Goal: Information Seeking & Learning: Learn about a topic

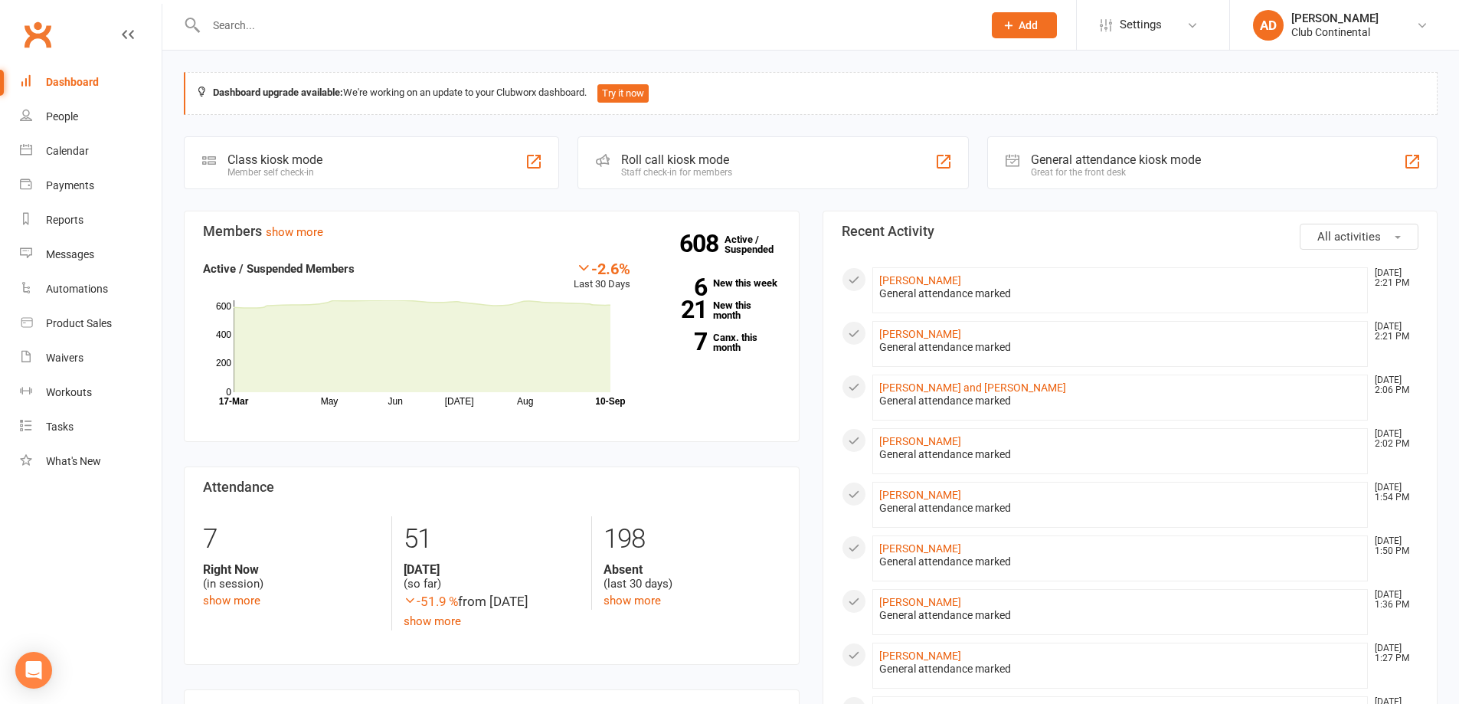
click at [1405, 232] on button "All activities" at bounding box center [1359, 237] width 119 height 26
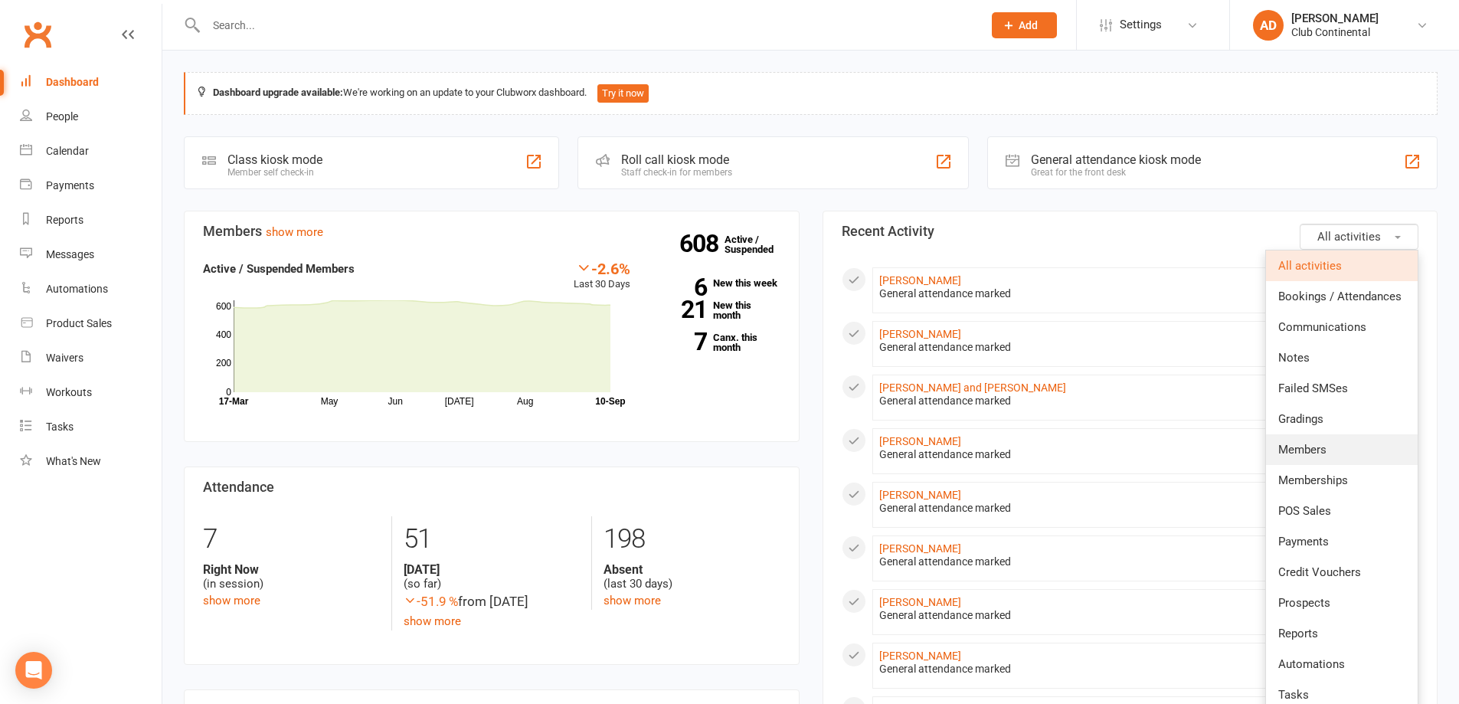
click at [1310, 446] on span "Members" at bounding box center [1303, 450] width 48 height 14
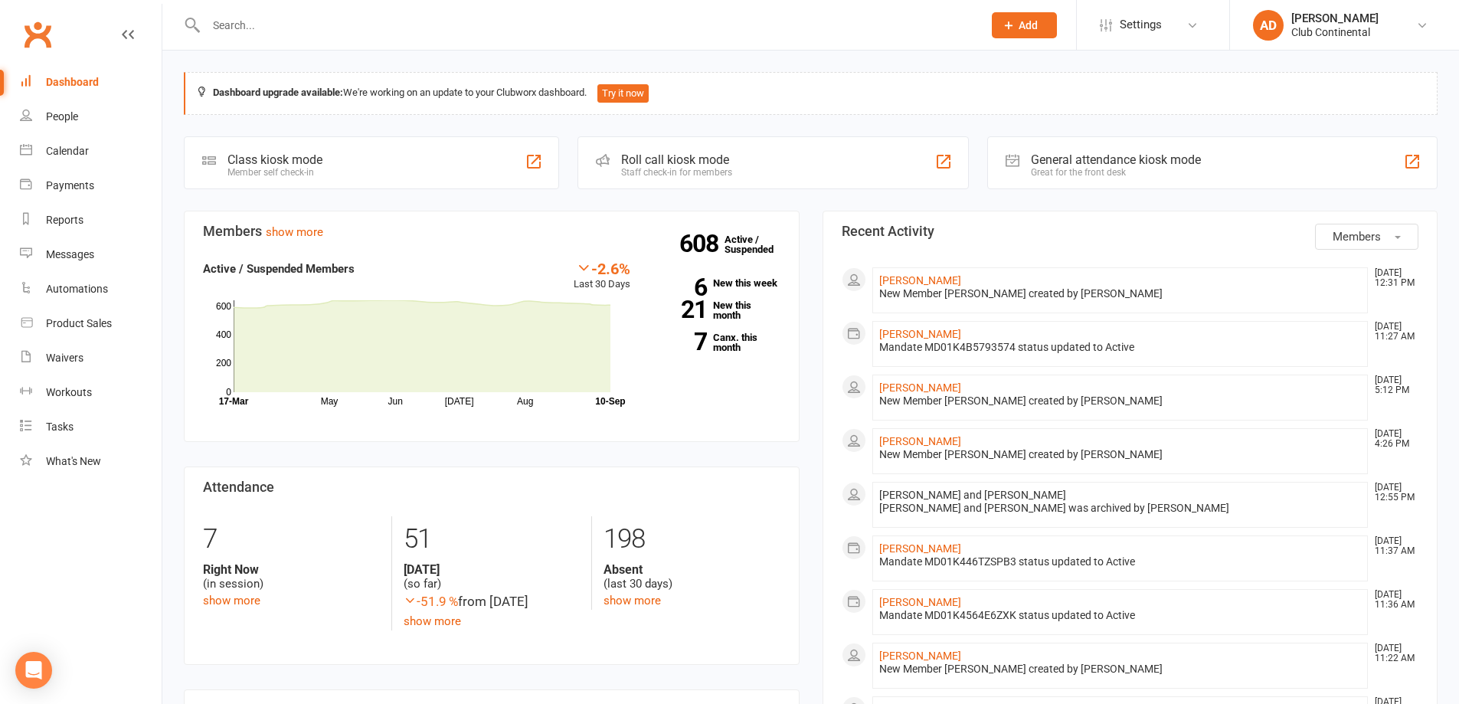
click at [1341, 241] on span "Members" at bounding box center [1357, 237] width 48 height 14
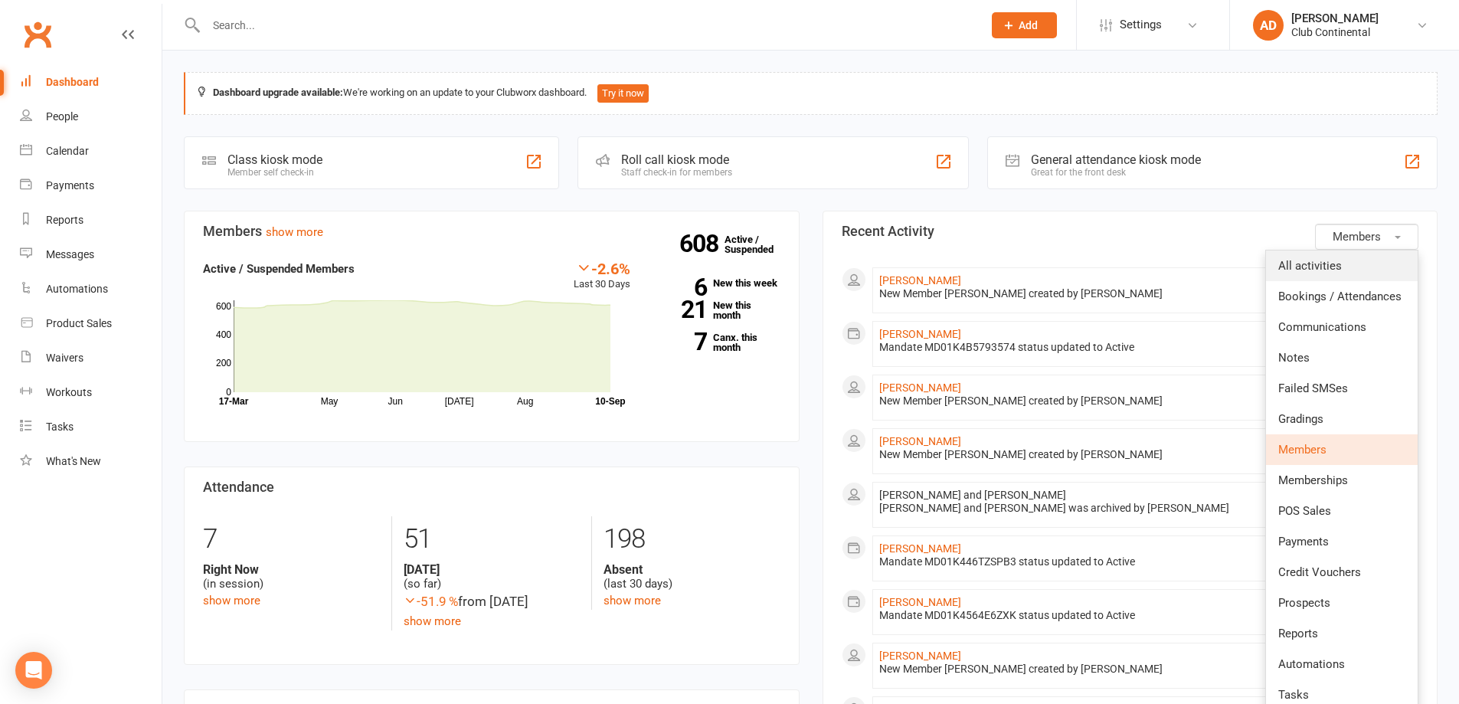
click at [1341, 263] on link "All activities" at bounding box center [1342, 266] width 152 height 31
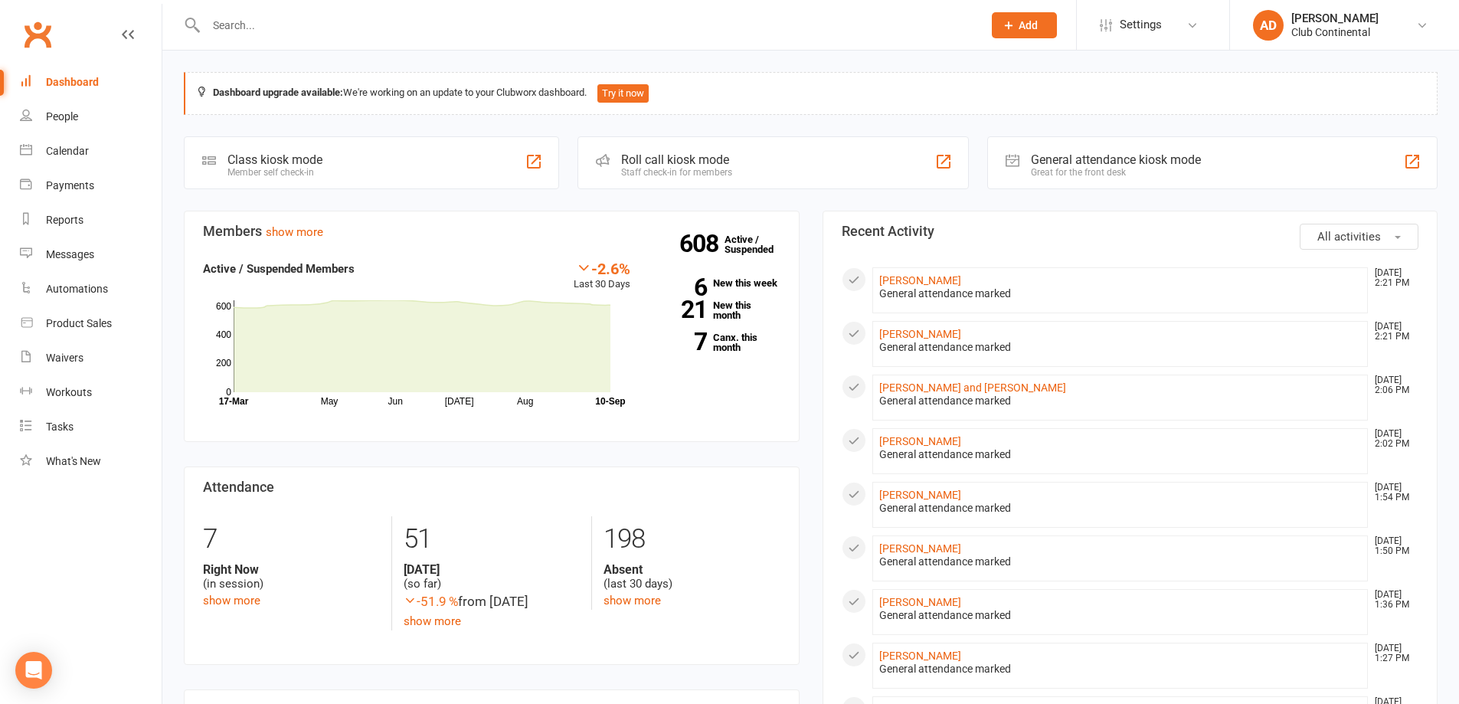
click at [893, 282] on link "[PERSON_NAME]" at bounding box center [920, 280] width 82 height 12
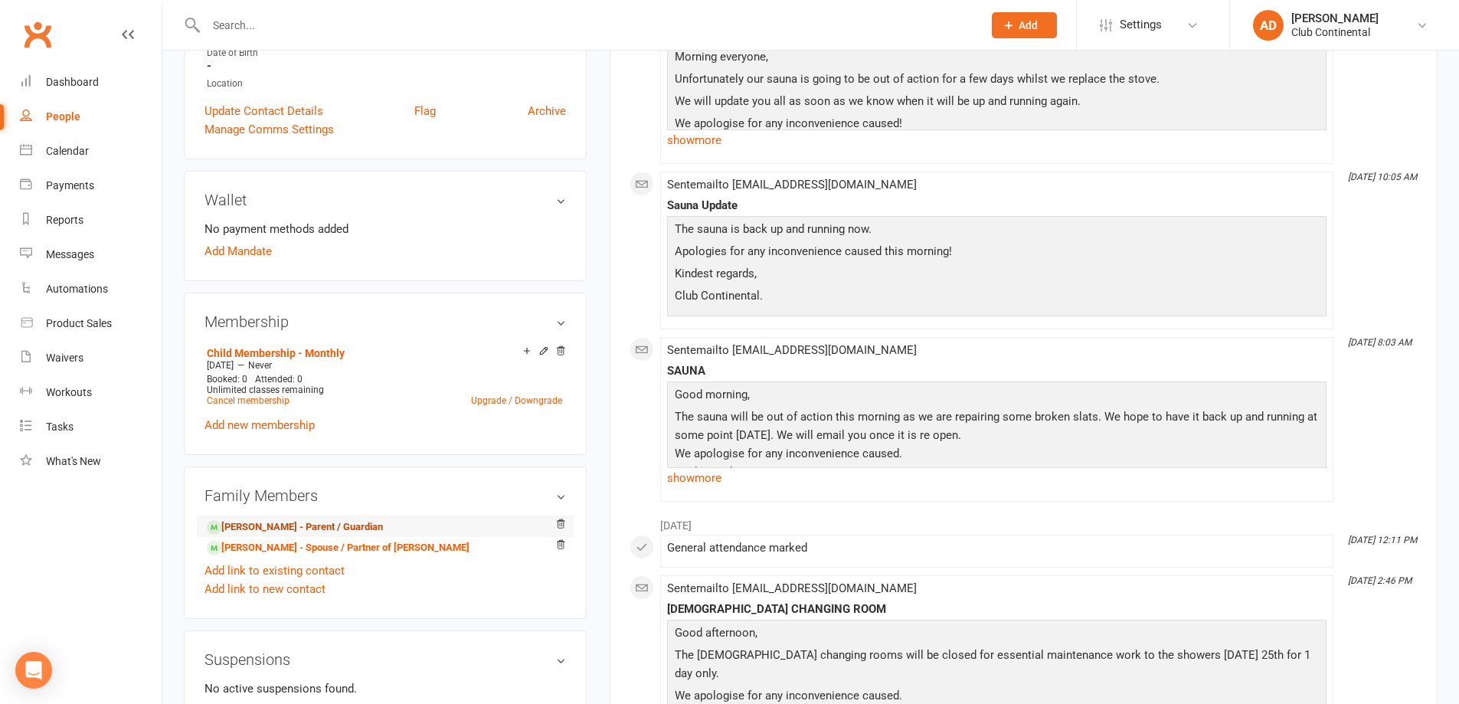
scroll to position [383, 0]
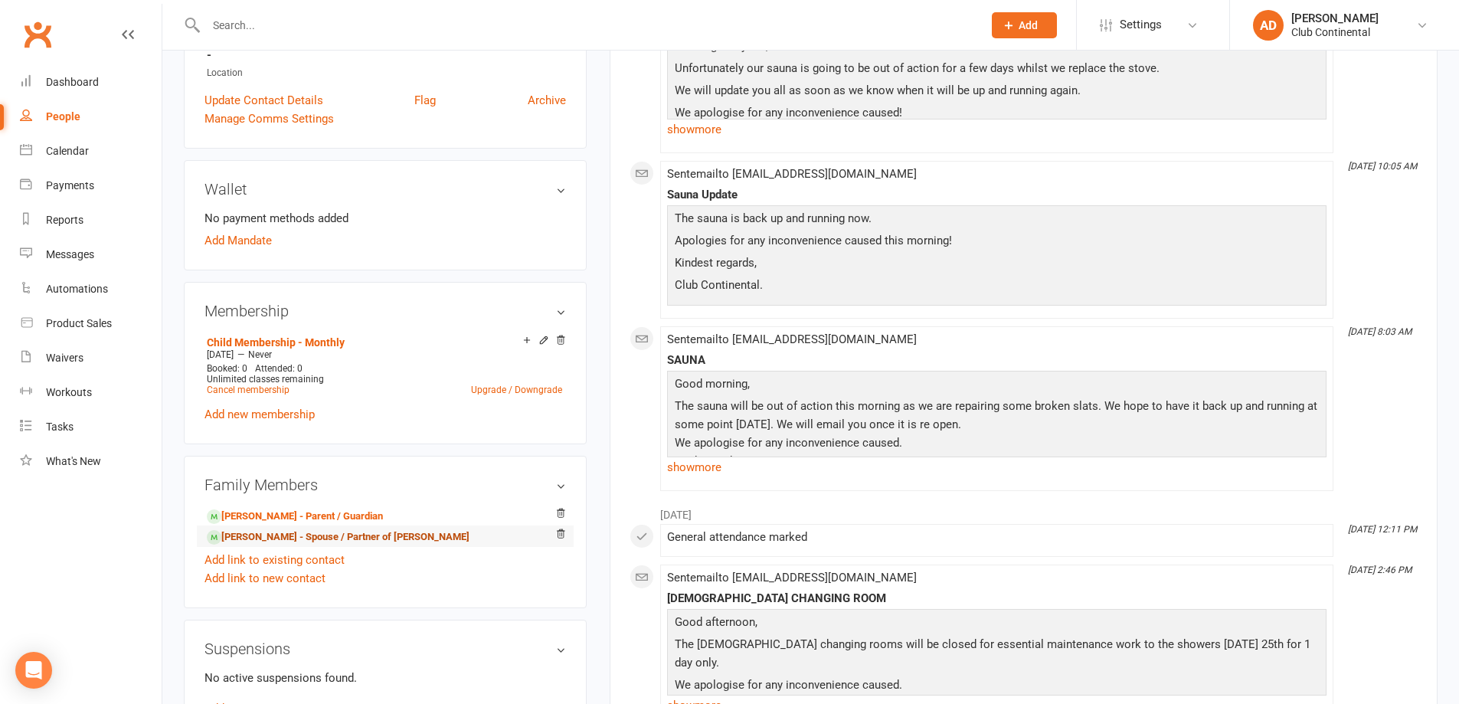
click at [293, 532] on link "Julie Gray - Spouse / Partner of Michael Gray" at bounding box center [338, 537] width 263 height 16
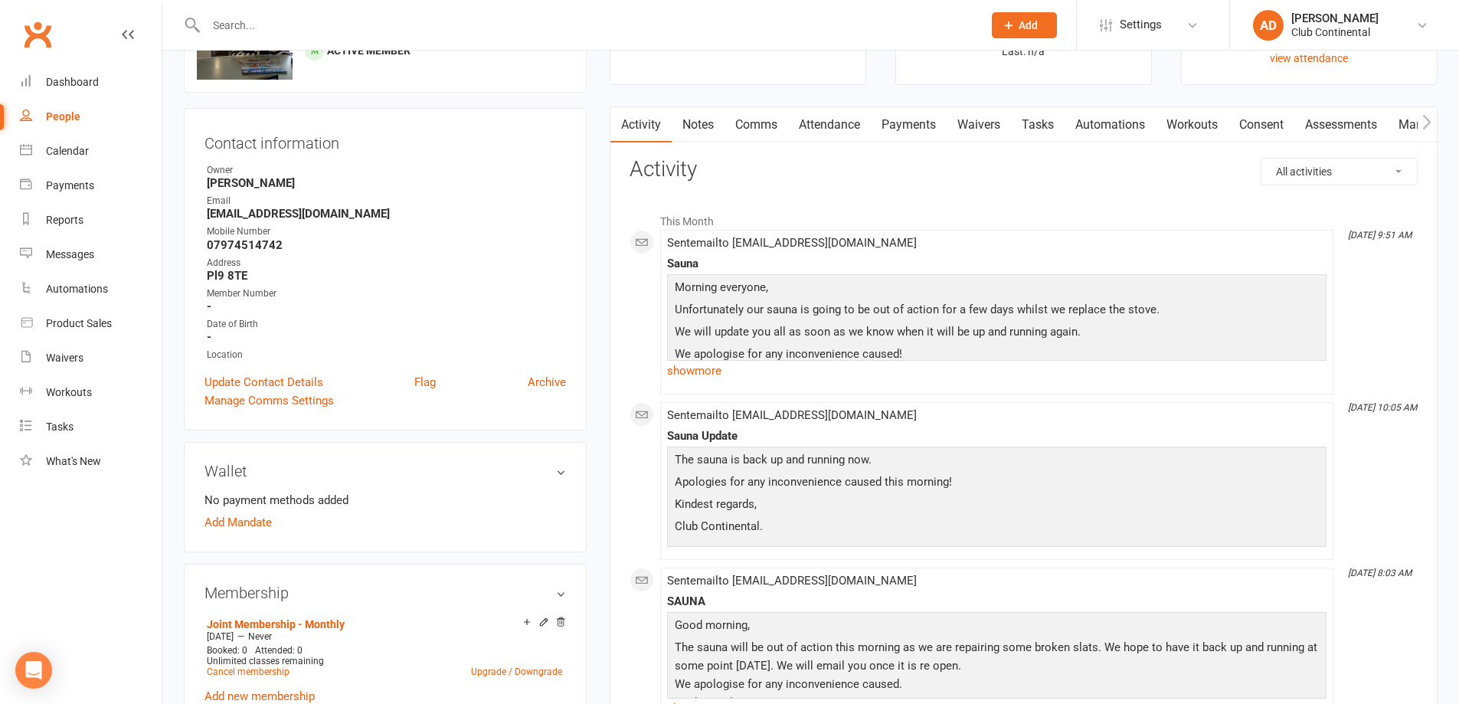
scroll to position [77, 0]
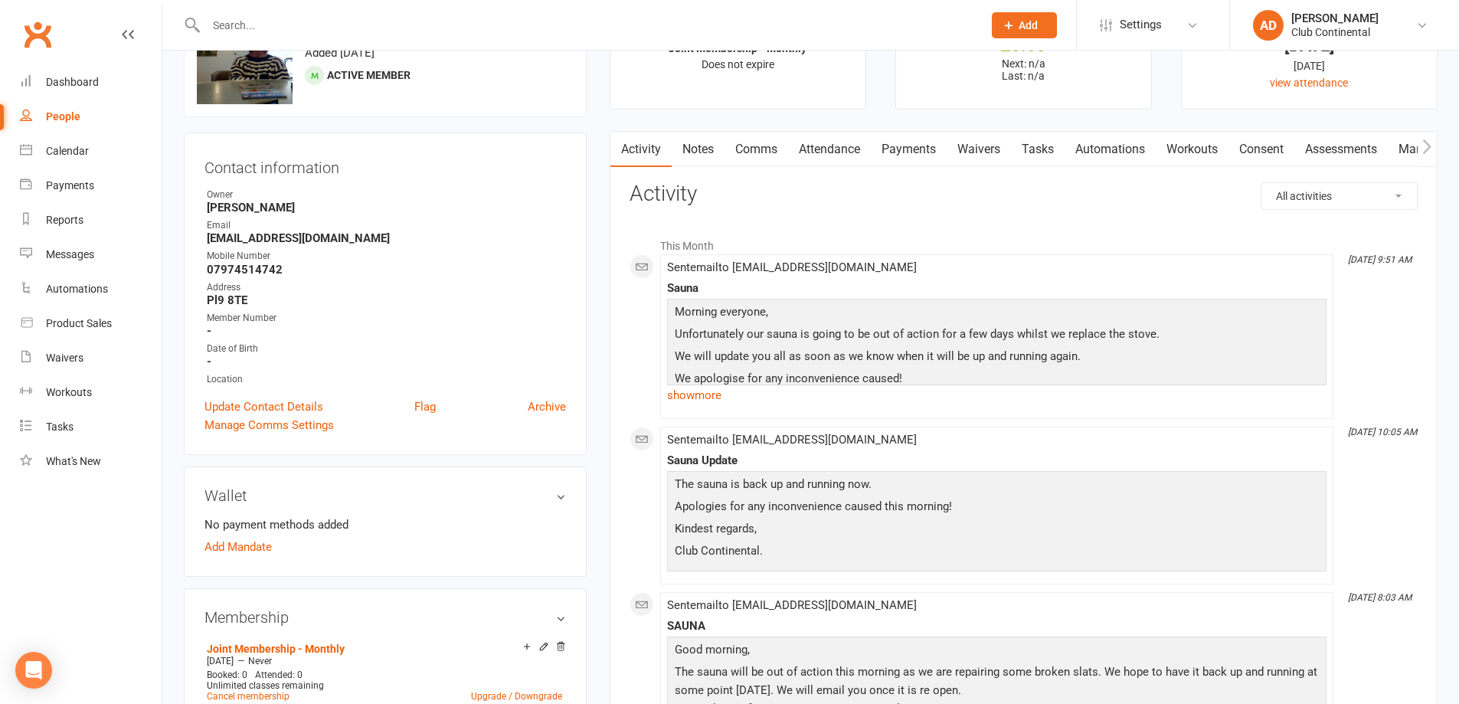
click at [712, 156] on link "Notes" at bounding box center [698, 149] width 53 height 35
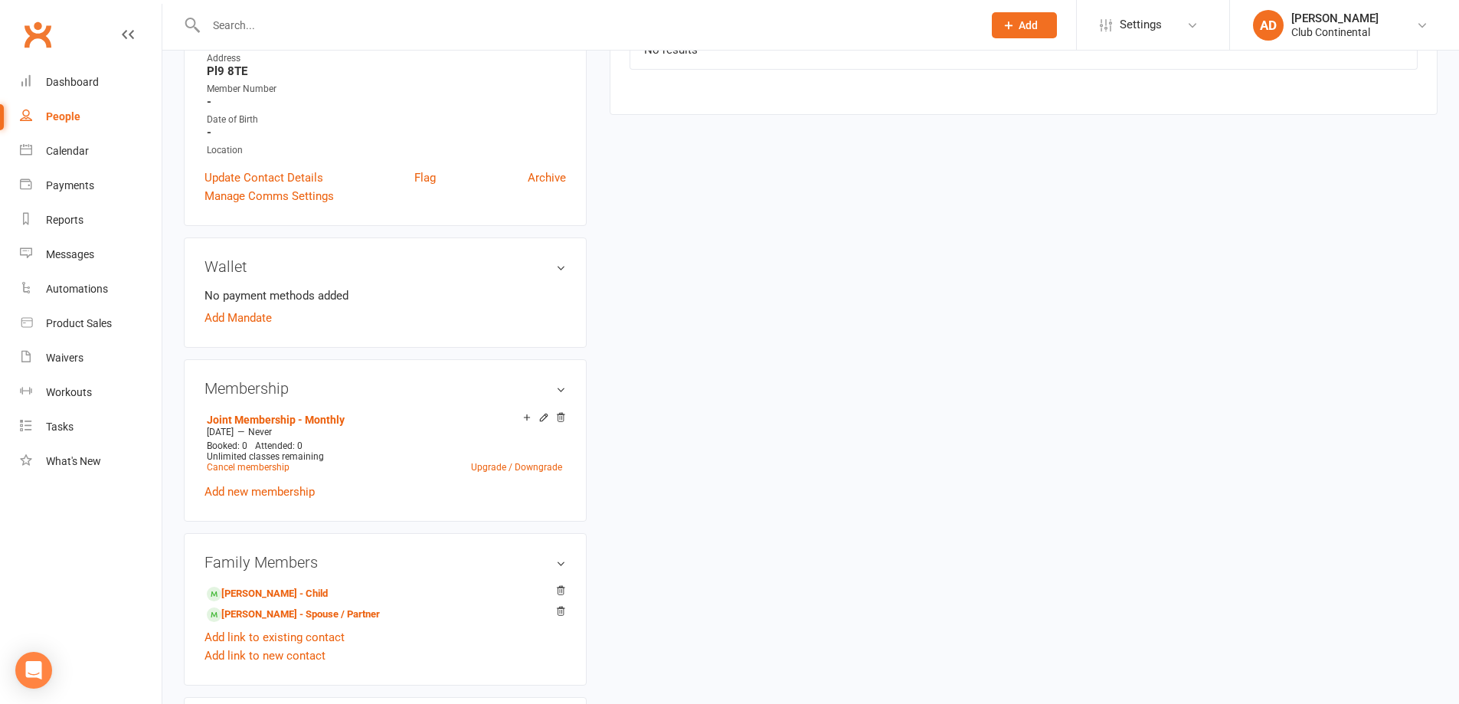
scroll to position [306, 0]
click at [277, 589] on link "Sophie Gray - Child" at bounding box center [267, 593] width 121 height 16
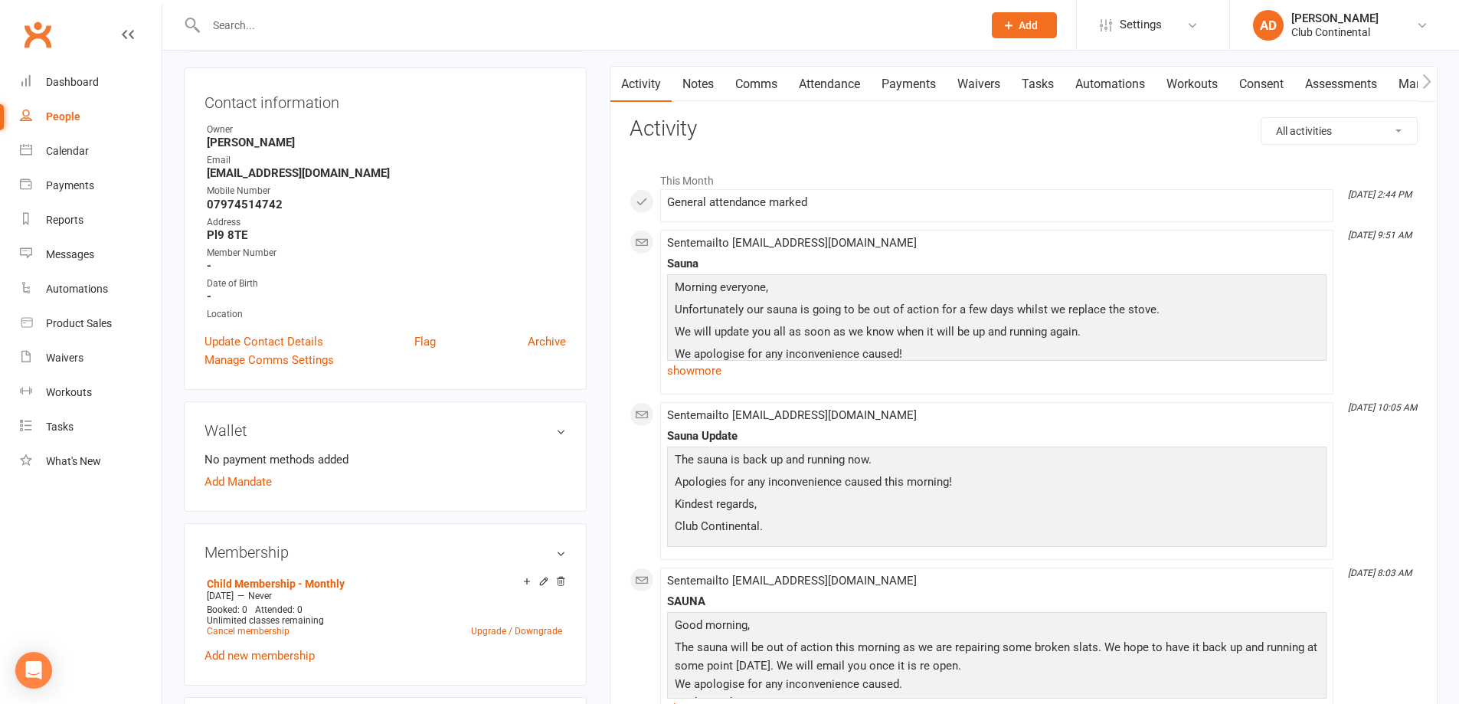
scroll to position [153, 0]
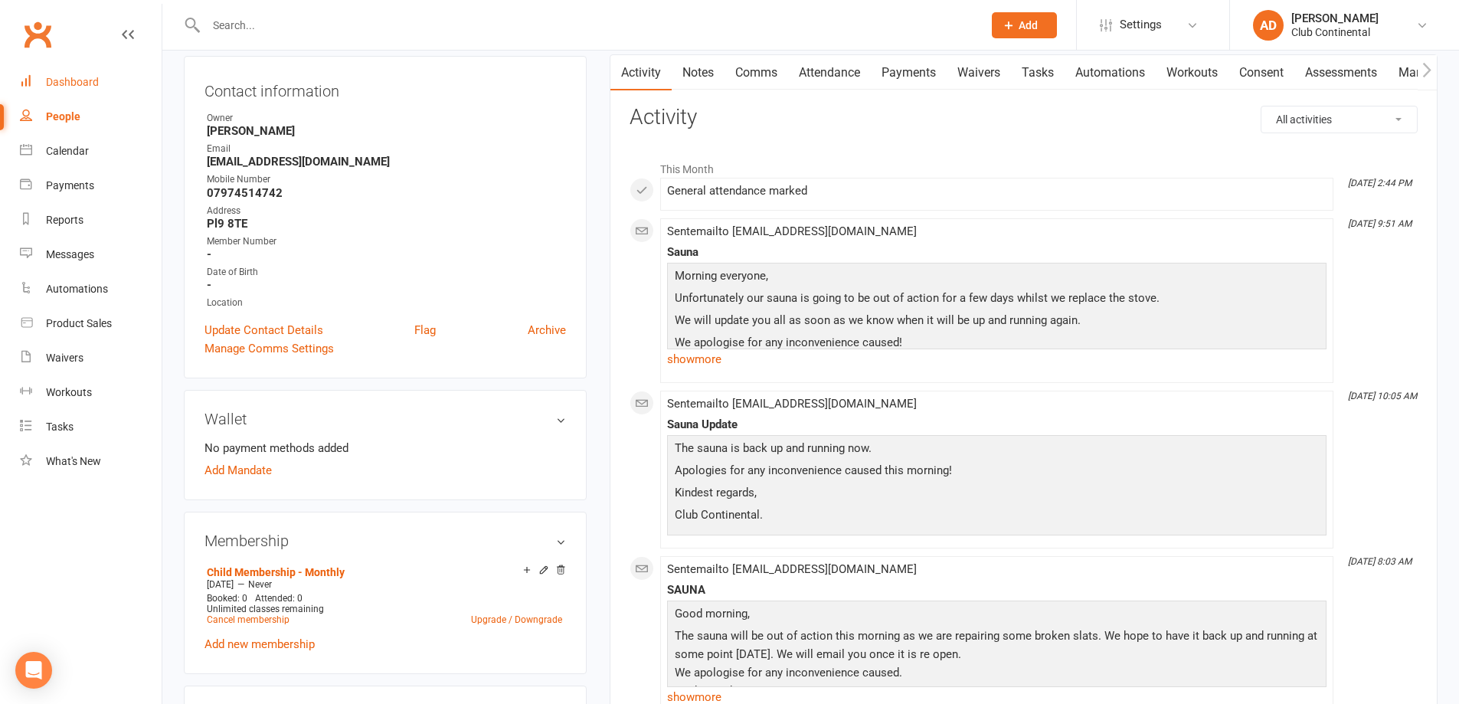
click at [91, 68] on link "Dashboard" at bounding box center [91, 82] width 142 height 34
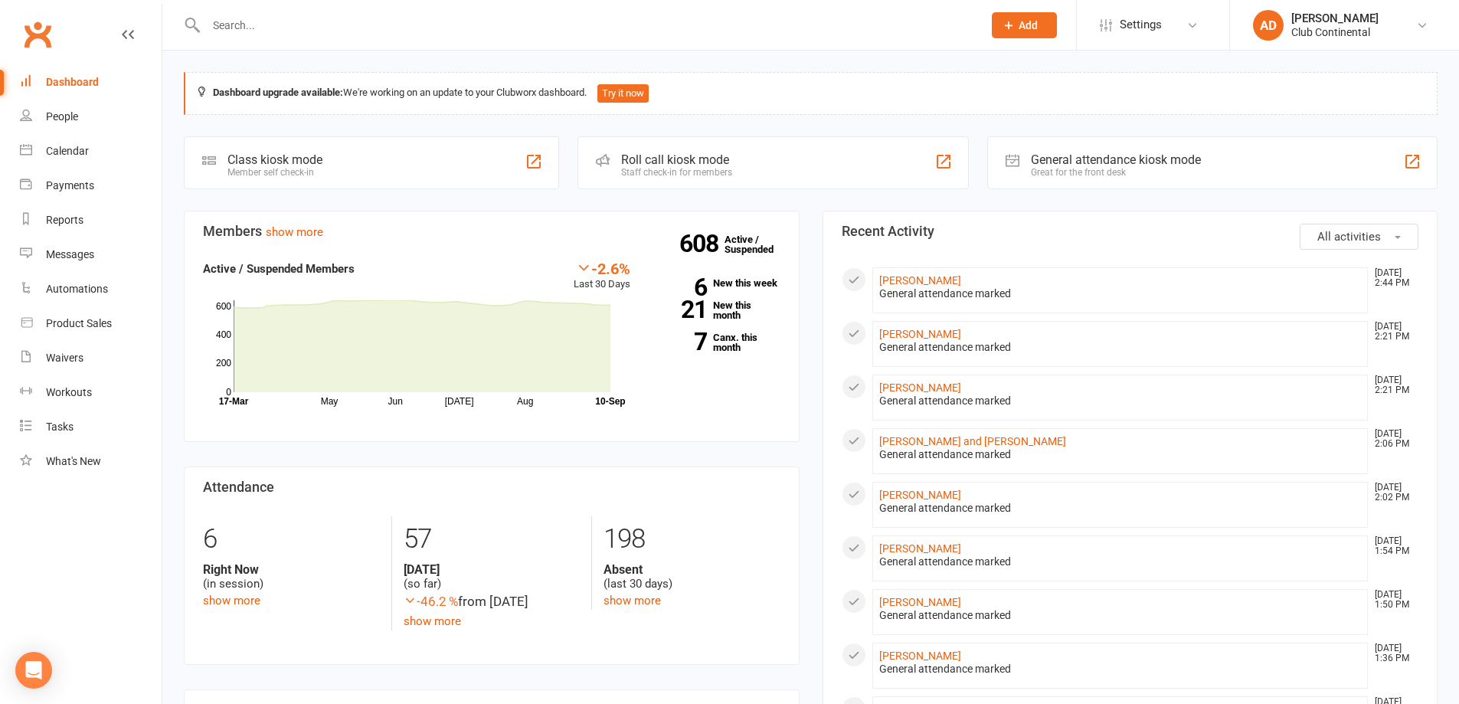
click at [918, 446] on link "[PERSON_NAME] and [PERSON_NAME]" at bounding box center [972, 441] width 187 height 12
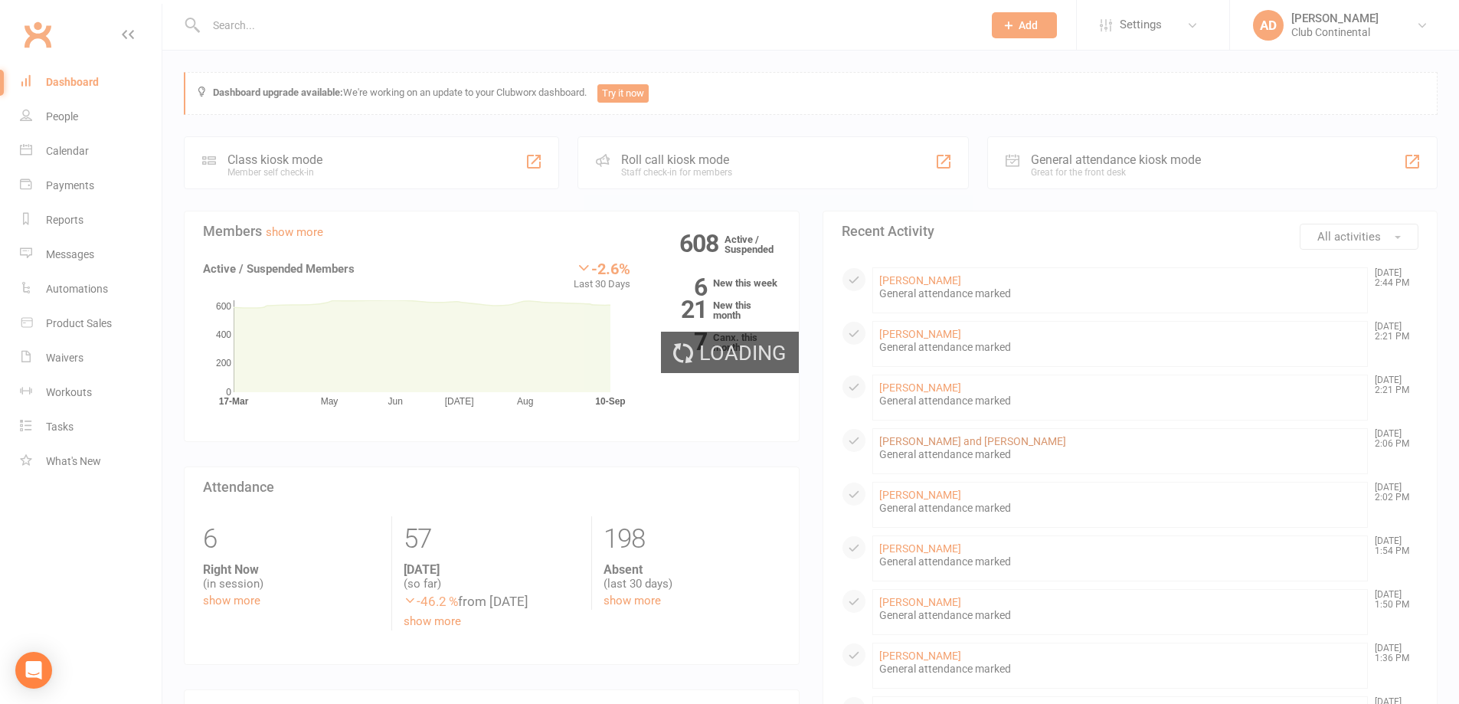
scroll to position [50, 0]
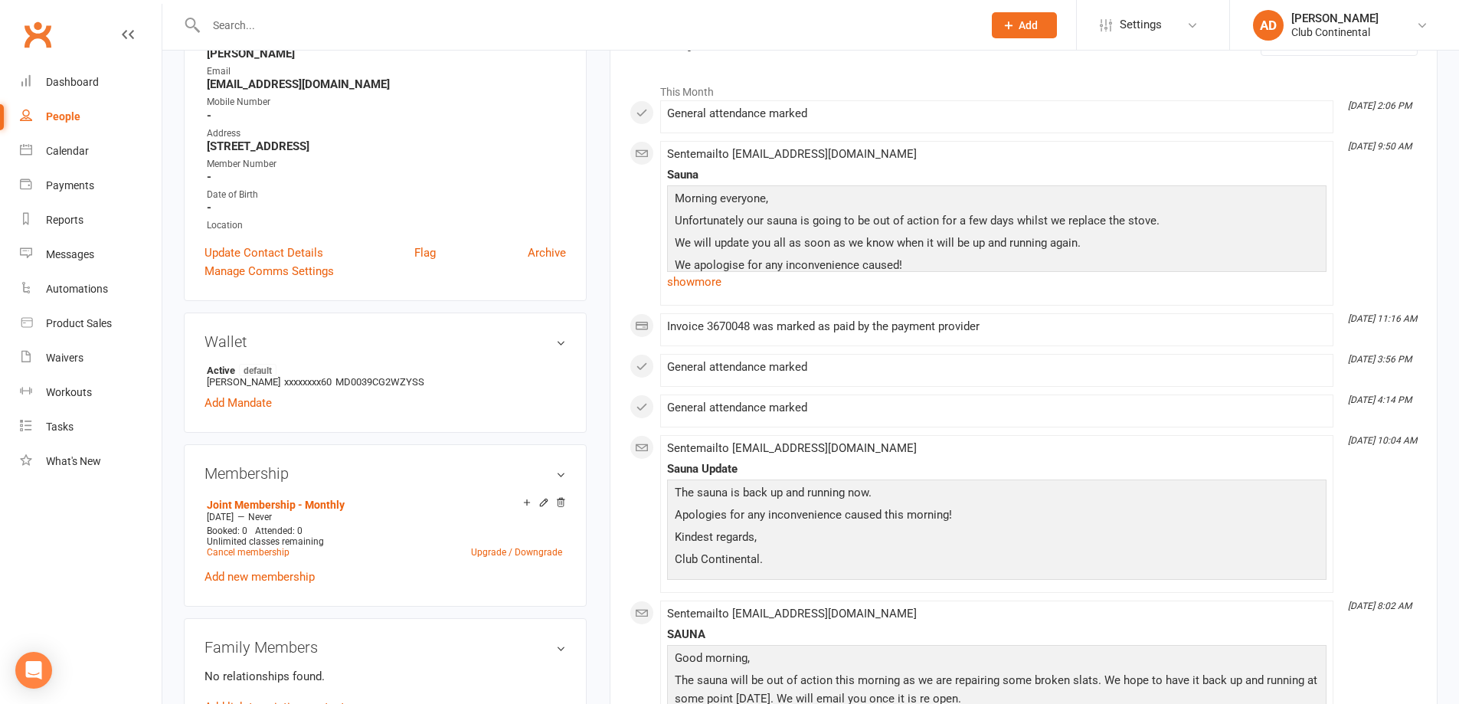
scroll to position [230, 0]
click at [729, 274] on link "show more" at bounding box center [997, 282] width 660 height 21
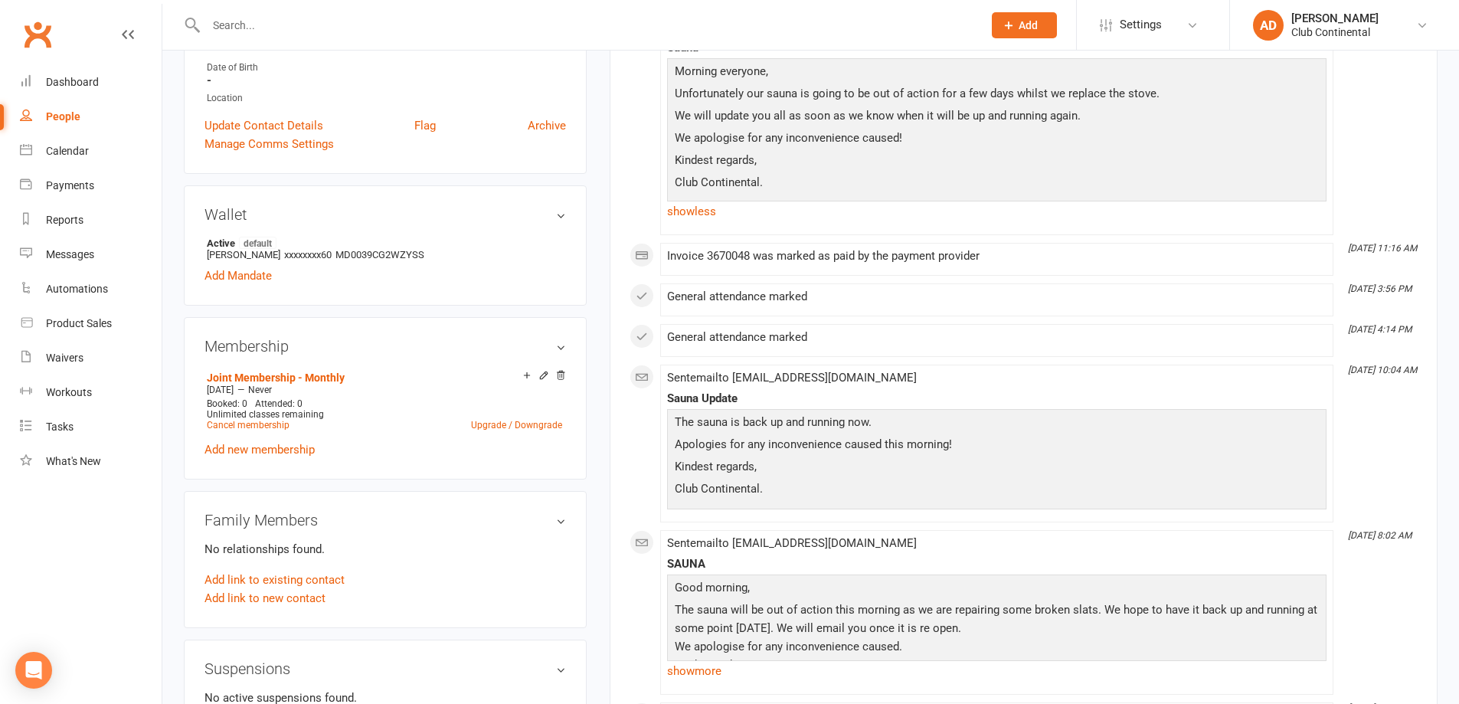
scroll to position [383, 0]
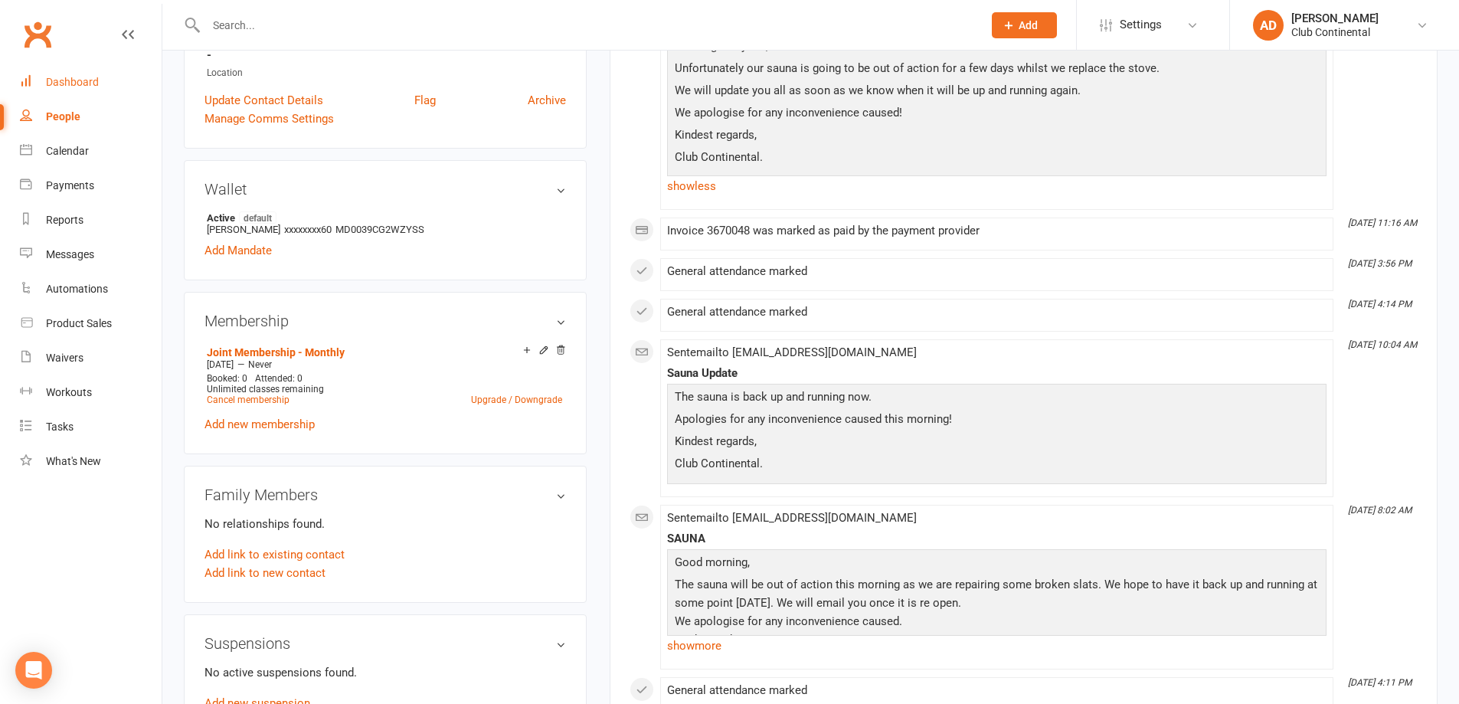
click at [46, 74] on link "Dashboard" at bounding box center [91, 82] width 142 height 34
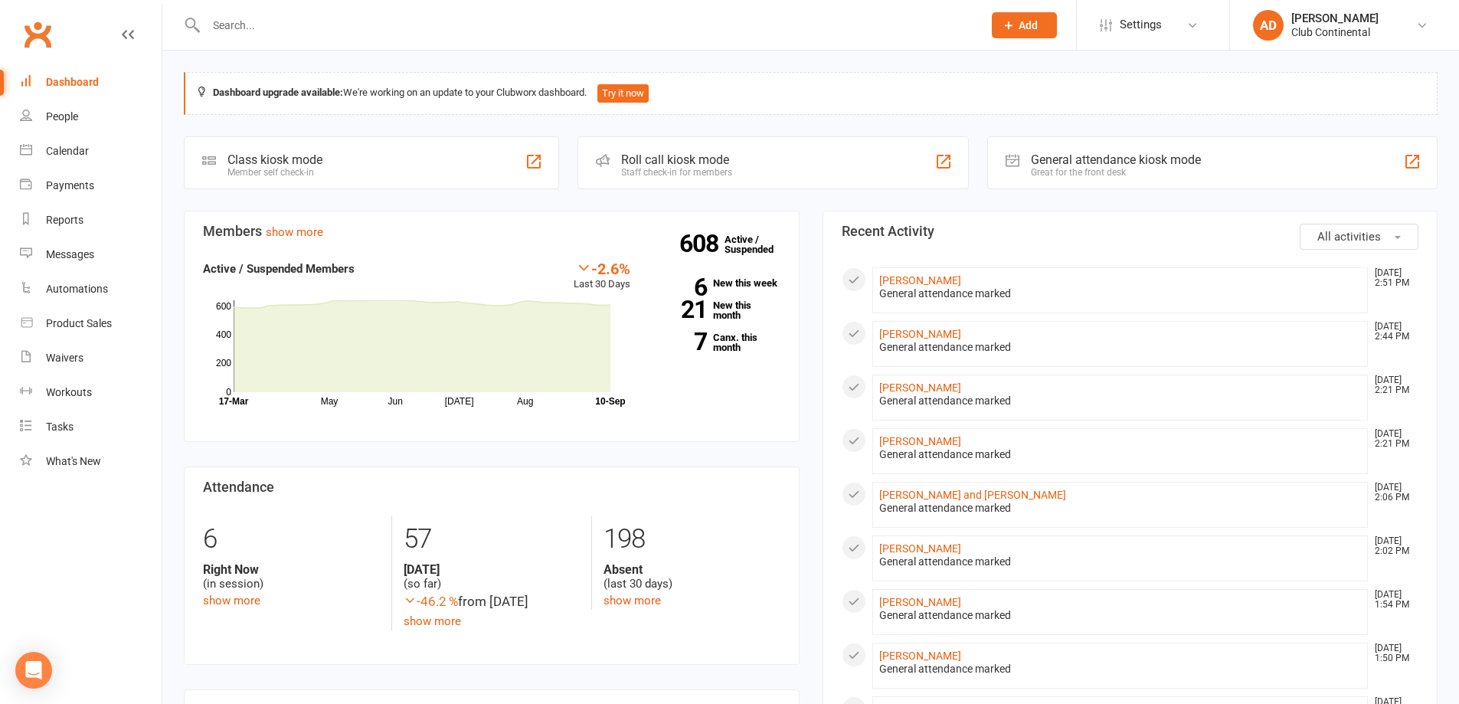
click at [732, 344] on link "7 Canx. this month" at bounding box center [716, 342] width 127 height 20
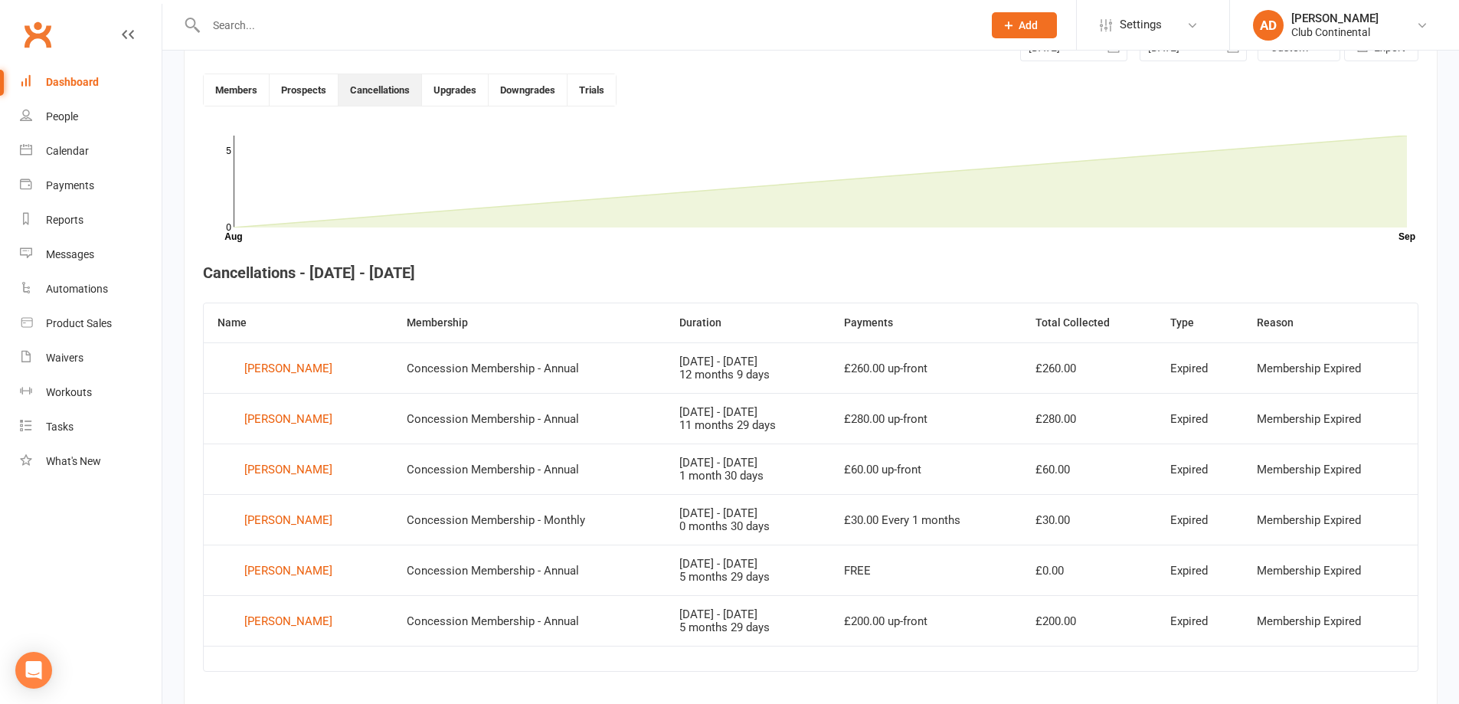
scroll to position [418, 0]
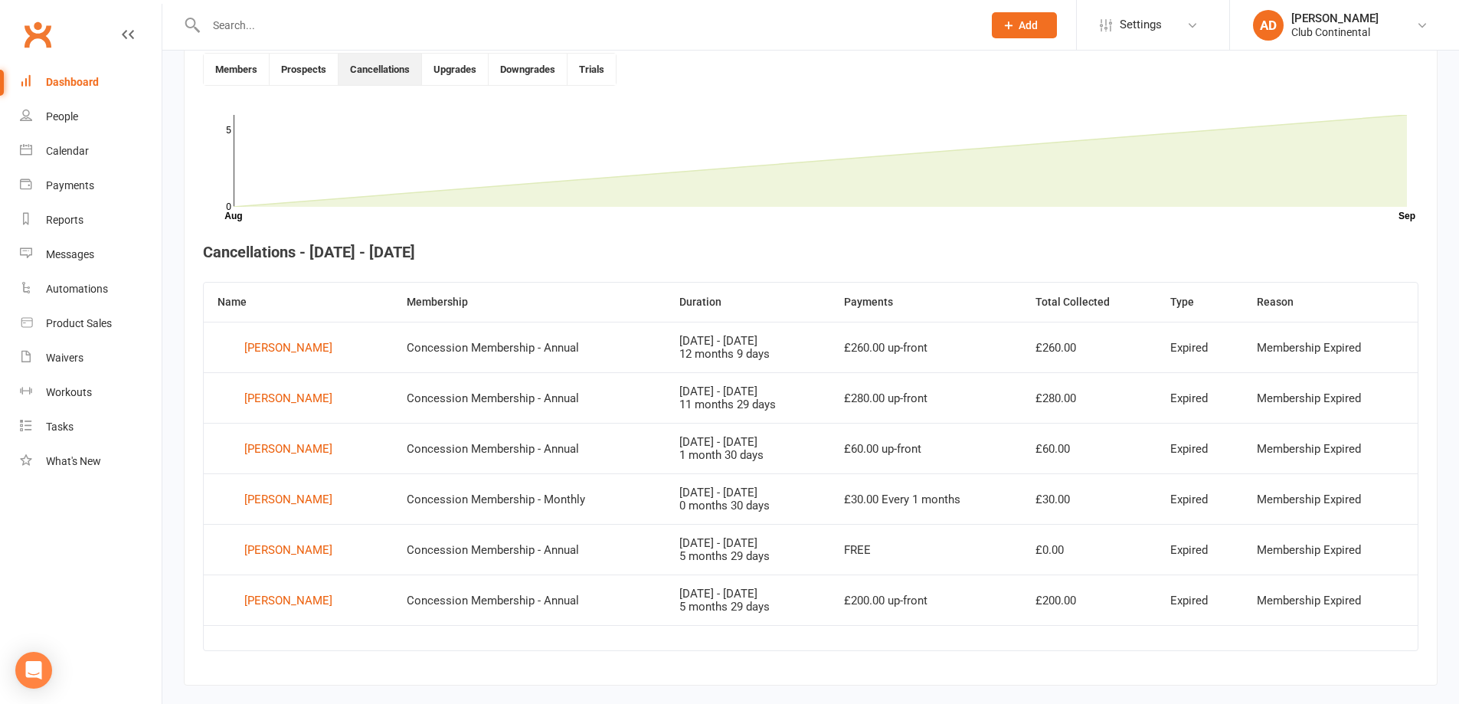
click at [69, 97] on link "Dashboard" at bounding box center [91, 82] width 142 height 34
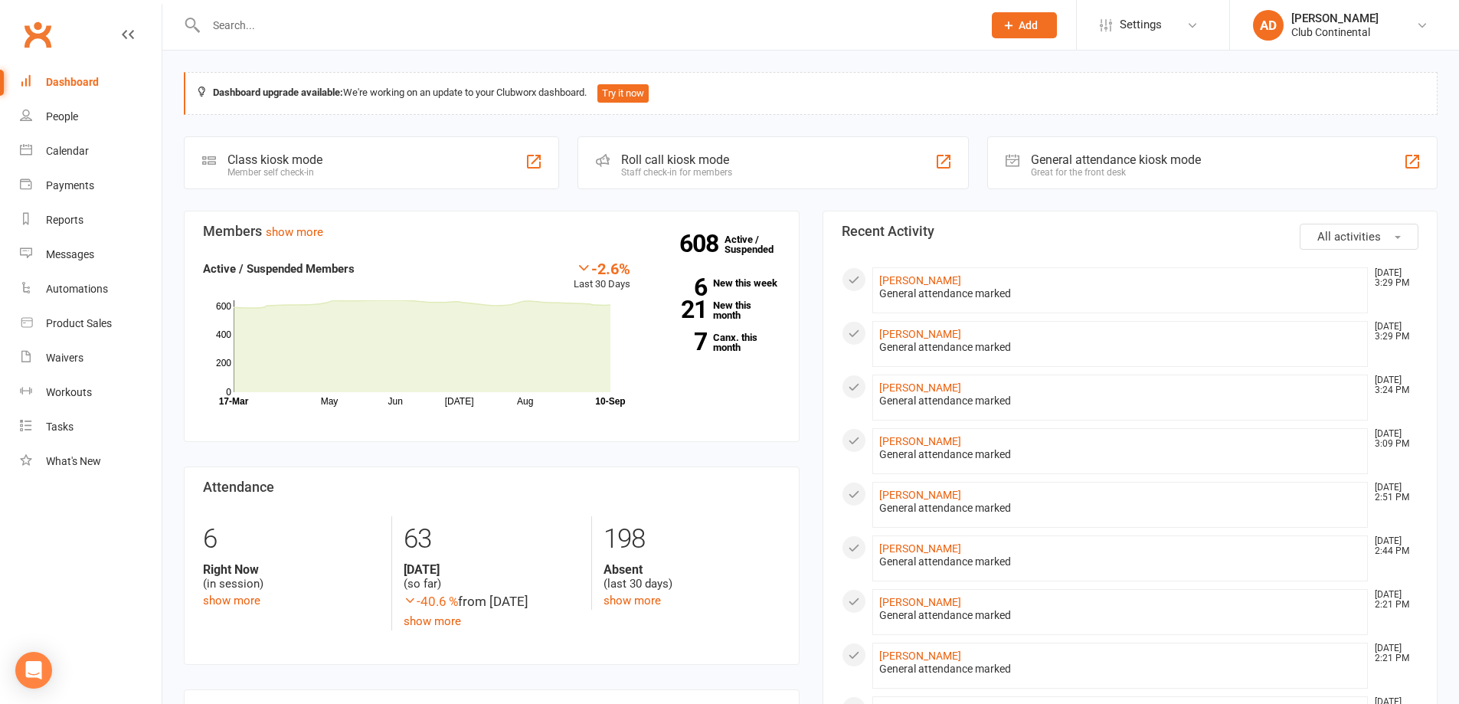
click at [1368, 238] on span "All activities" at bounding box center [1350, 237] width 64 height 14
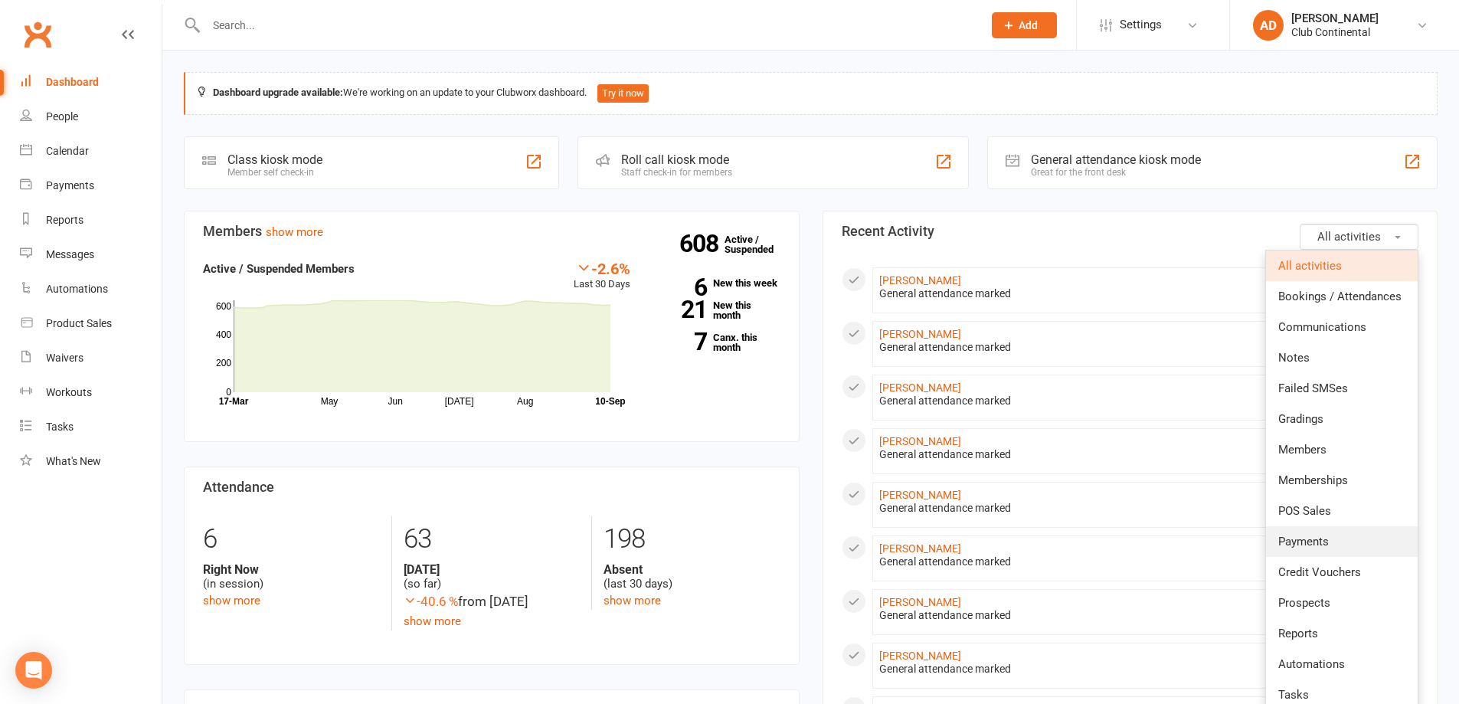
click at [1323, 547] on span "Payments" at bounding box center [1304, 542] width 51 height 14
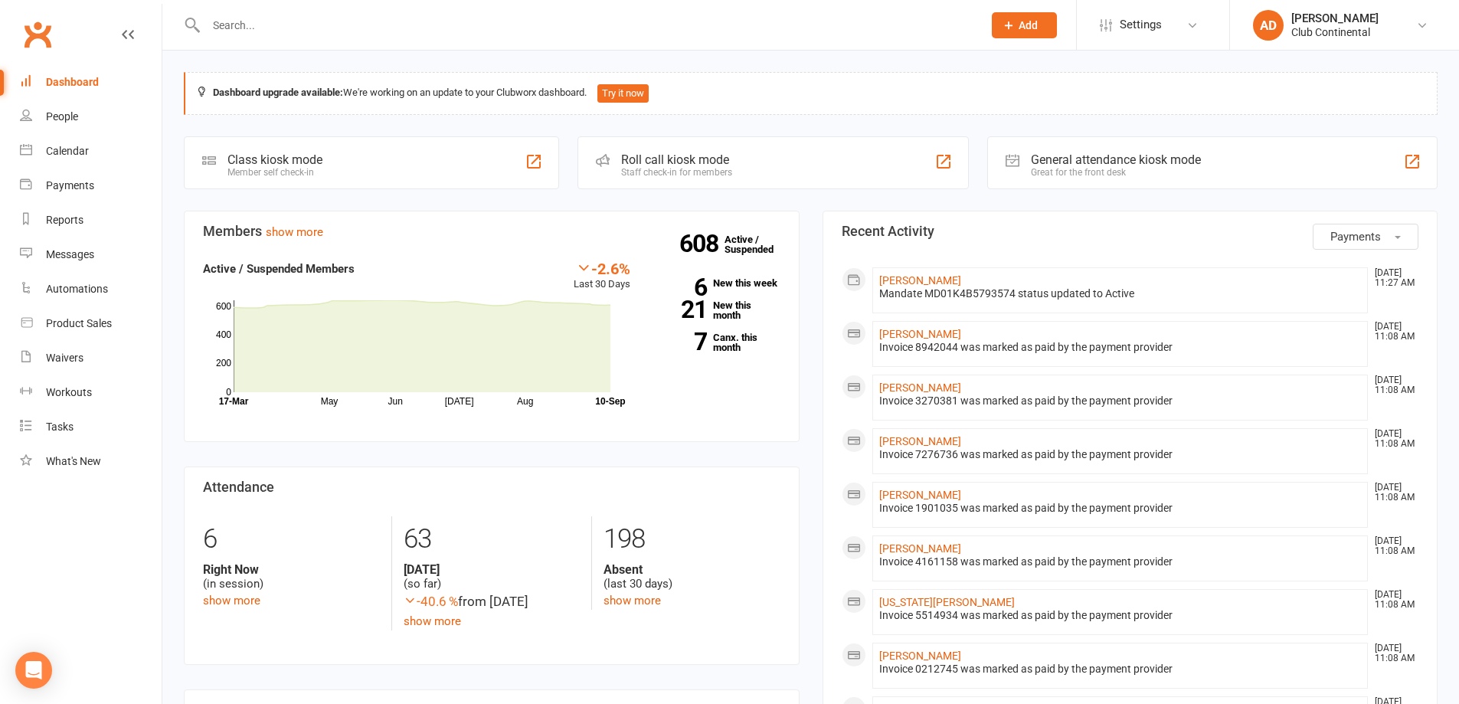
click at [1365, 249] on button "Payments" at bounding box center [1366, 237] width 106 height 26
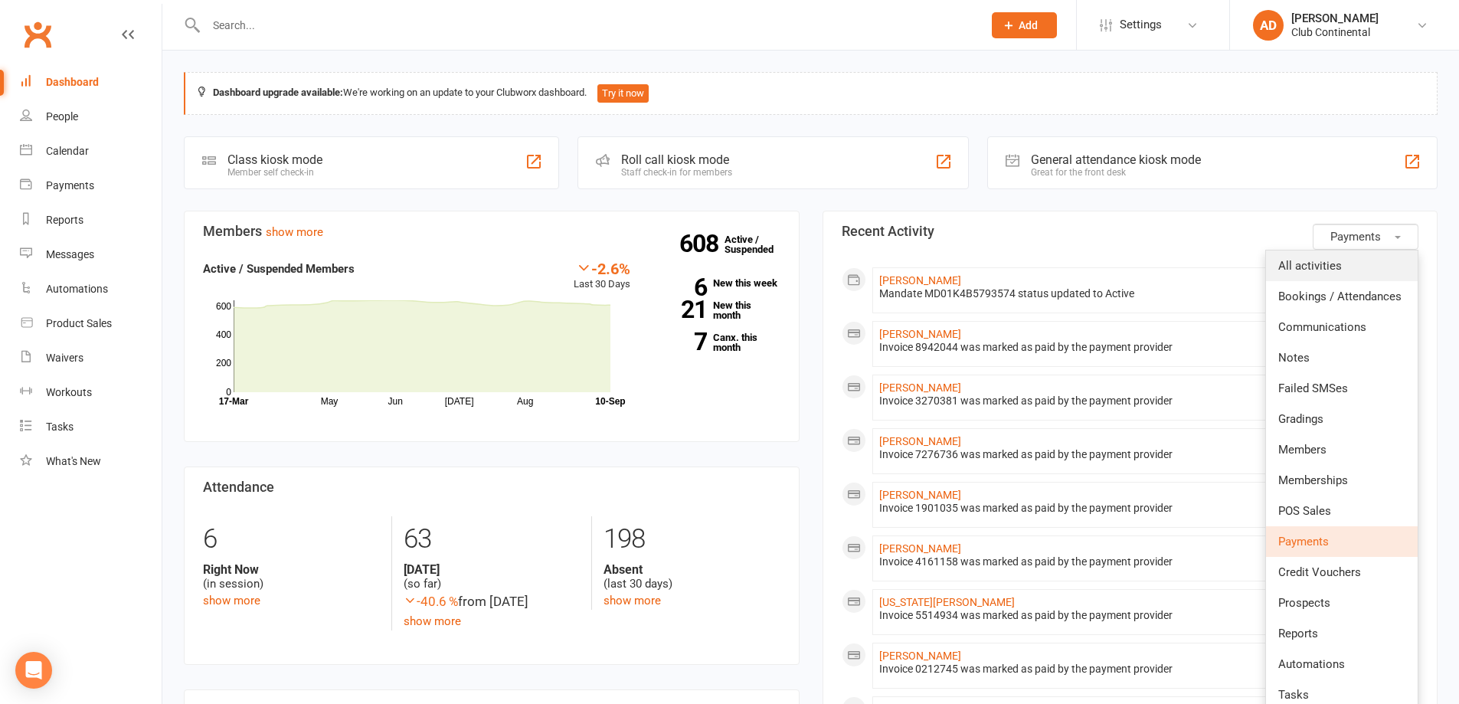
click at [1363, 261] on link "All activities" at bounding box center [1342, 266] width 152 height 31
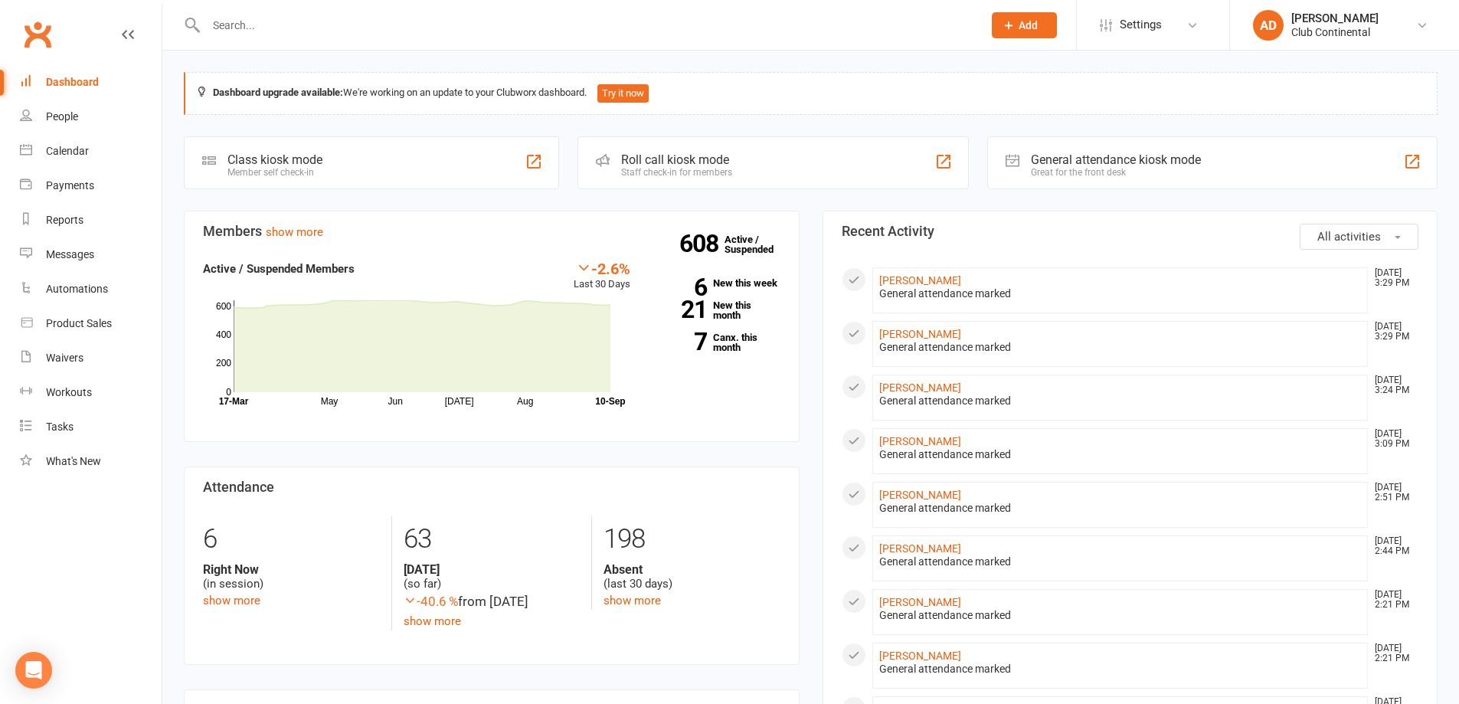
drag, startPoint x: 810, startPoint y: 201, endPoint x: 794, endPoint y: 203, distance: 15.4
drag, startPoint x: 814, startPoint y: 208, endPoint x: 806, endPoint y: 218, distance: 12.0
drag, startPoint x: 806, startPoint y: 218, endPoint x: 811, endPoint y: 205, distance: 14.1
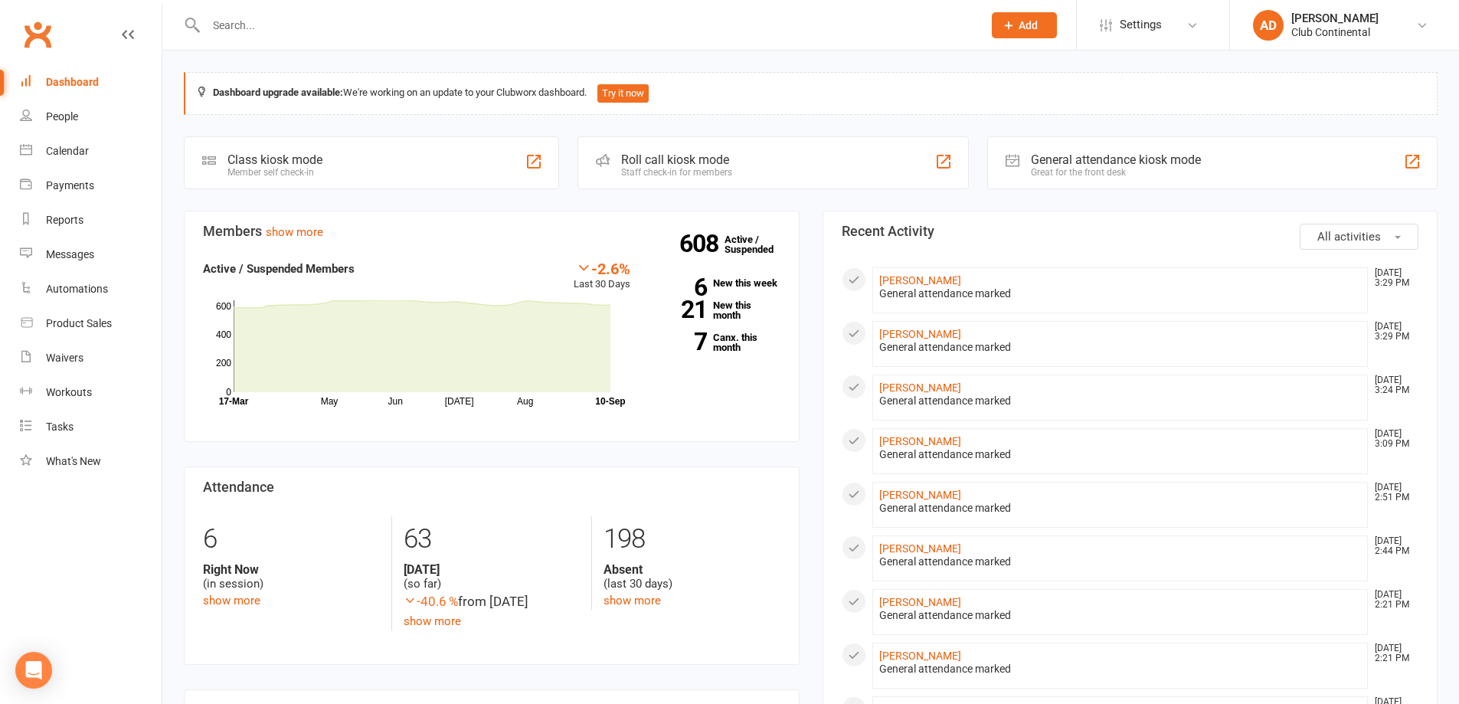
drag, startPoint x: 811, startPoint y: 199, endPoint x: 785, endPoint y: 199, distance: 25.3
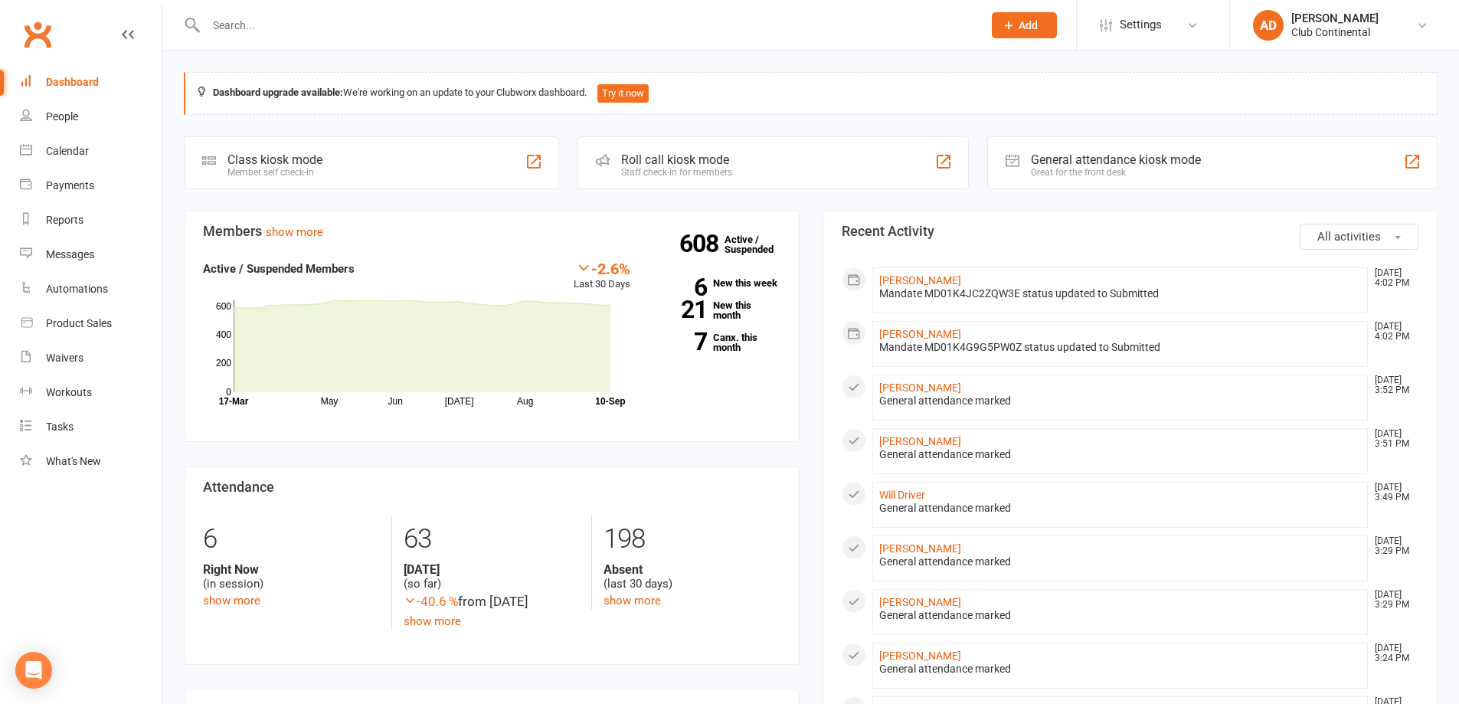
click at [250, 598] on link "show more" at bounding box center [231, 601] width 57 height 14
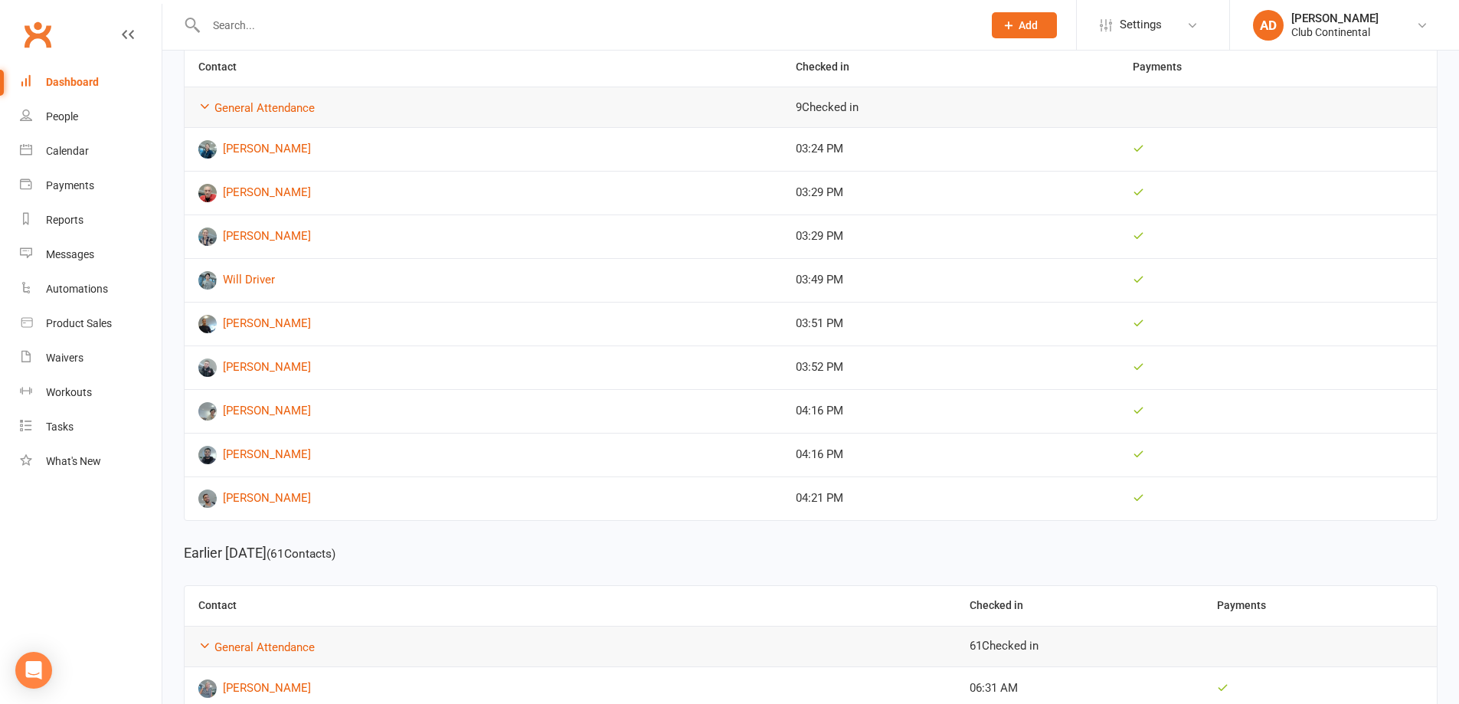
scroll to position [214, 0]
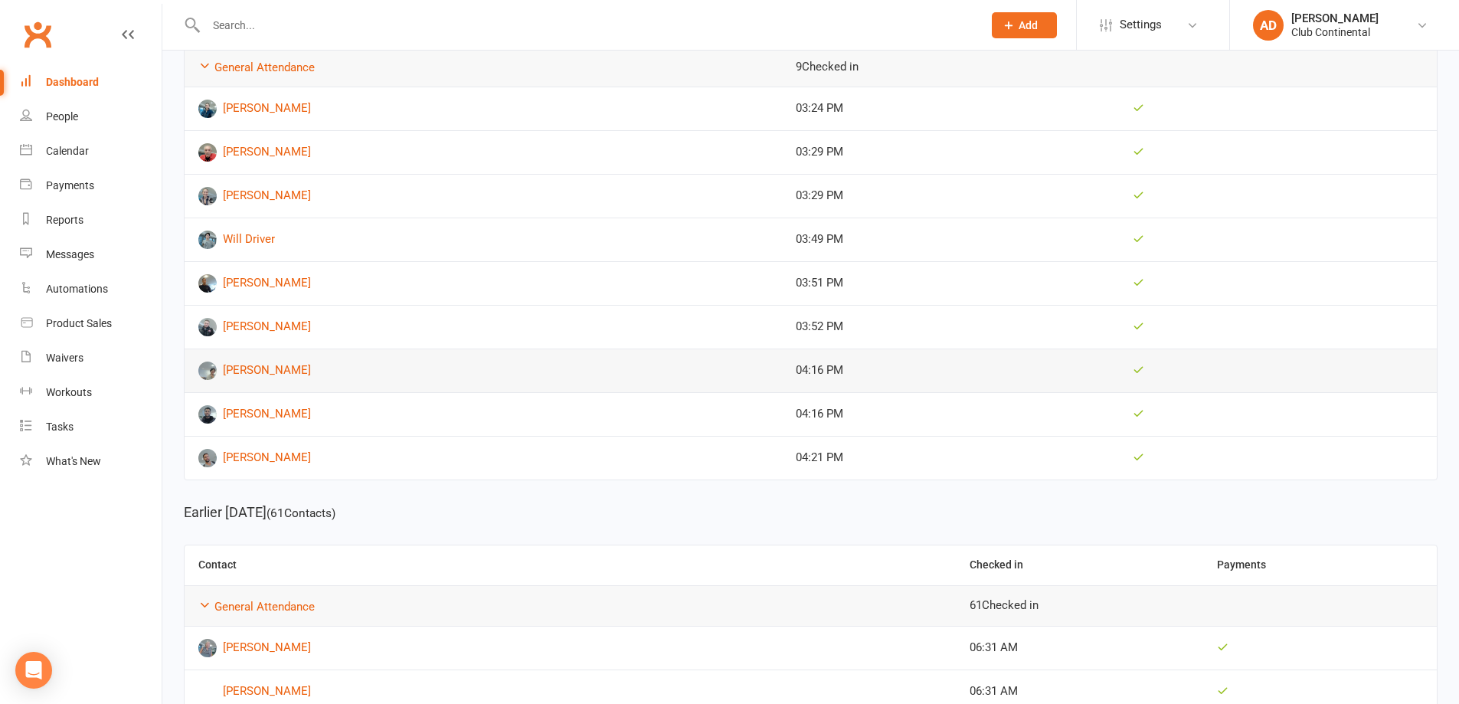
scroll to position [367, 0]
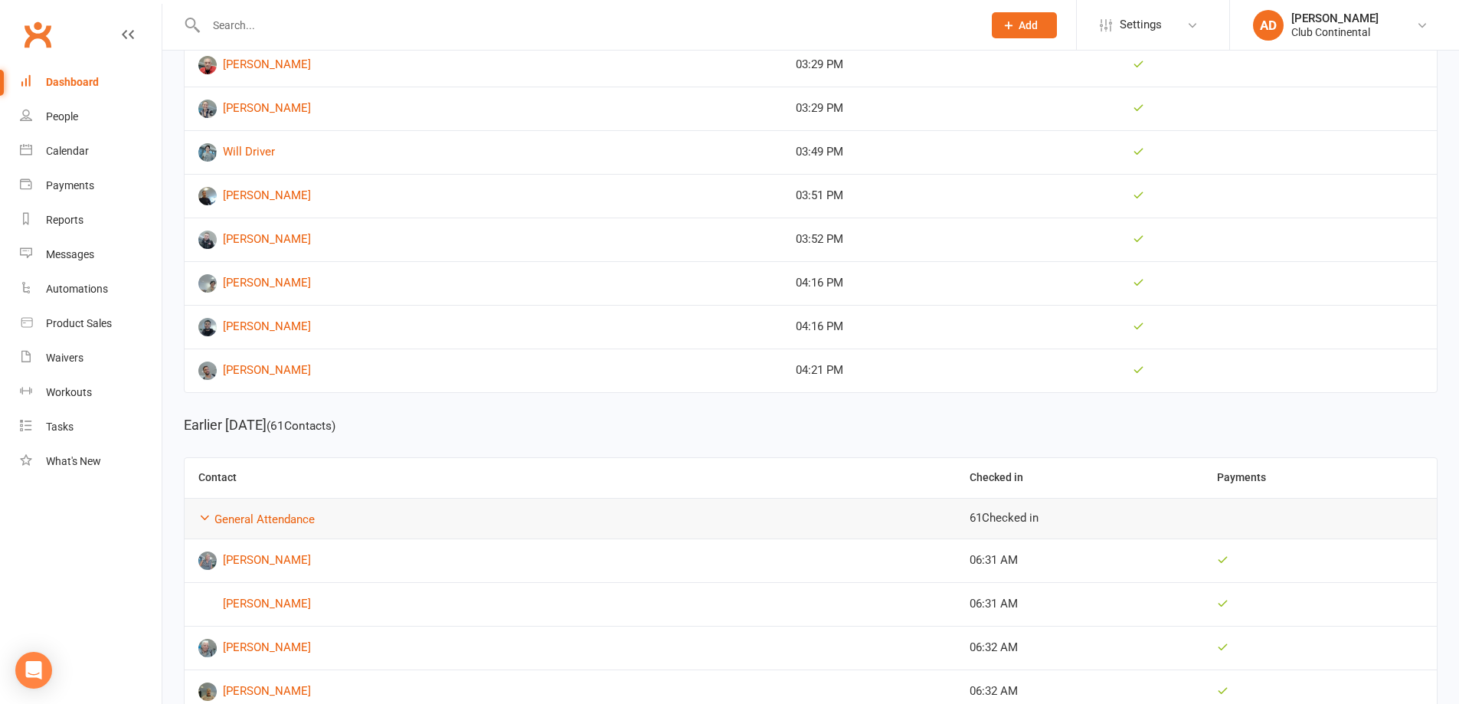
click at [127, 86] on link "Dashboard" at bounding box center [91, 82] width 142 height 34
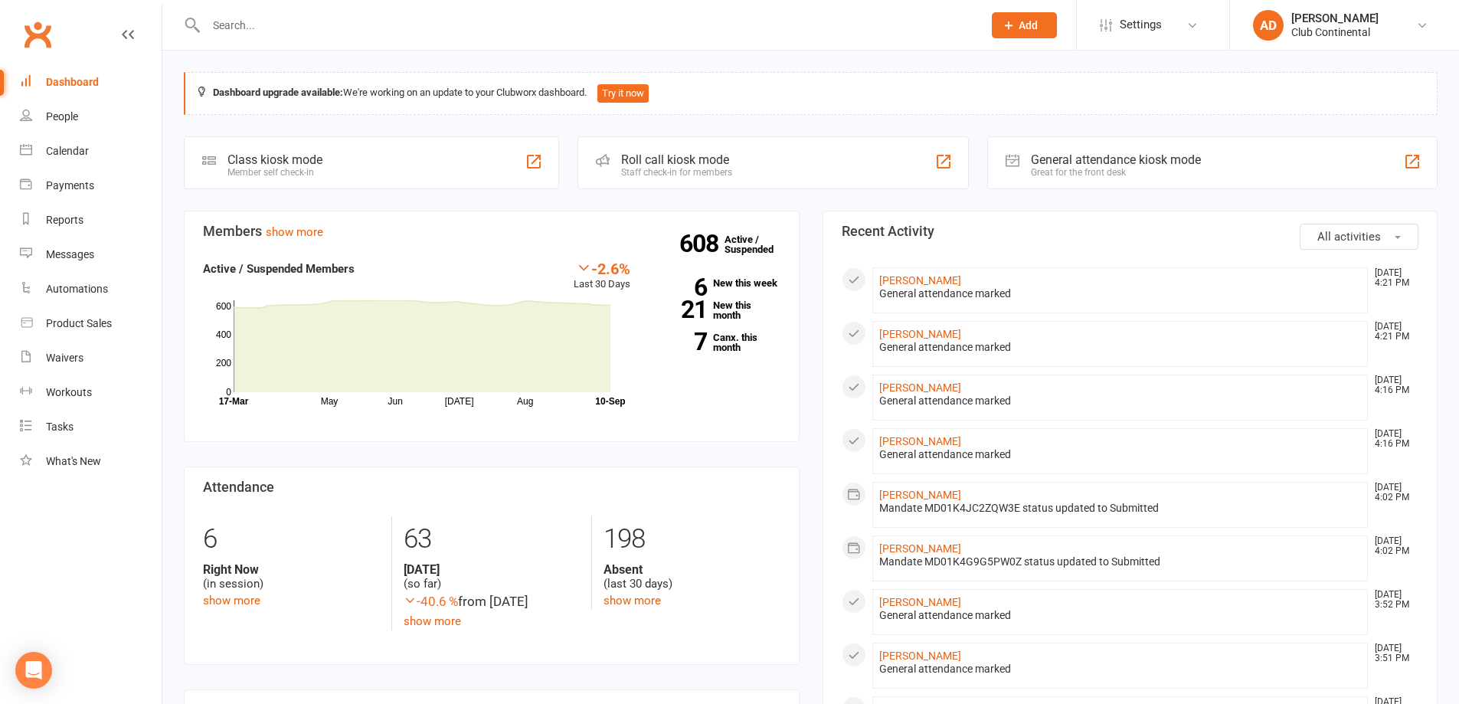
click at [165, 50] on div "Prospect Member Non-attending contact Class / event Appointment Task Membership…" at bounding box center [729, 25] width 1459 height 51
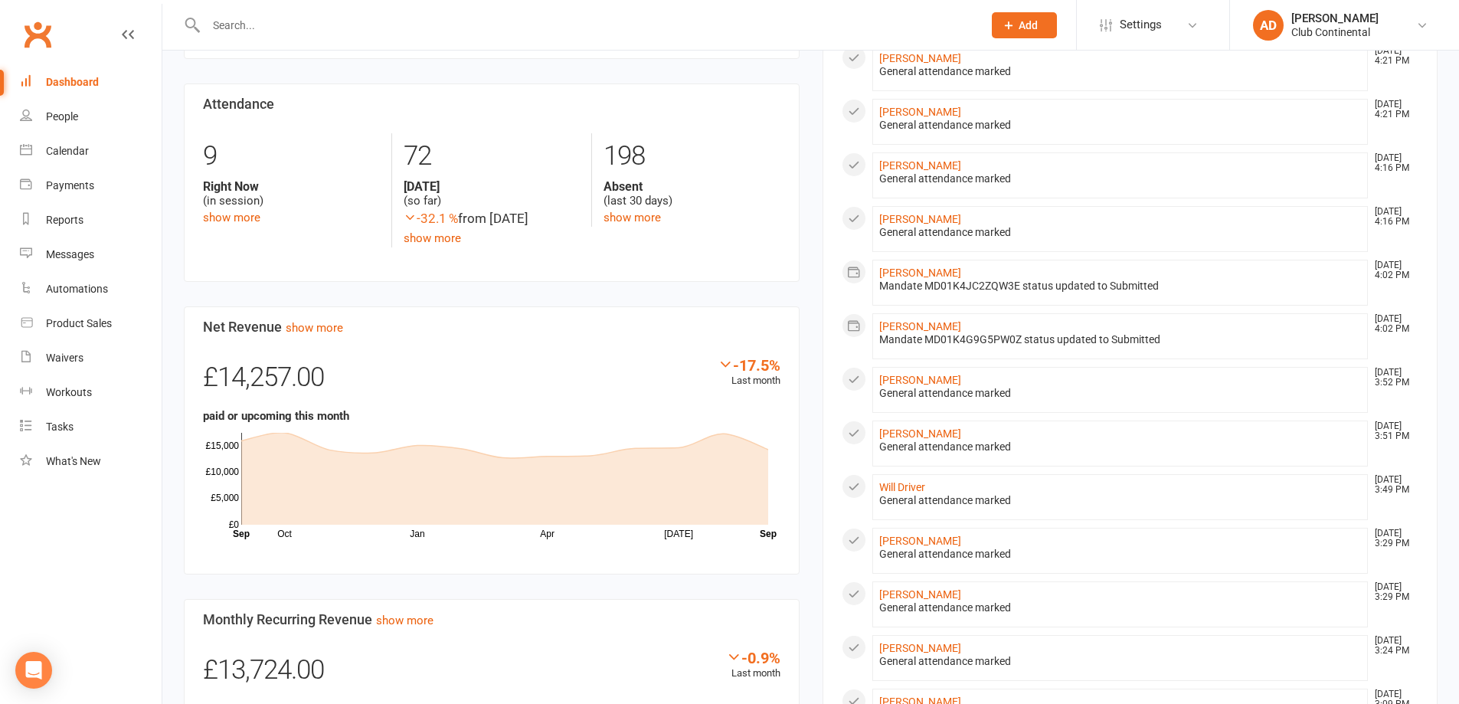
scroll to position [460, 0]
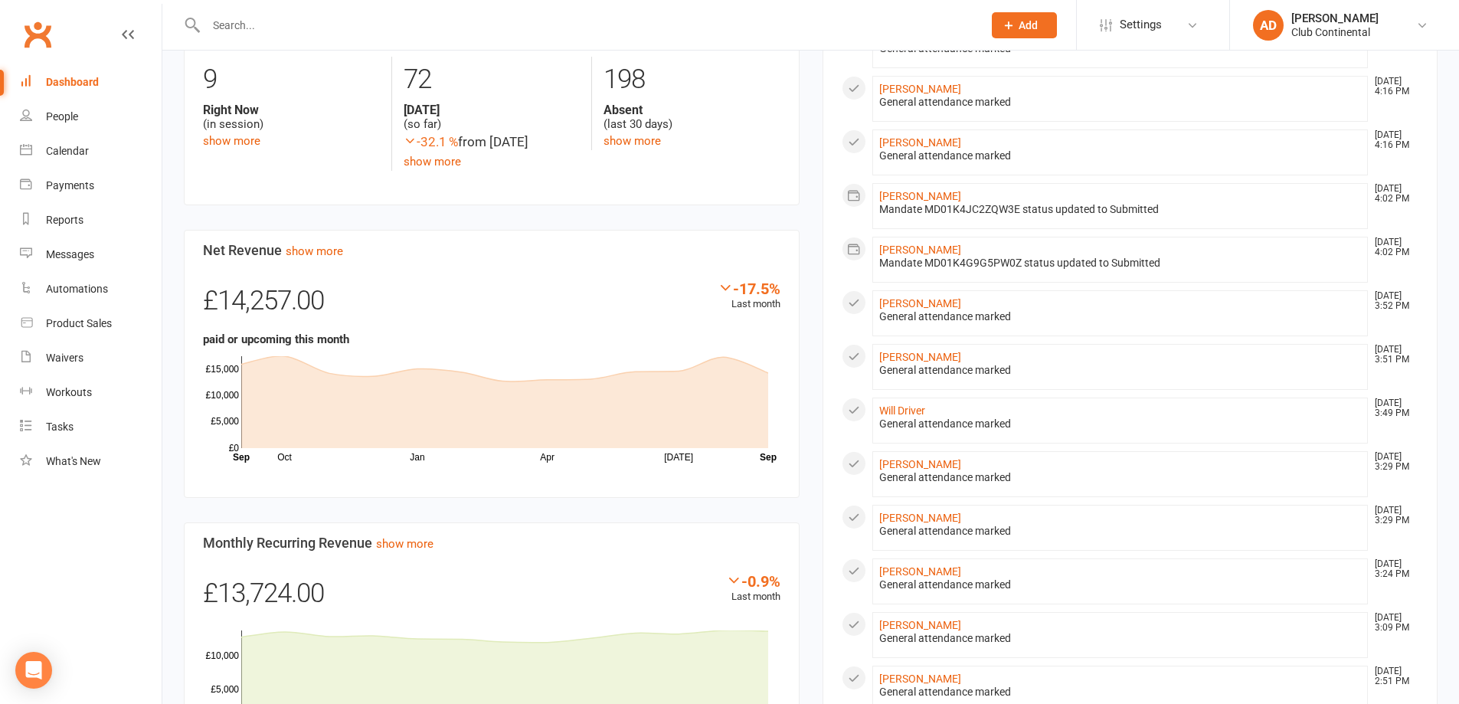
click at [928, 473] on div "General attendance marked" at bounding box center [1120, 477] width 483 height 13
click at [928, 467] on link "[PERSON_NAME]" at bounding box center [920, 464] width 82 height 12
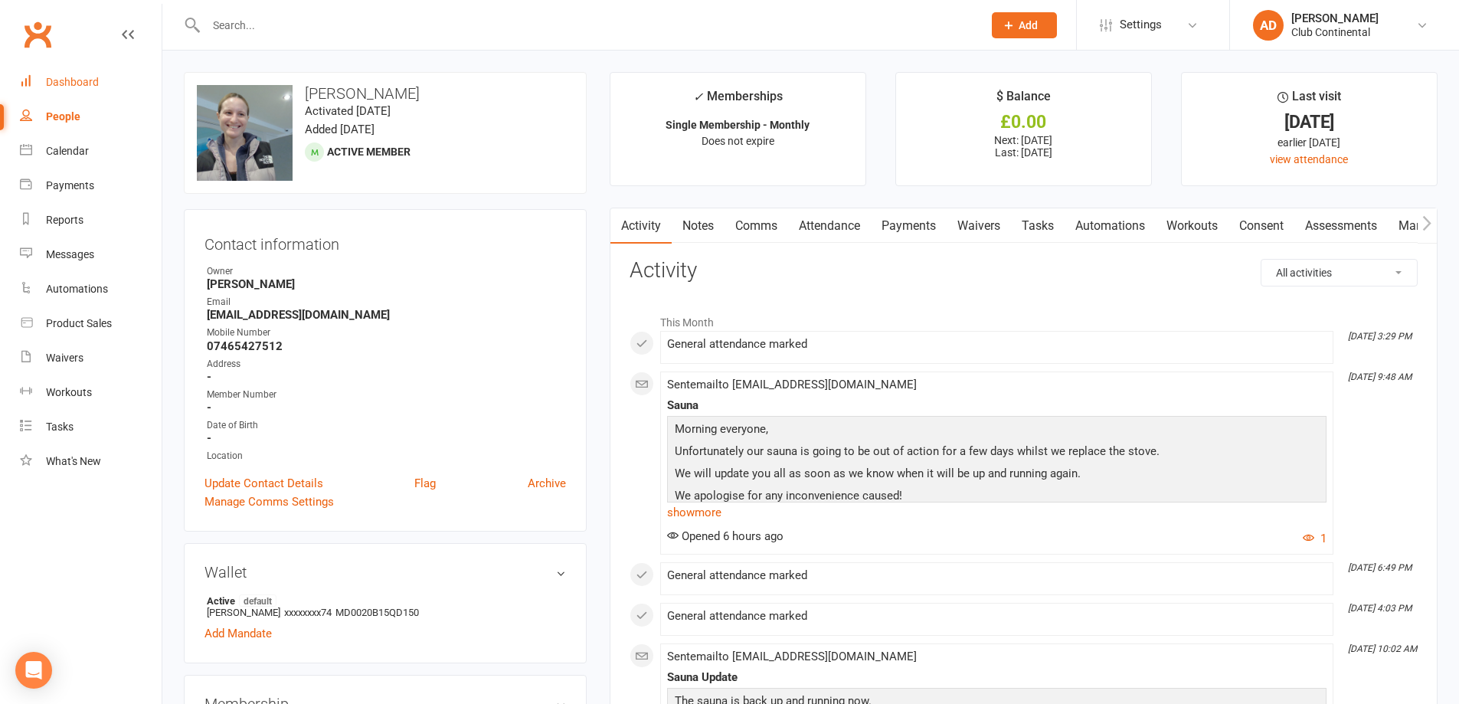
click at [118, 85] on link "Dashboard" at bounding box center [91, 82] width 142 height 34
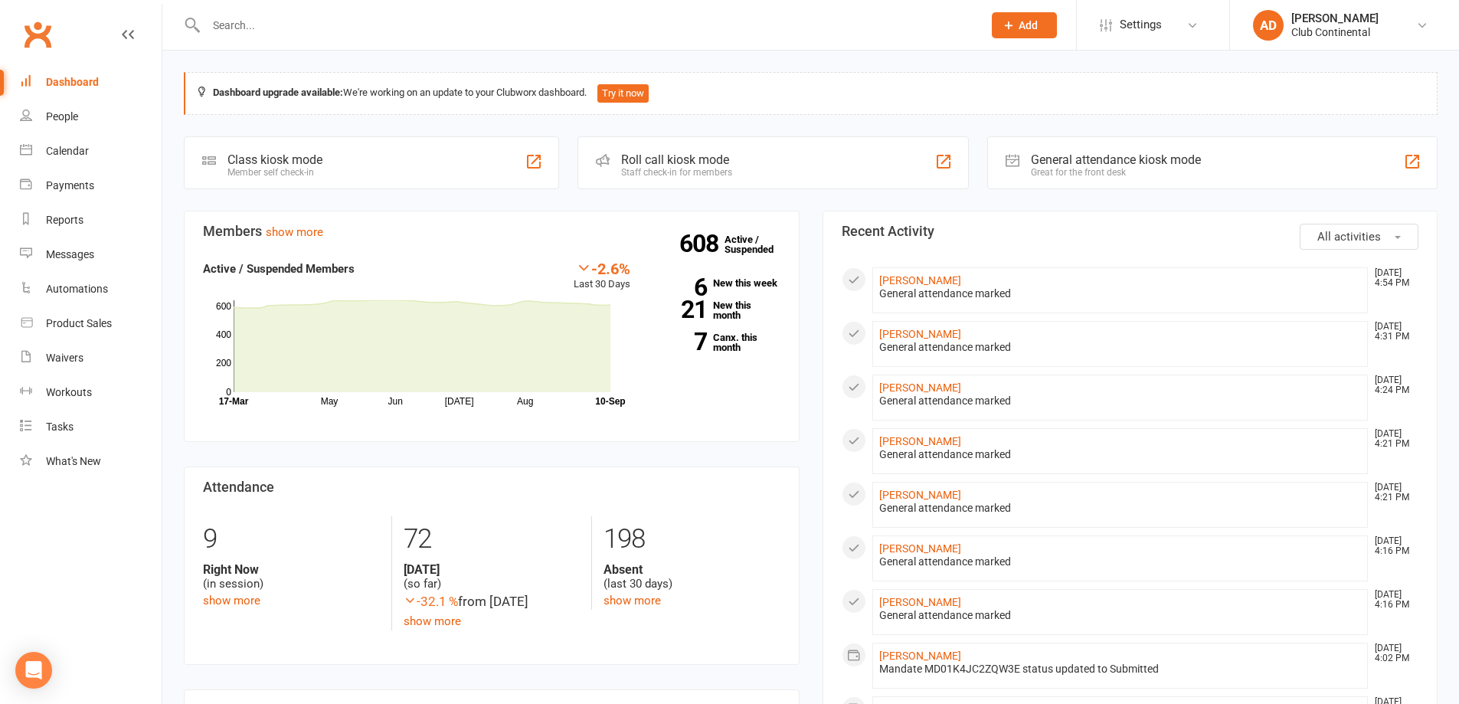
drag, startPoint x: 168, startPoint y: 54, endPoint x: 1404, endPoint y: 228, distance: 1248.5
click at [1404, 228] on button "All activities" at bounding box center [1359, 237] width 119 height 26
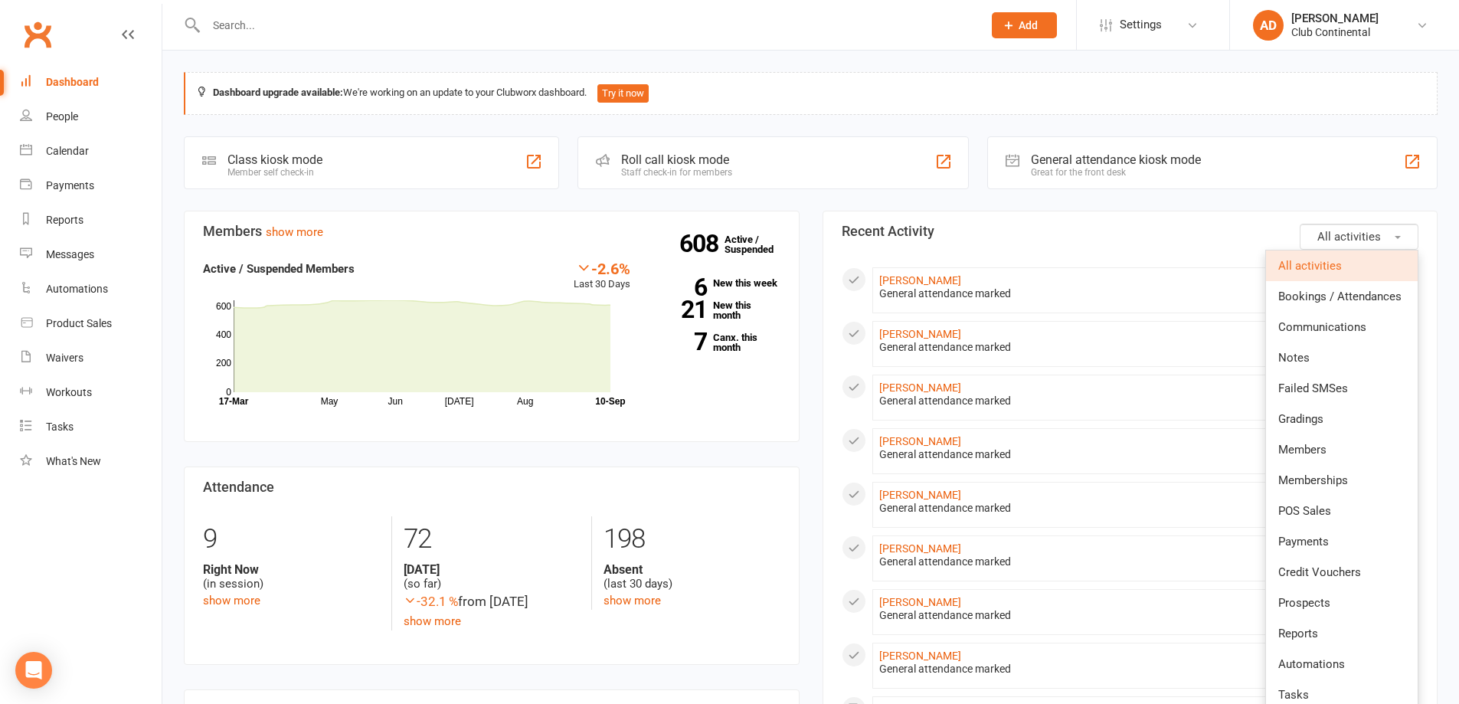
click at [1397, 231] on button "All activities" at bounding box center [1359, 237] width 119 height 26
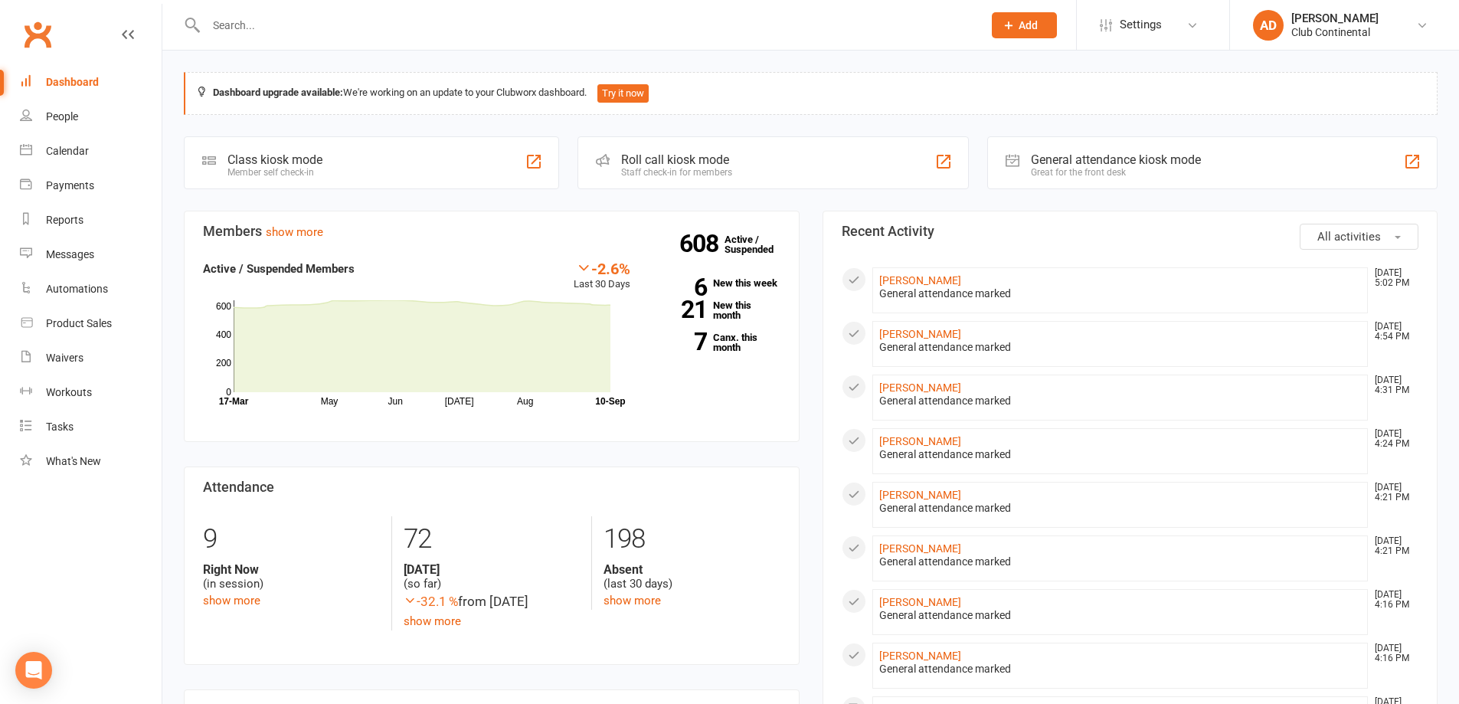
drag, startPoint x: 814, startPoint y: 190, endPoint x: 813, endPoint y: 205, distance: 14.6
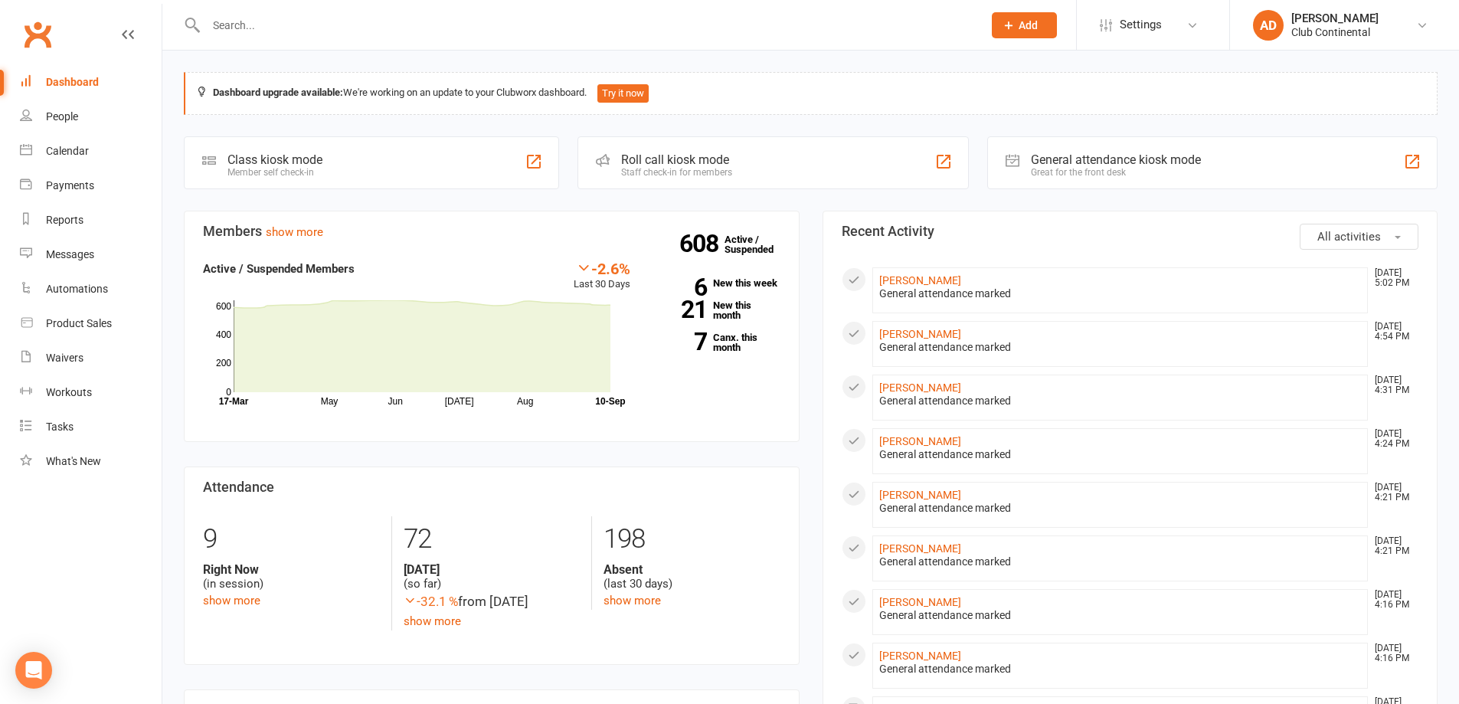
drag, startPoint x: 166, startPoint y: 54, endPoint x: 449, endPoint y: 61, distance: 282.8
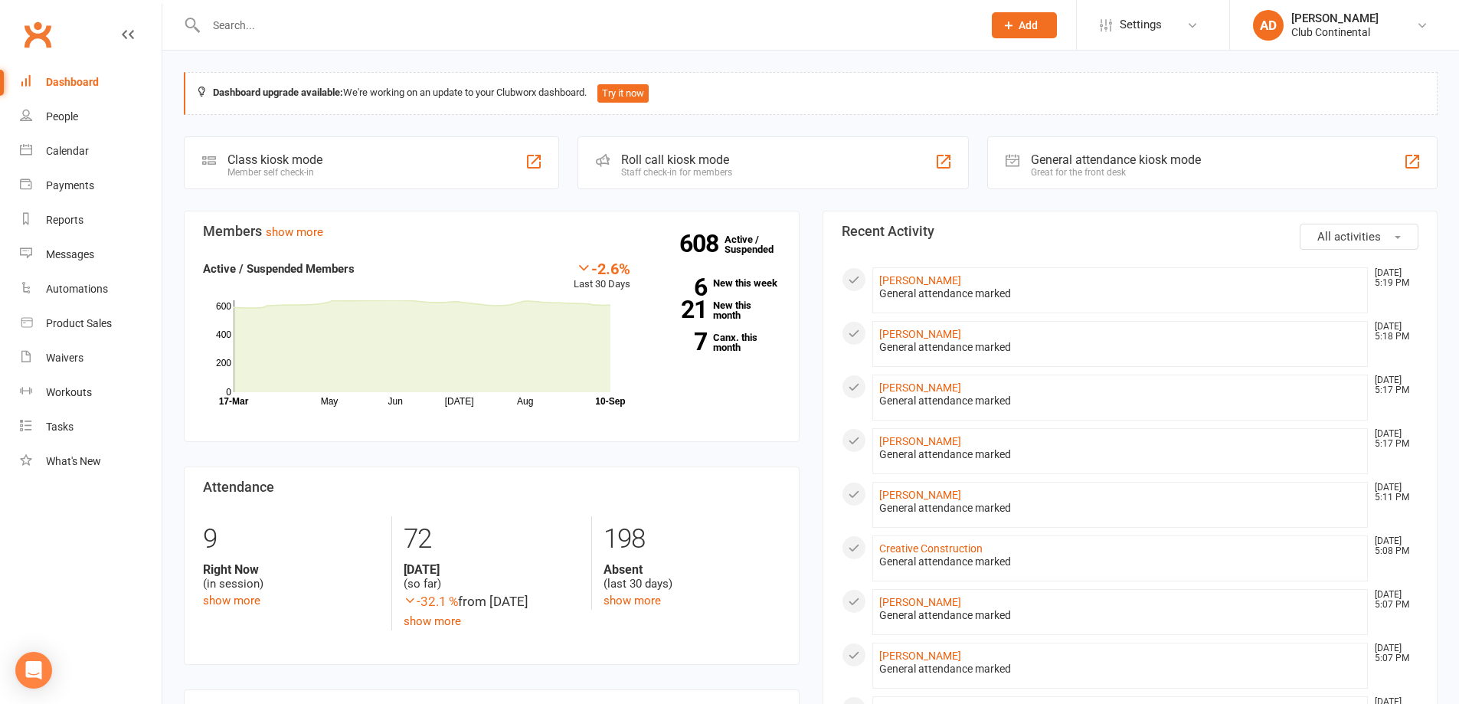
click at [1338, 224] on button "All activities" at bounding box center [1359, 237] width 119 height 26
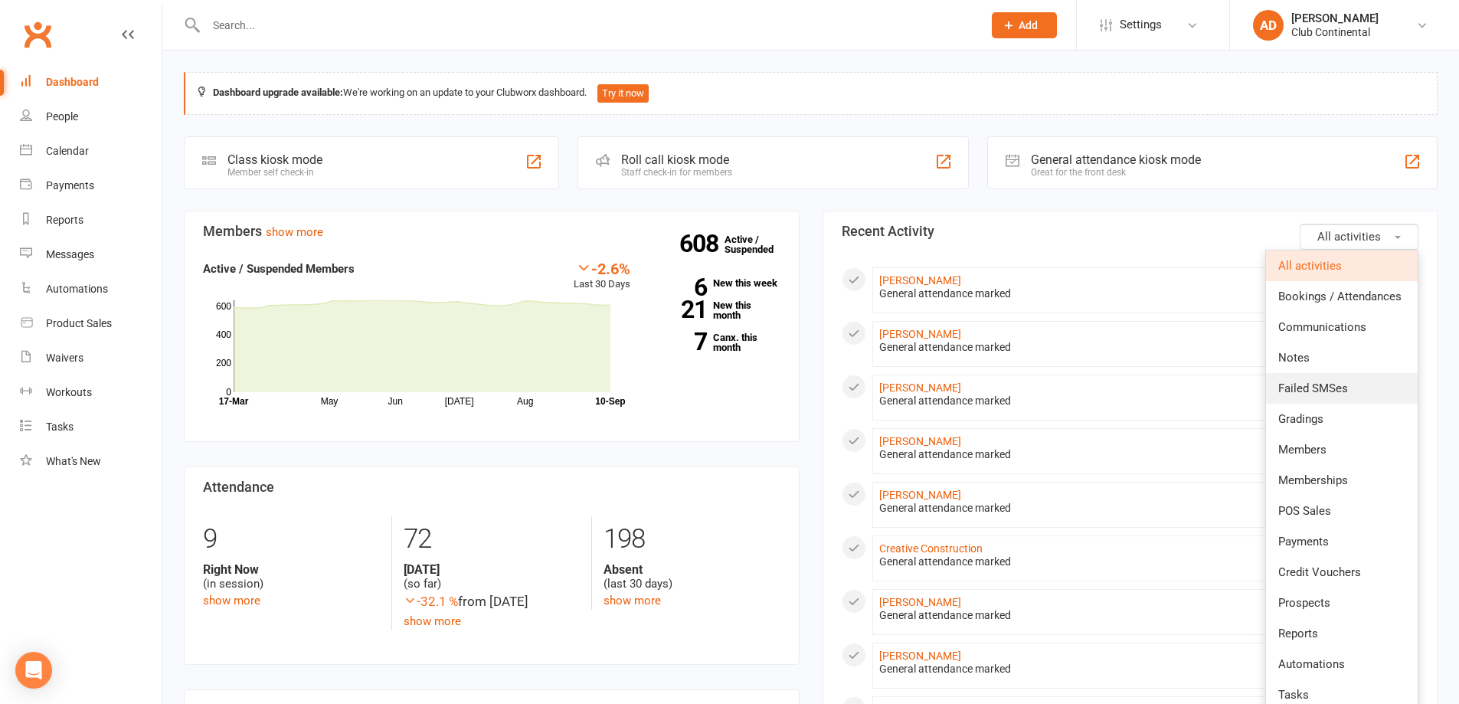
scroll to position [77, 0]
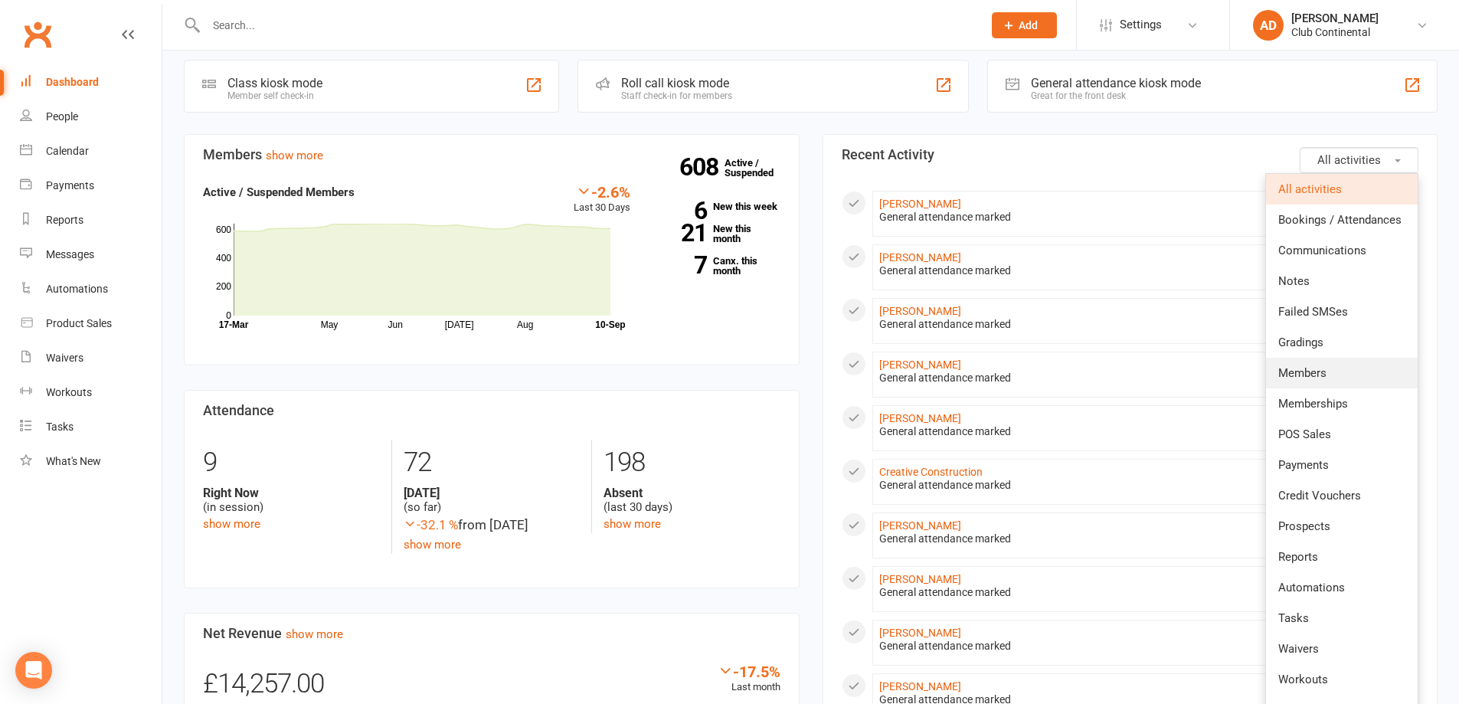
click at [1316, 362] on link "Members" at bounding box center [1342, 373] width 152 height 31
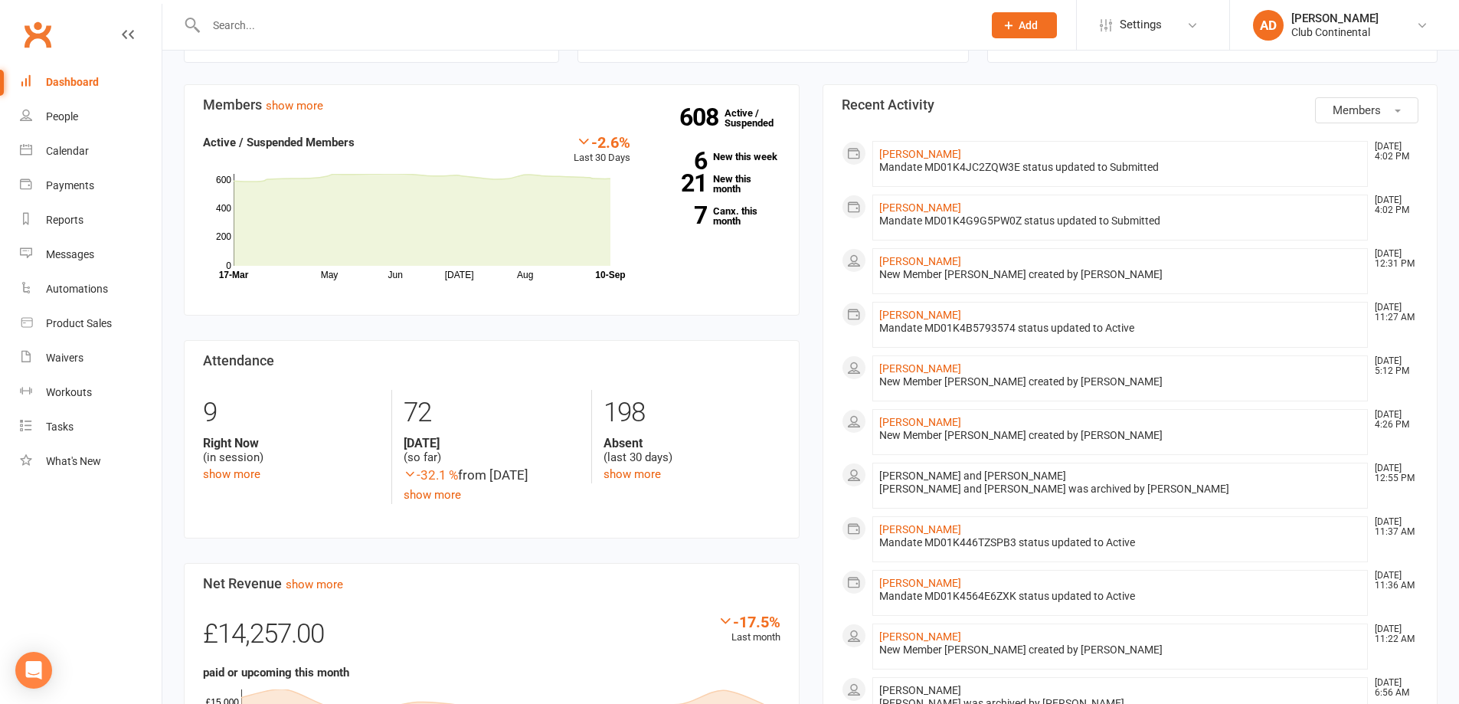
scroll to position [153, 0]
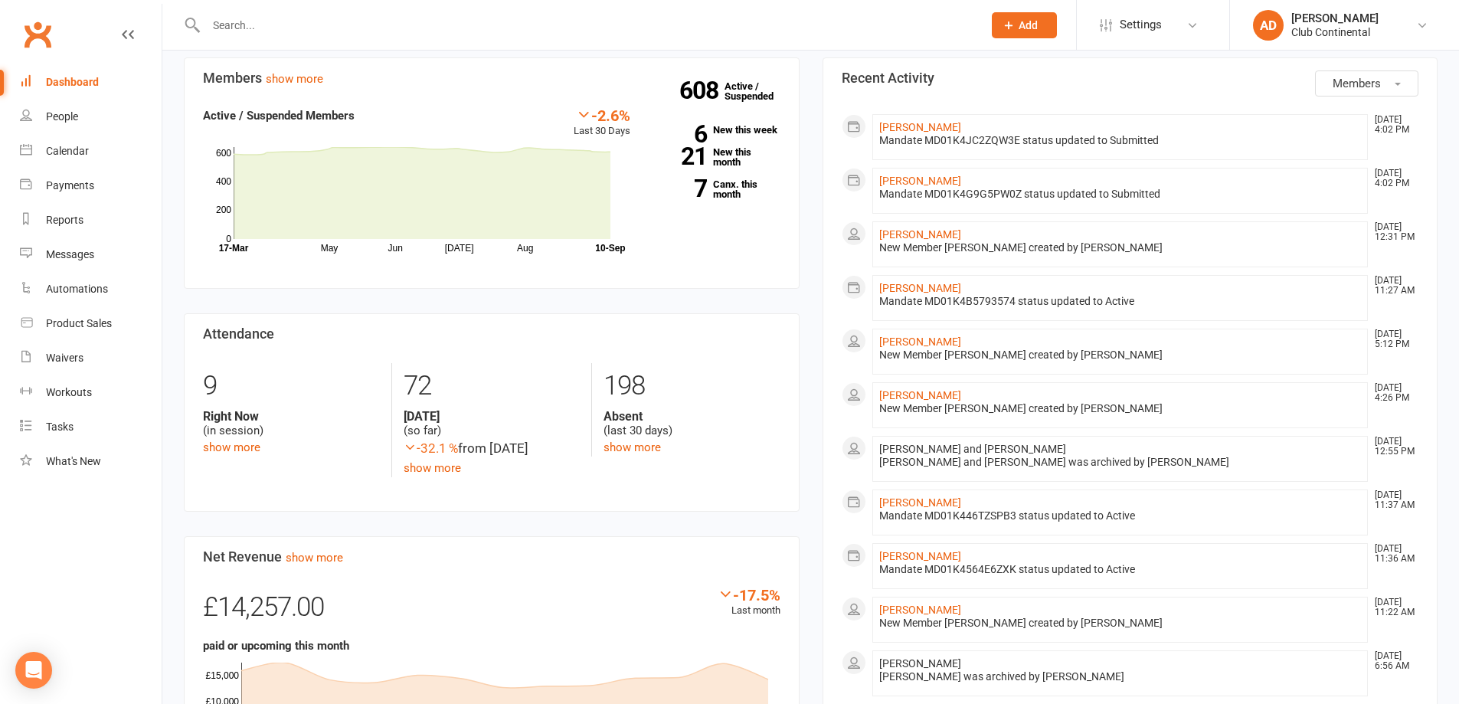
click at [1371, 83] on span "Members" at bounding box center [1357, 84] width 48 height 14
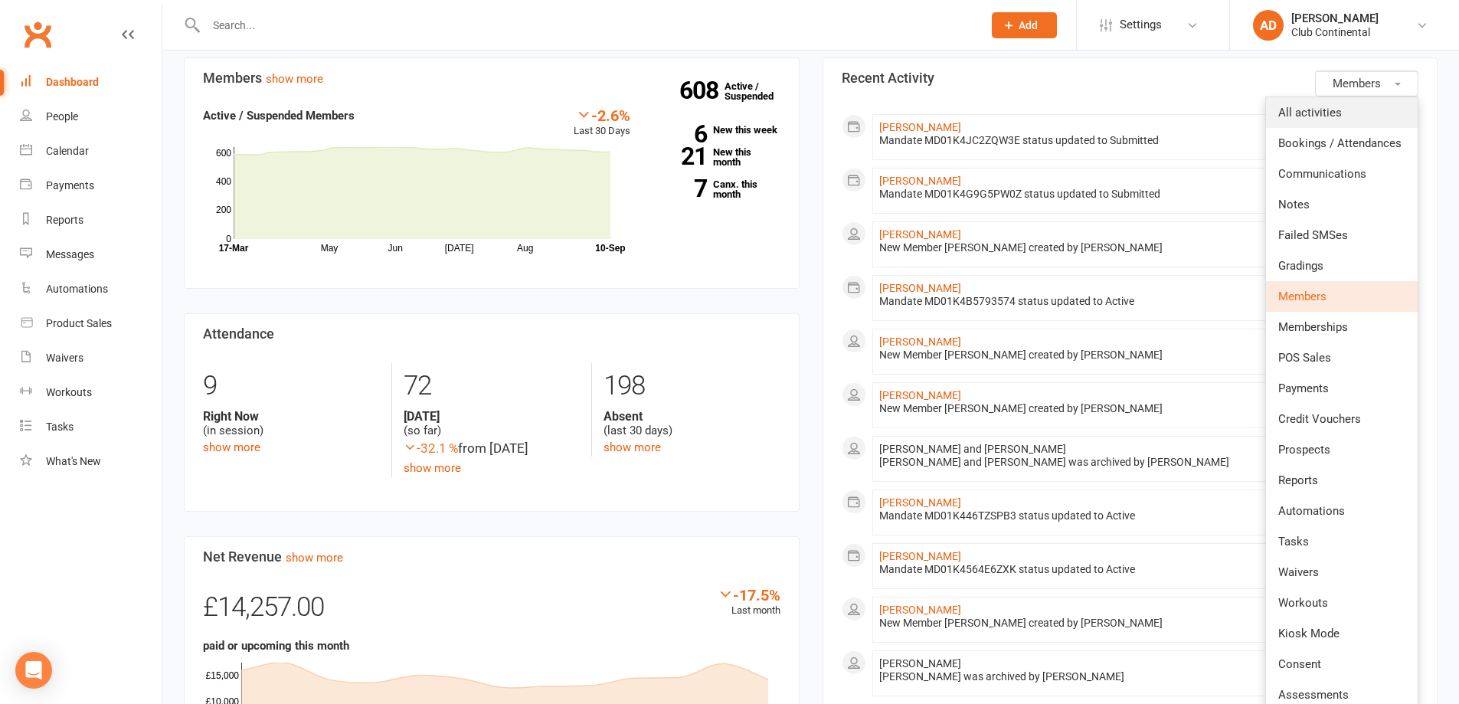
click at [1351, 119] on link "All activities" at bounding box center [1342, 112] width 152 height 31
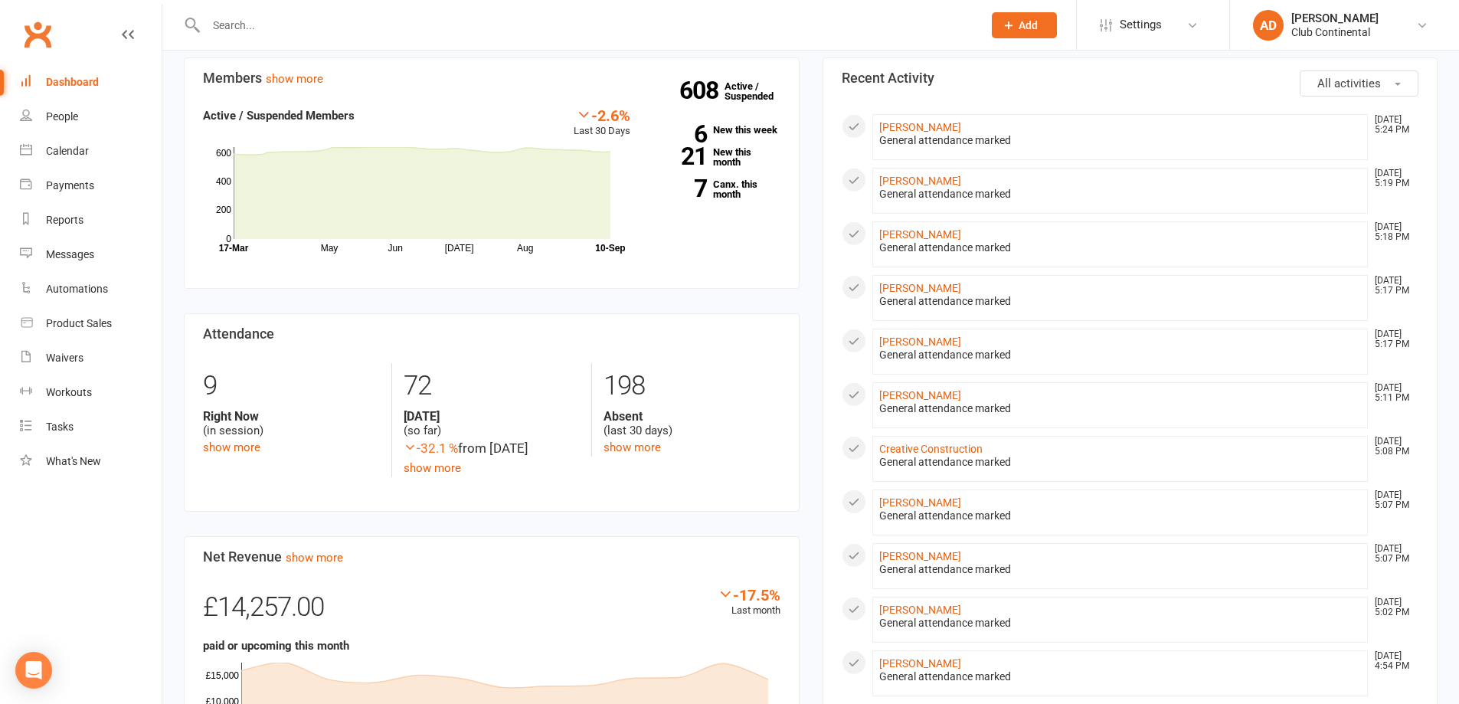
scroll to position [77, 0]
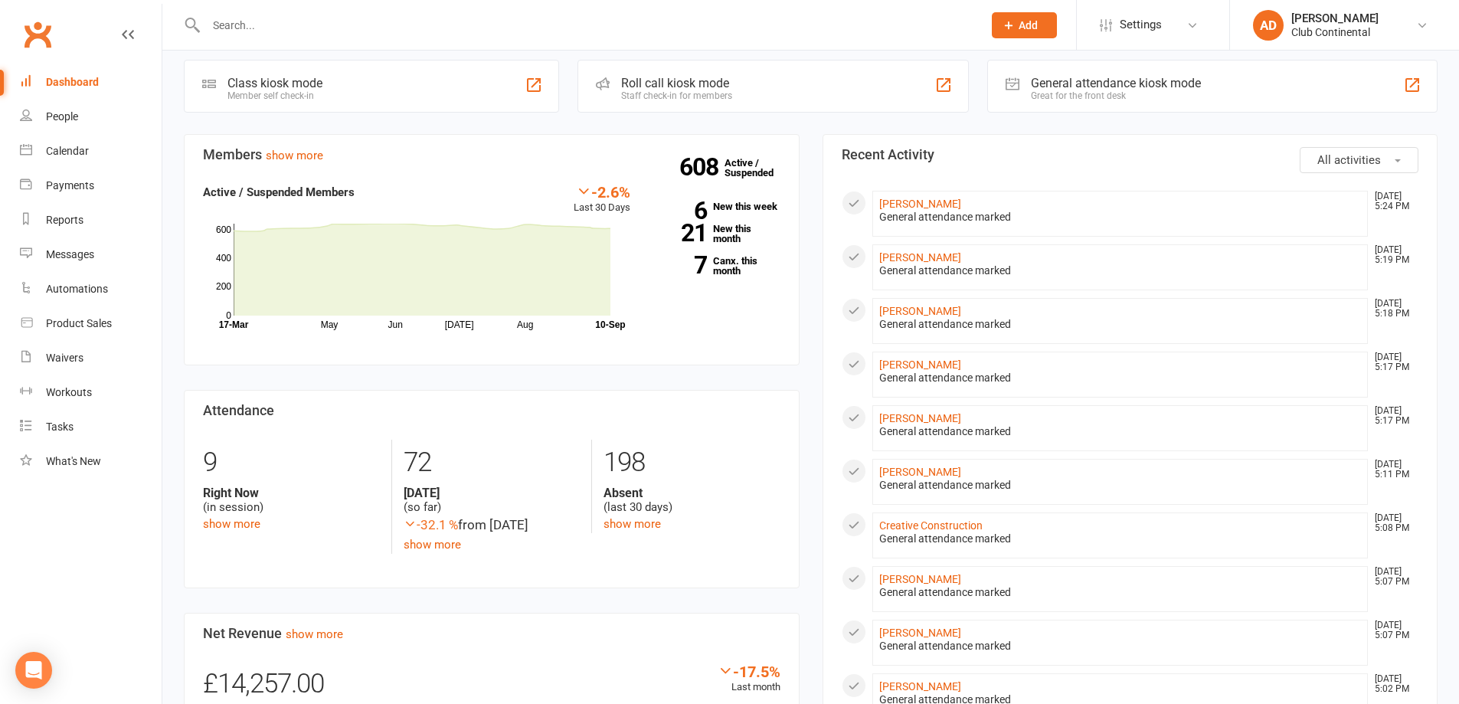
click at [811, 124] on div "Dashboard upgrade available: We're working on an update to your Clubworx dashbo…" at bounding box center [810, 645] width 1297 height 1342
click at [809, 123] on div "Dashboard upgrade available: We're working on an update to your Clubworx dashbo…" at bounding box center [810, 645] width 1297 height 1342
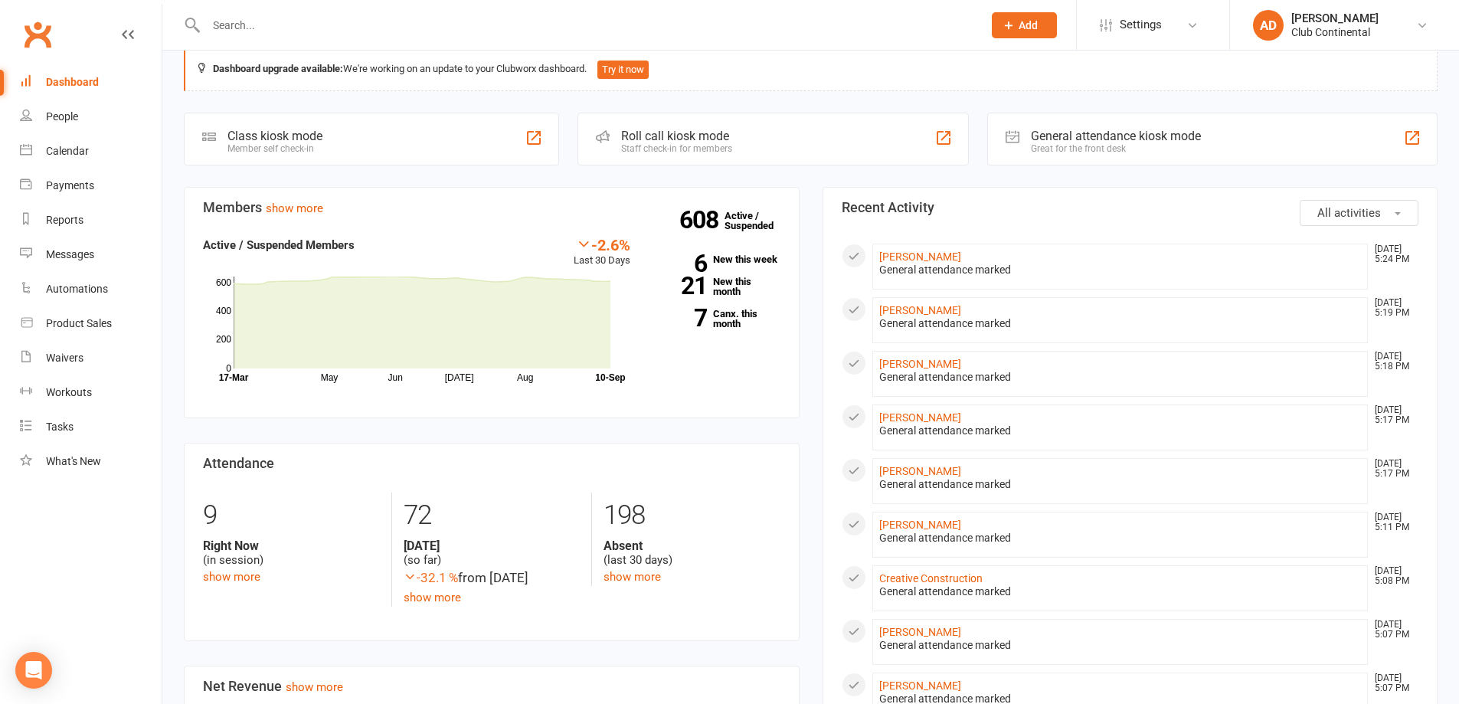
scroll to position [0, 0]
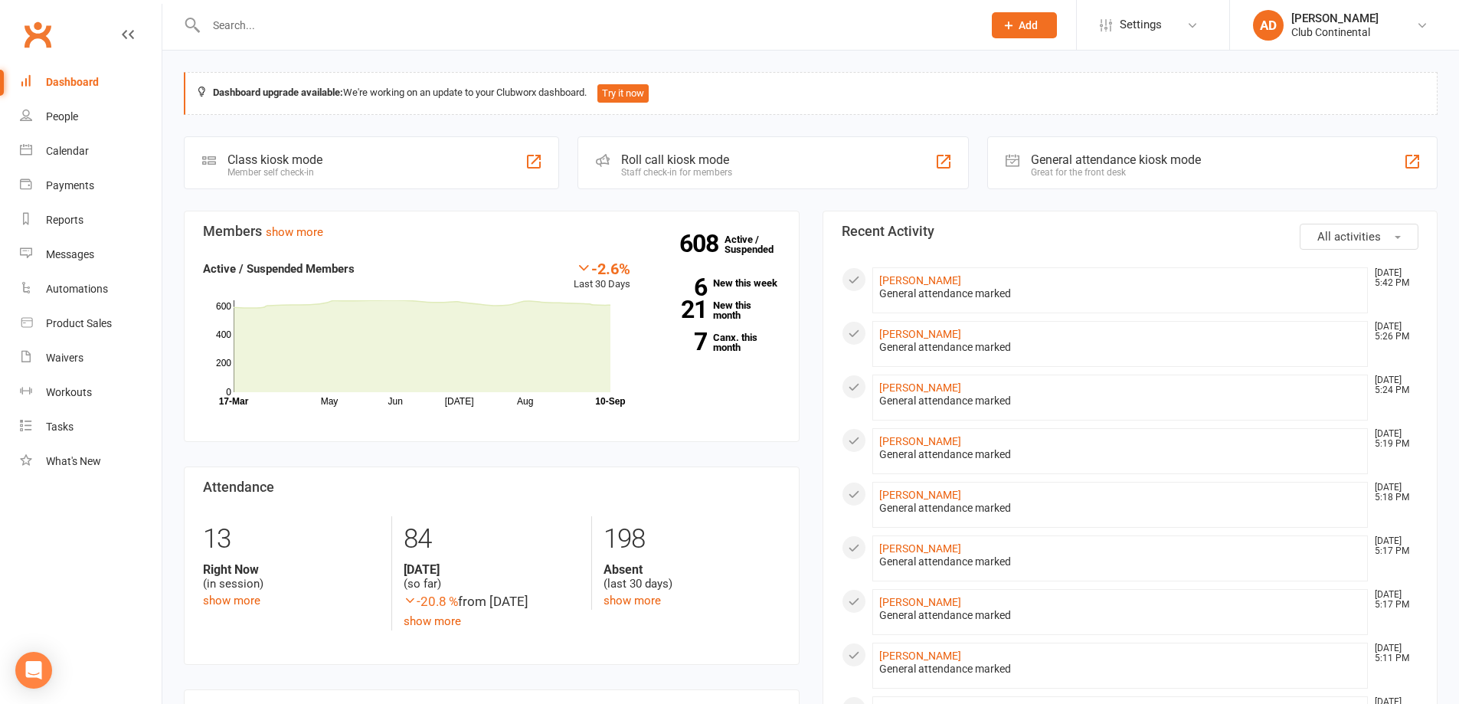
click at [1394, 232] on button "All activities" at bounding box center [1359, 237] width 119 height 26
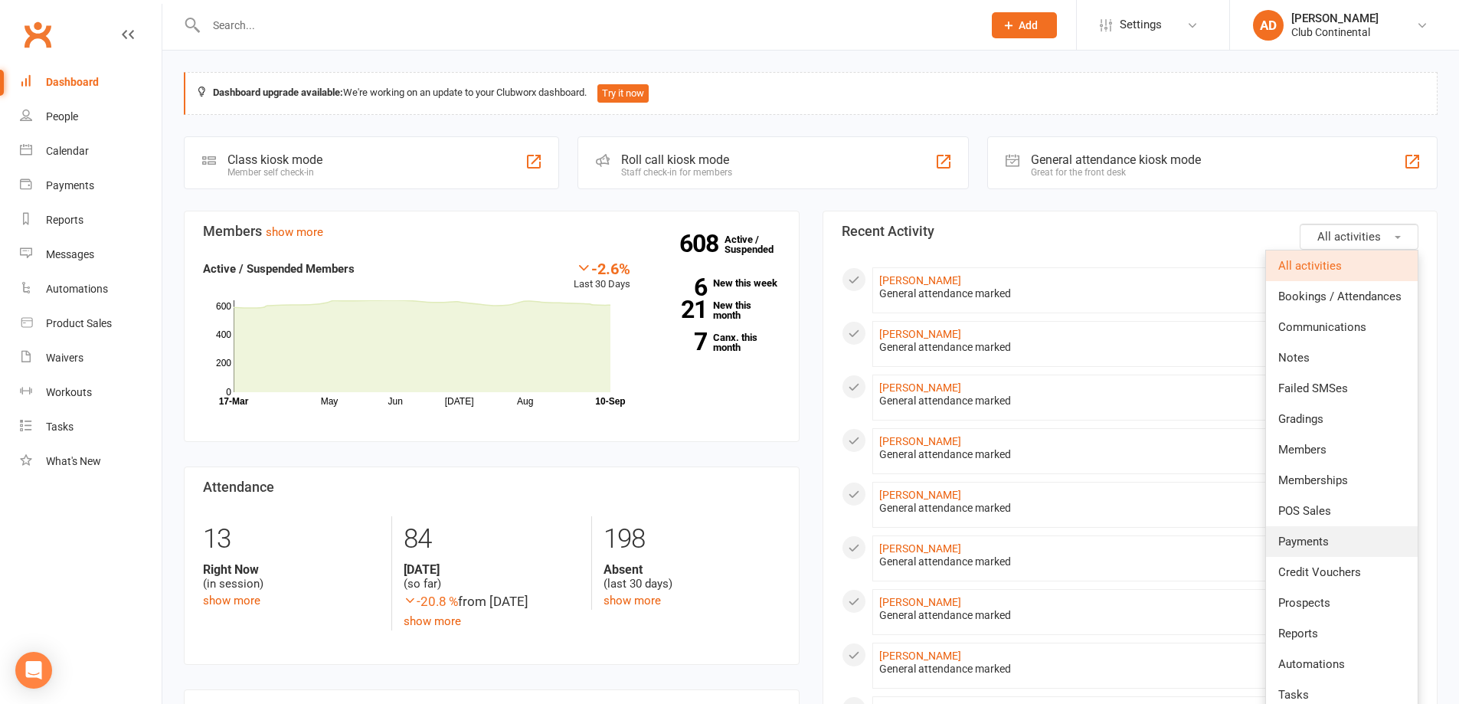
click at [1330, 545] on link "Payments" at bounding box center [1342, 541] width 152 height 31
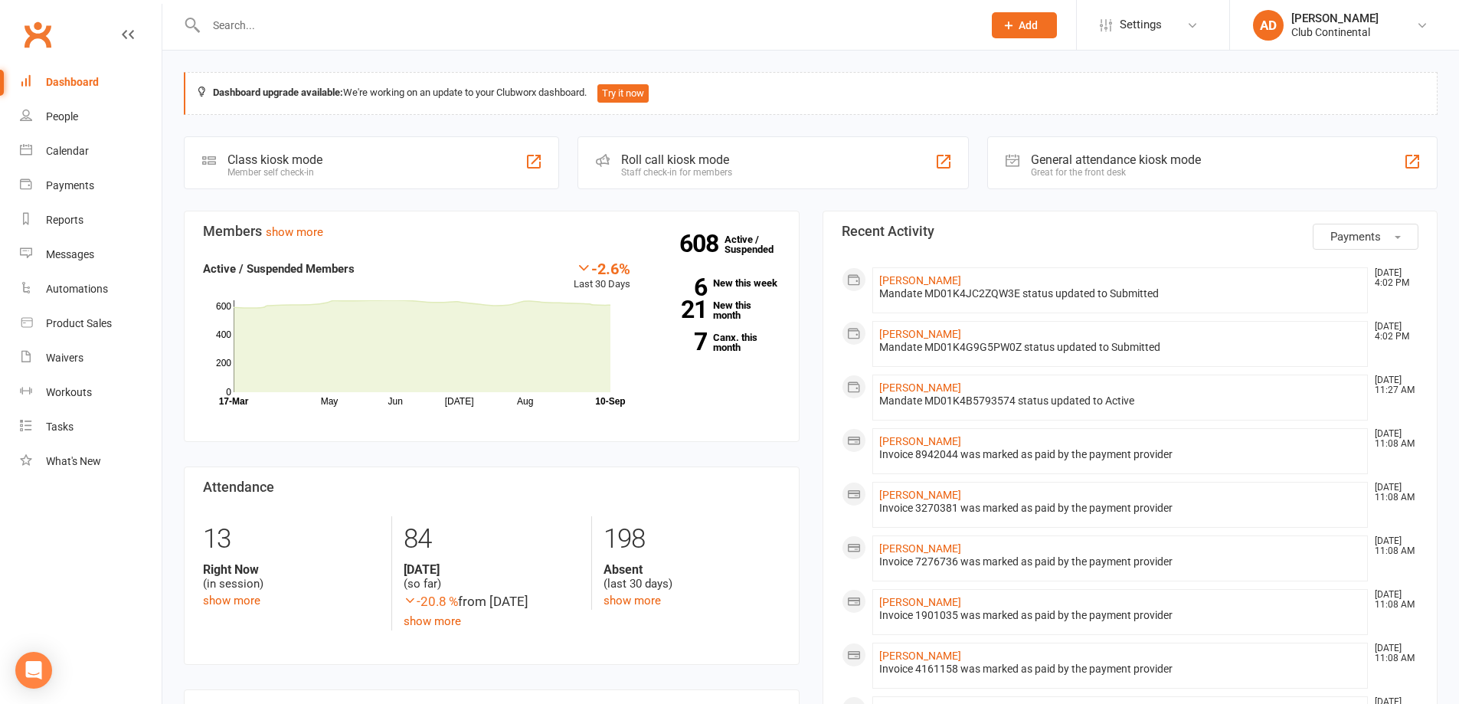
click at [1387, 240] on button "Payments" at bounding box center [1366, 237] width 106 height 26
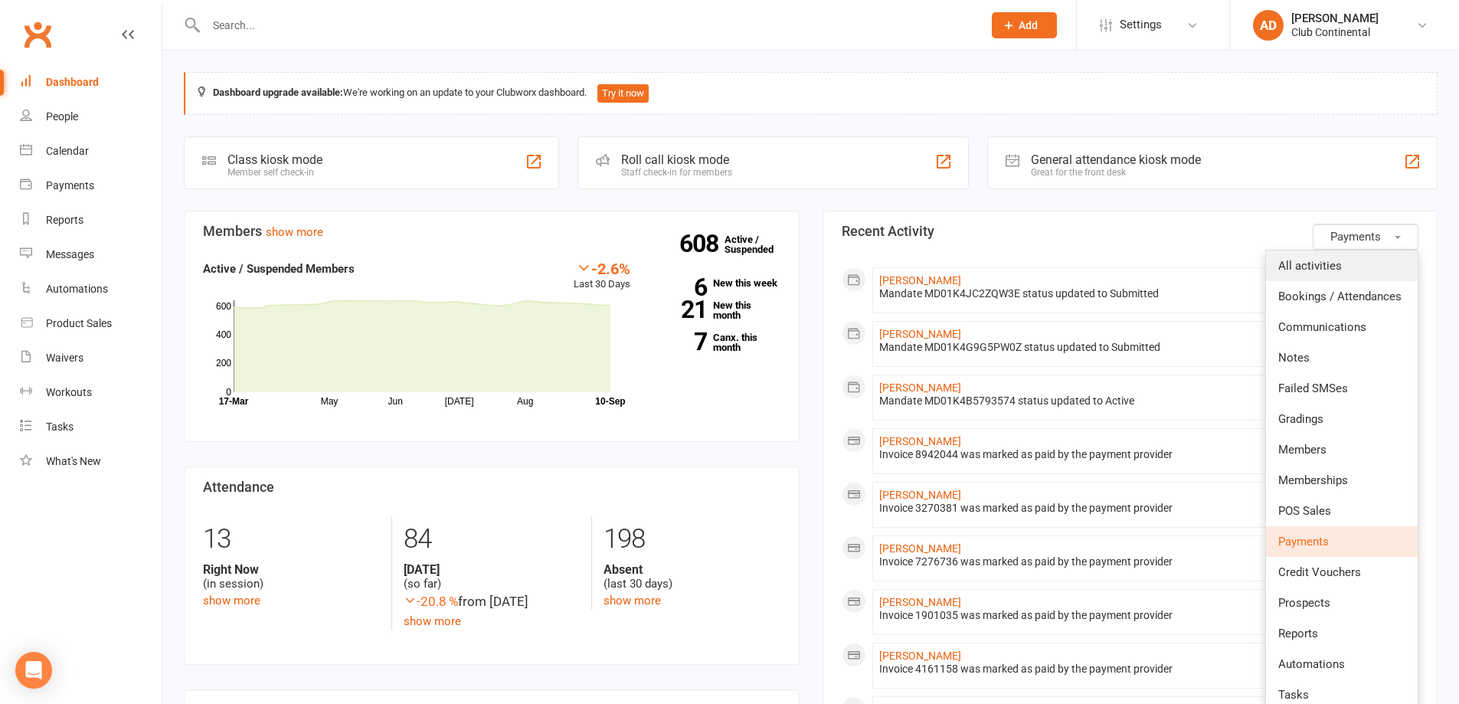
click at [1387, 274] on link "All activities" at bounding box center [1342, 266] width 152 height 31
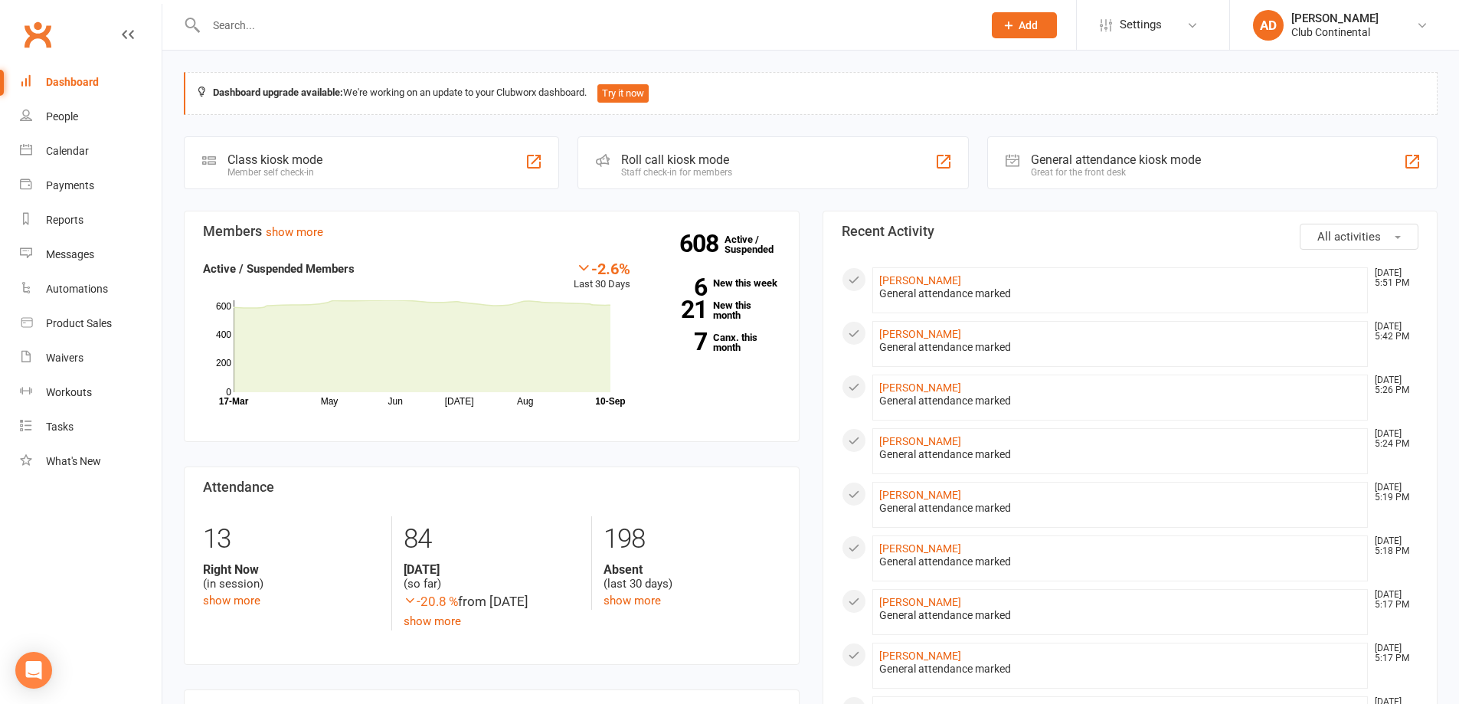
drag, startPoint x: 166, startPoint y: 54, endPoint x: 421, endPoint y: 54, distance: 255.1
click at [1395, 228] on button "All activities" at bounding box center [1359, 237] width 119 height 26
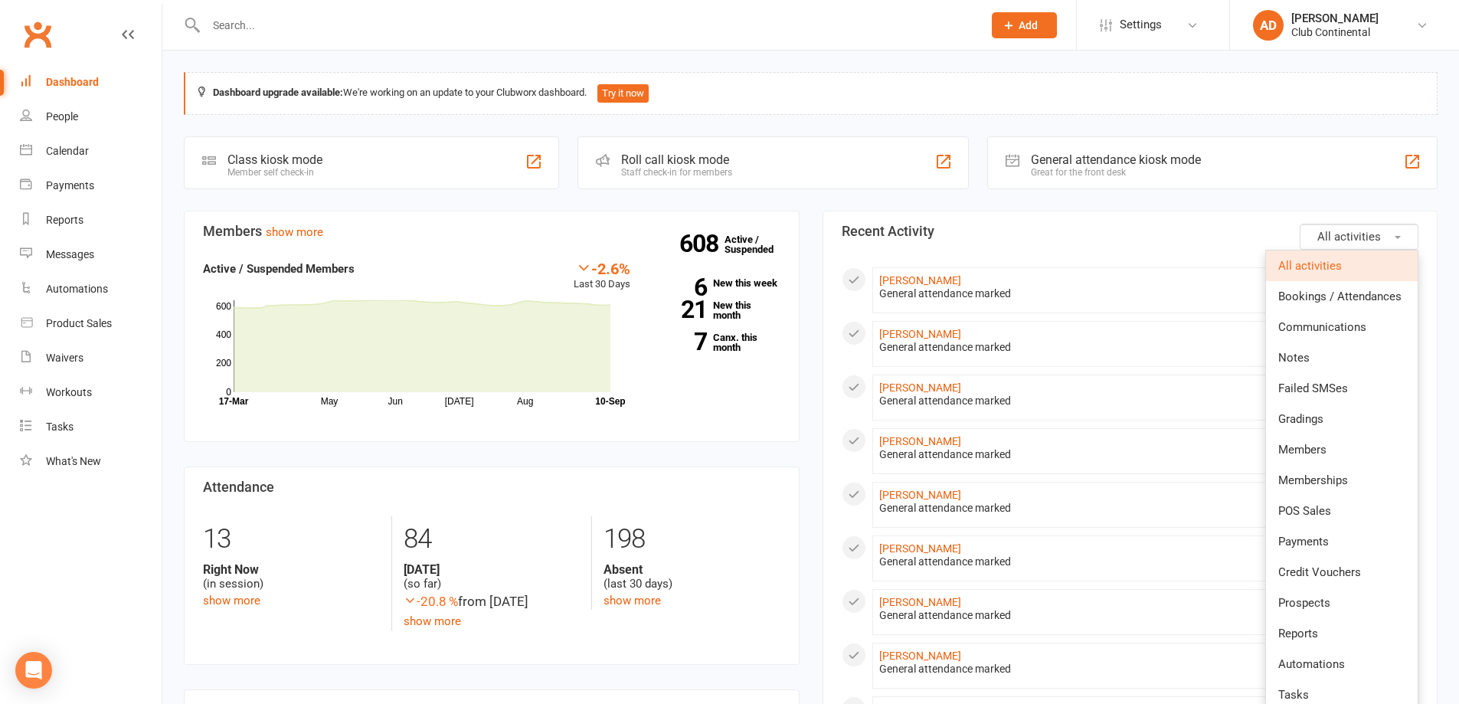
click at [1395, 228] on button "All activities" at bounding box center [1359, 237] width 119 height 26
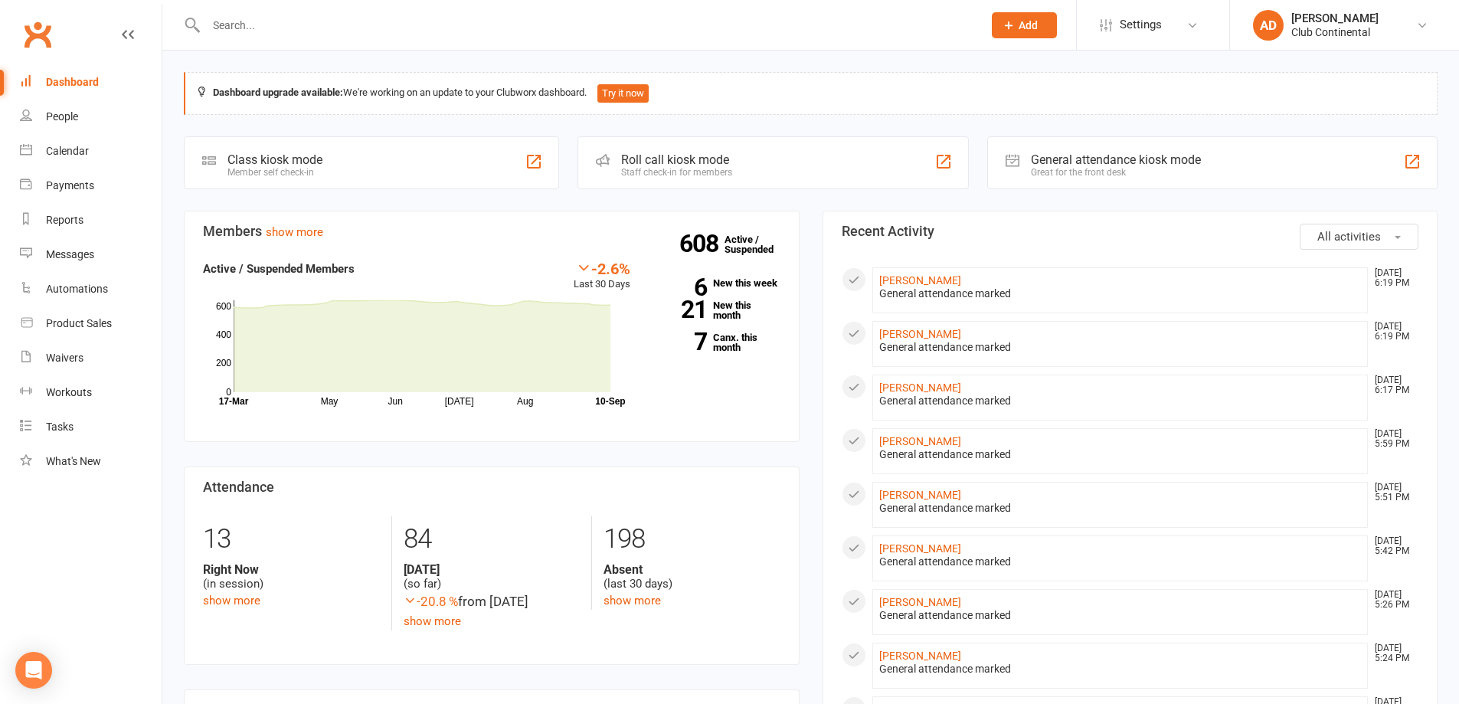
click at [1389, 240] on button "All activities" at bounding box center [1359, 237] width 119 height 26
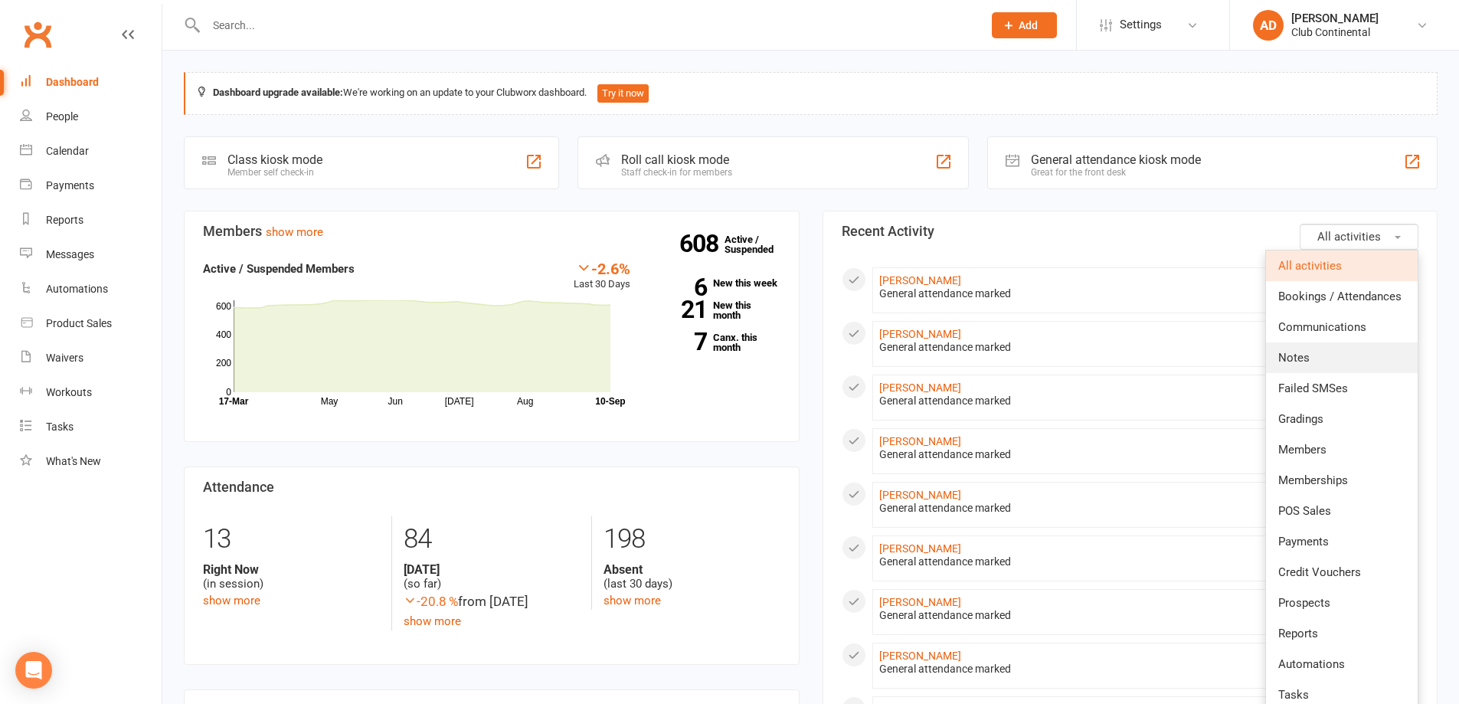
click at [1323, 361] on link "Notes" at bounding box center [1342, 357] width 152 height 31
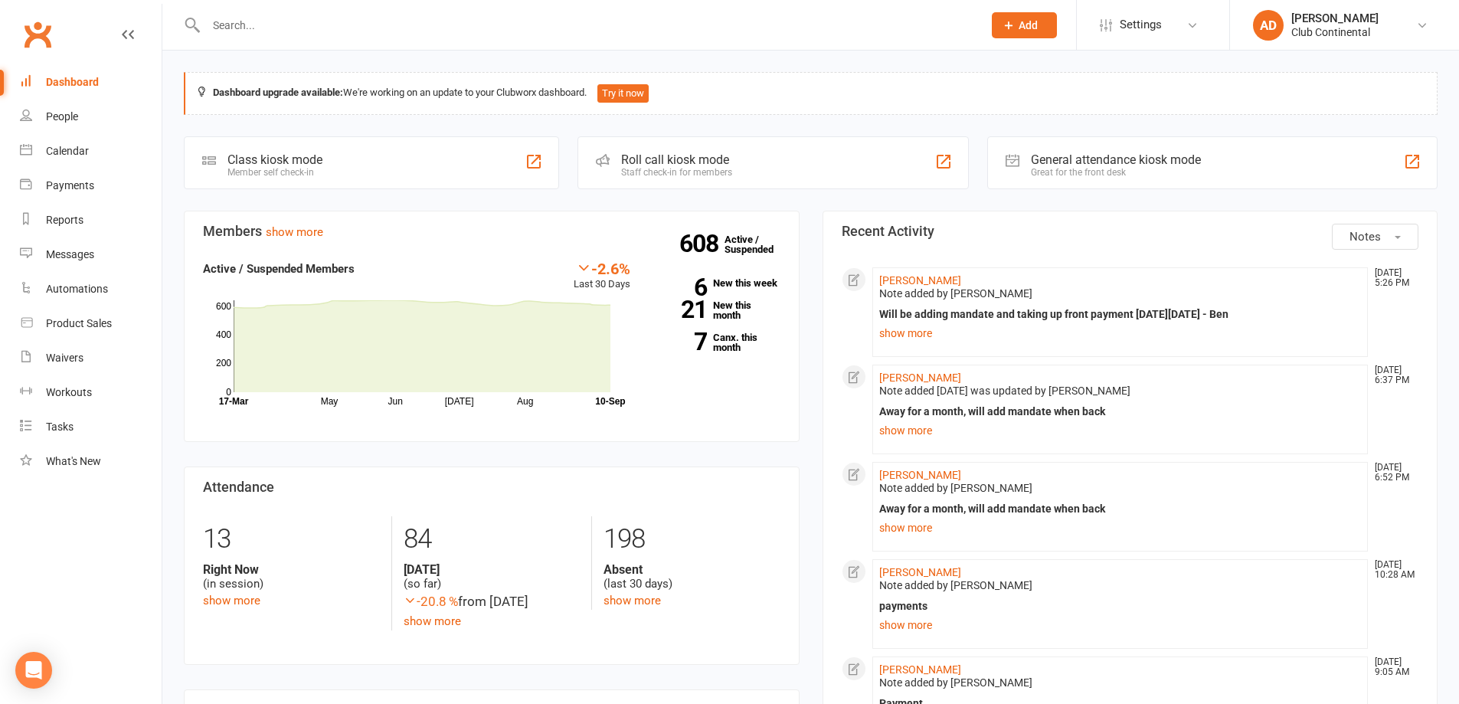
click at [1357, 239] on span "Notes" at bounding box center [1365, 237] width 31 height 14
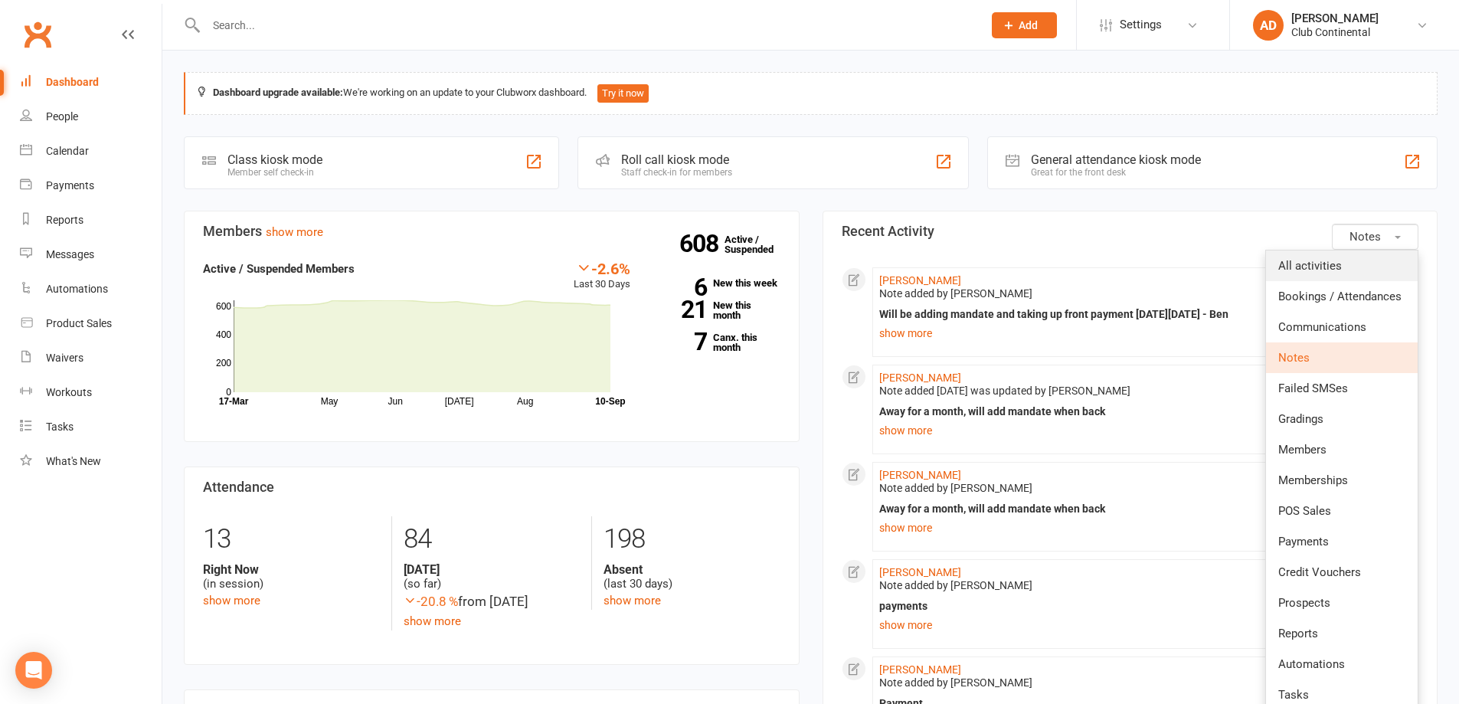
click at [1344, 266] on link "All activities" at bounding box center [1342, 266] width 152 height 31
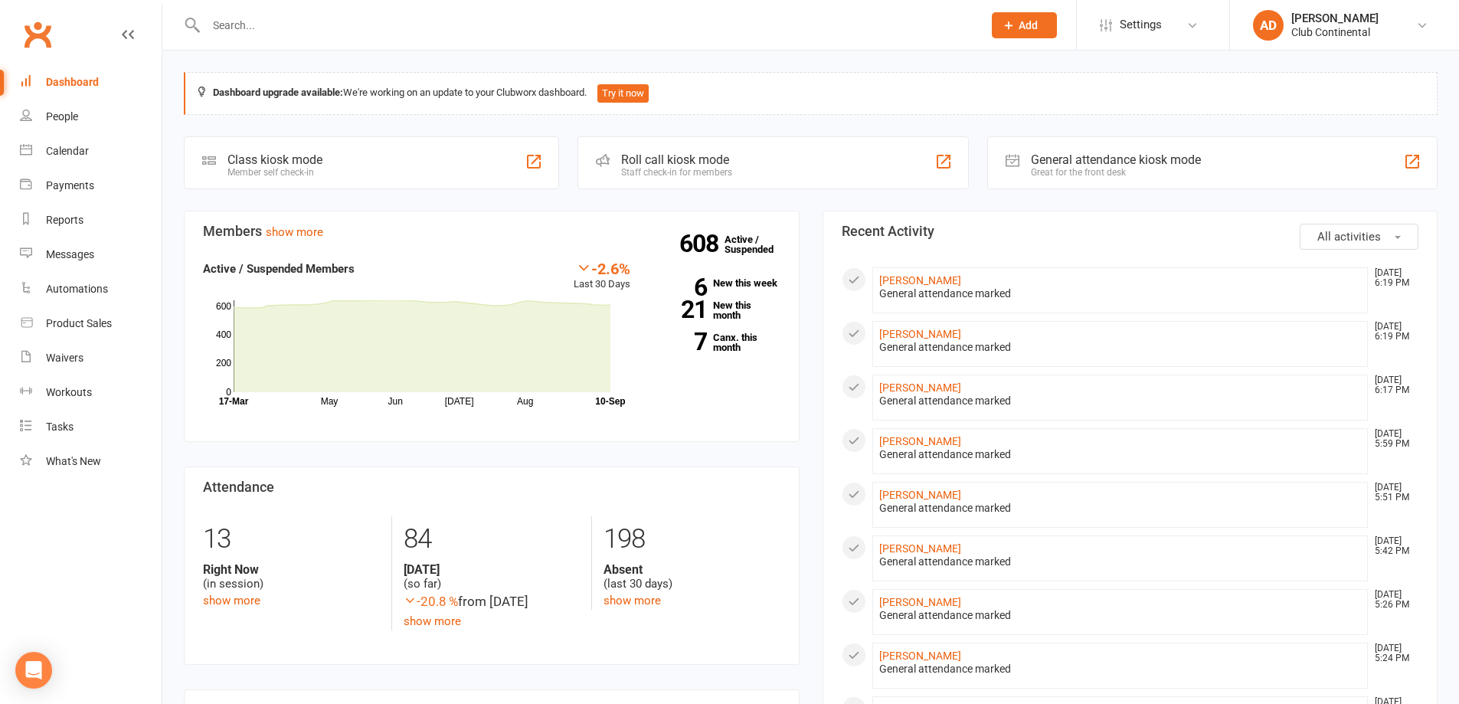
click at [1310, 237] on button "All activities" at bounding box center [1359, 237] width 119 height 26
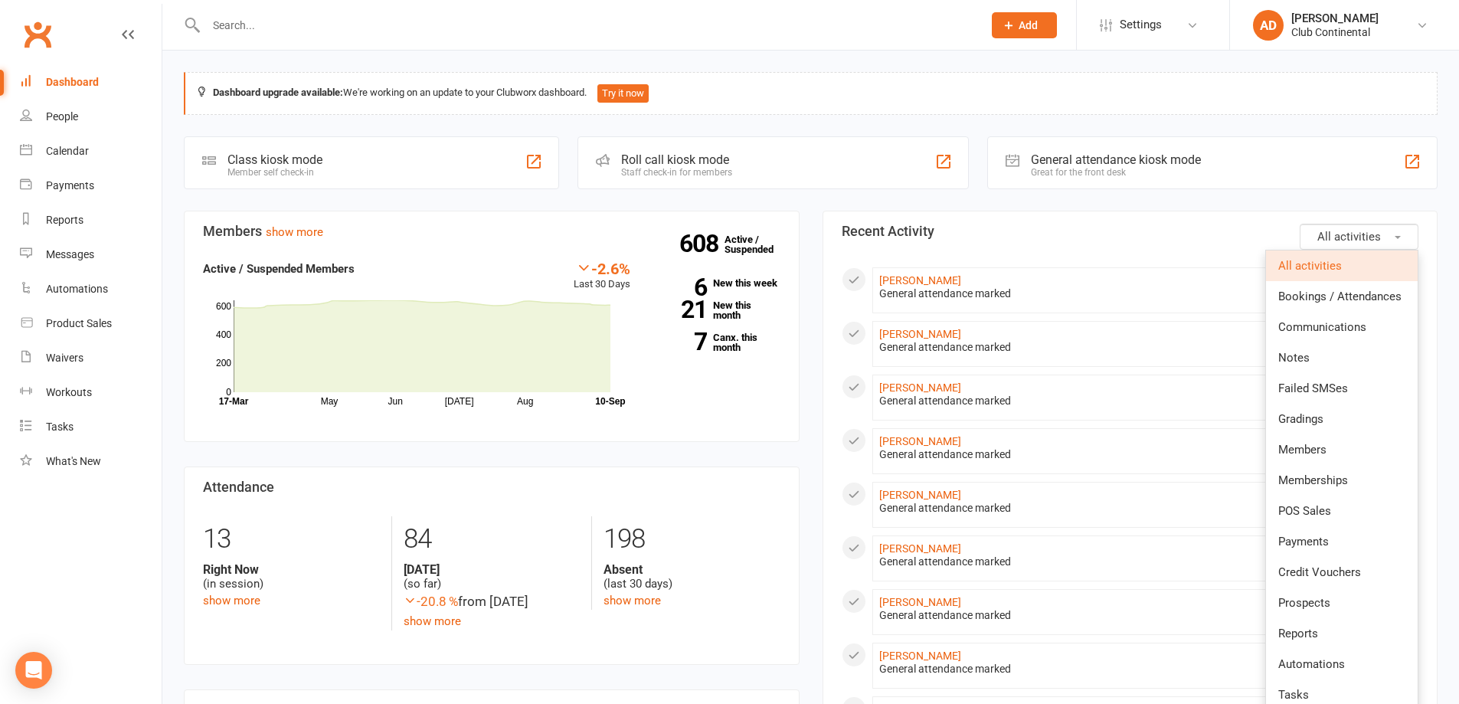
click at [1395, 230] on button "All activities" at bounding box center [1359, 237] width 119 height 26
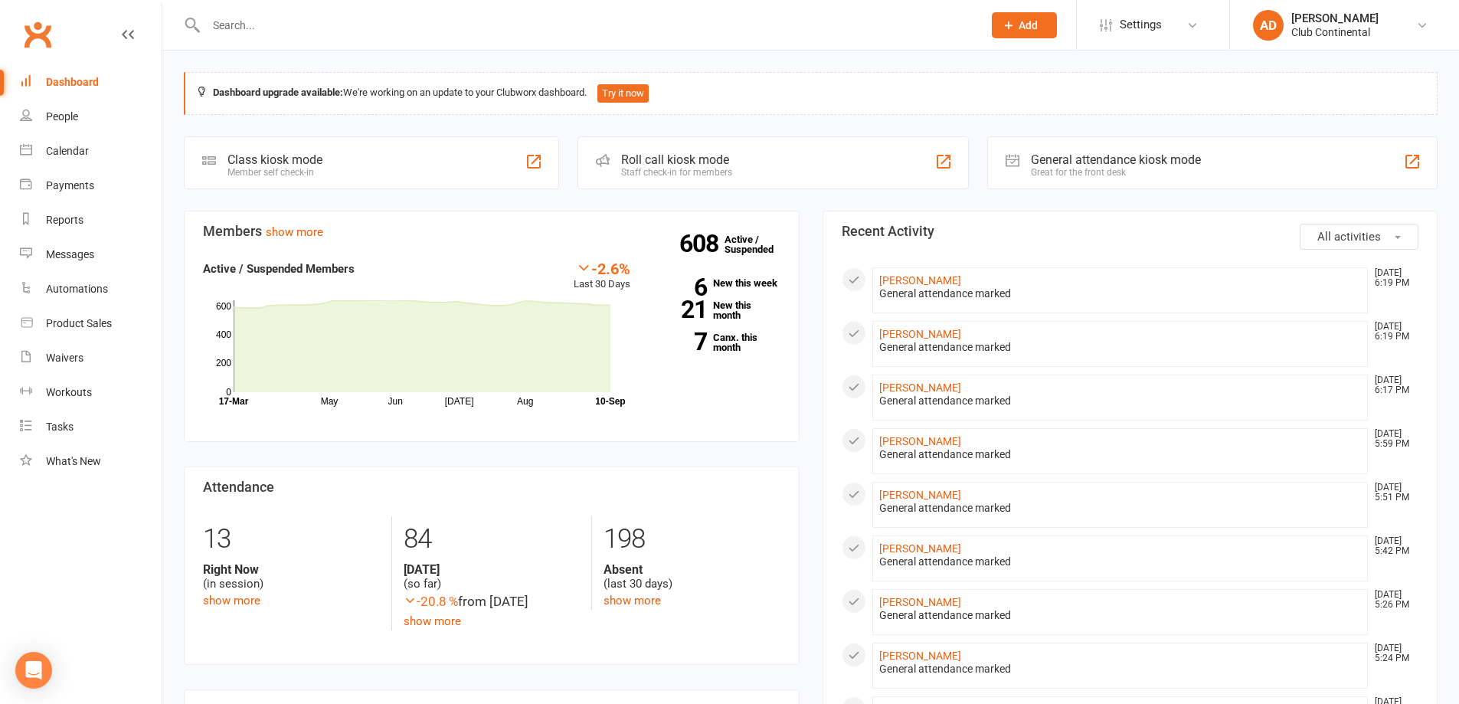
click at [1395, 230] on button "All activities" at bounding box center [1359, 237] width 119 height 26
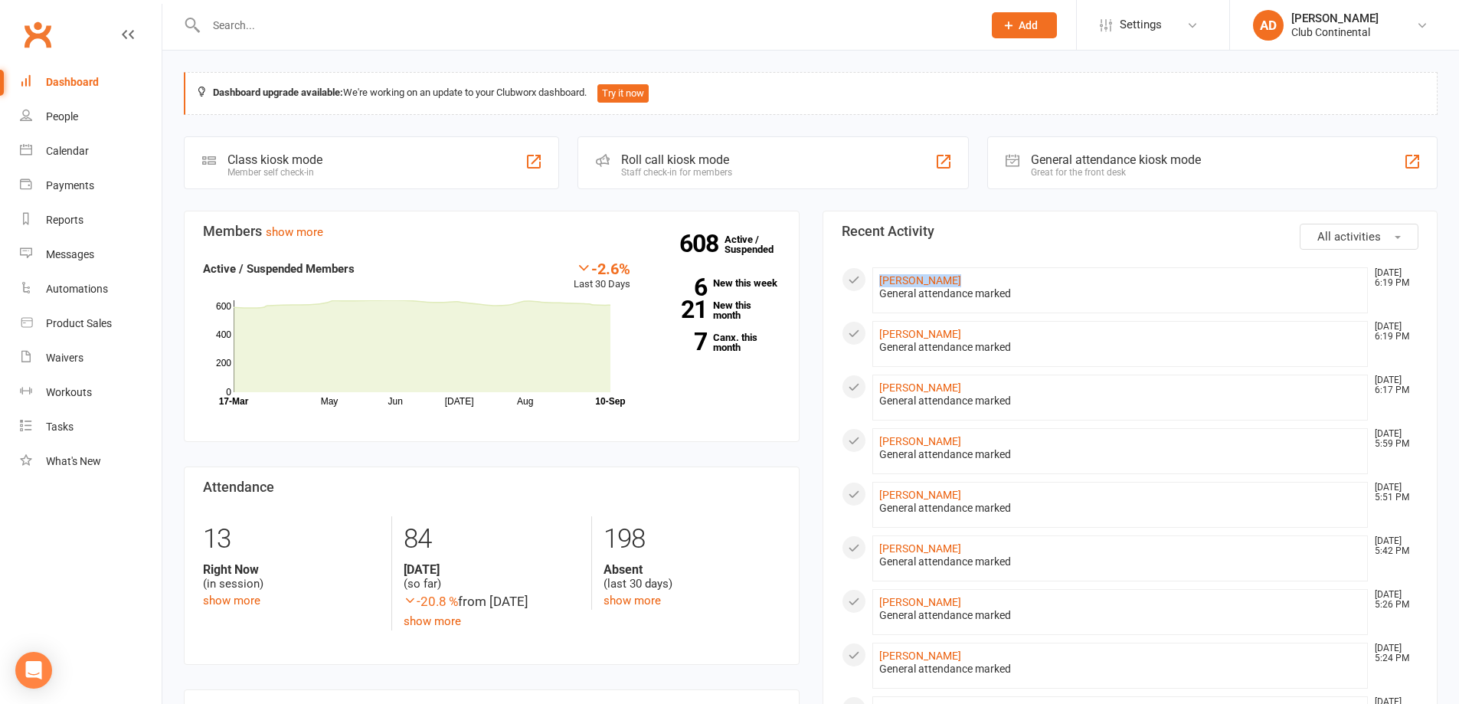
click at [1367, 234] on span "All activities" at bounding box center [1350, 237] width 64 height 14
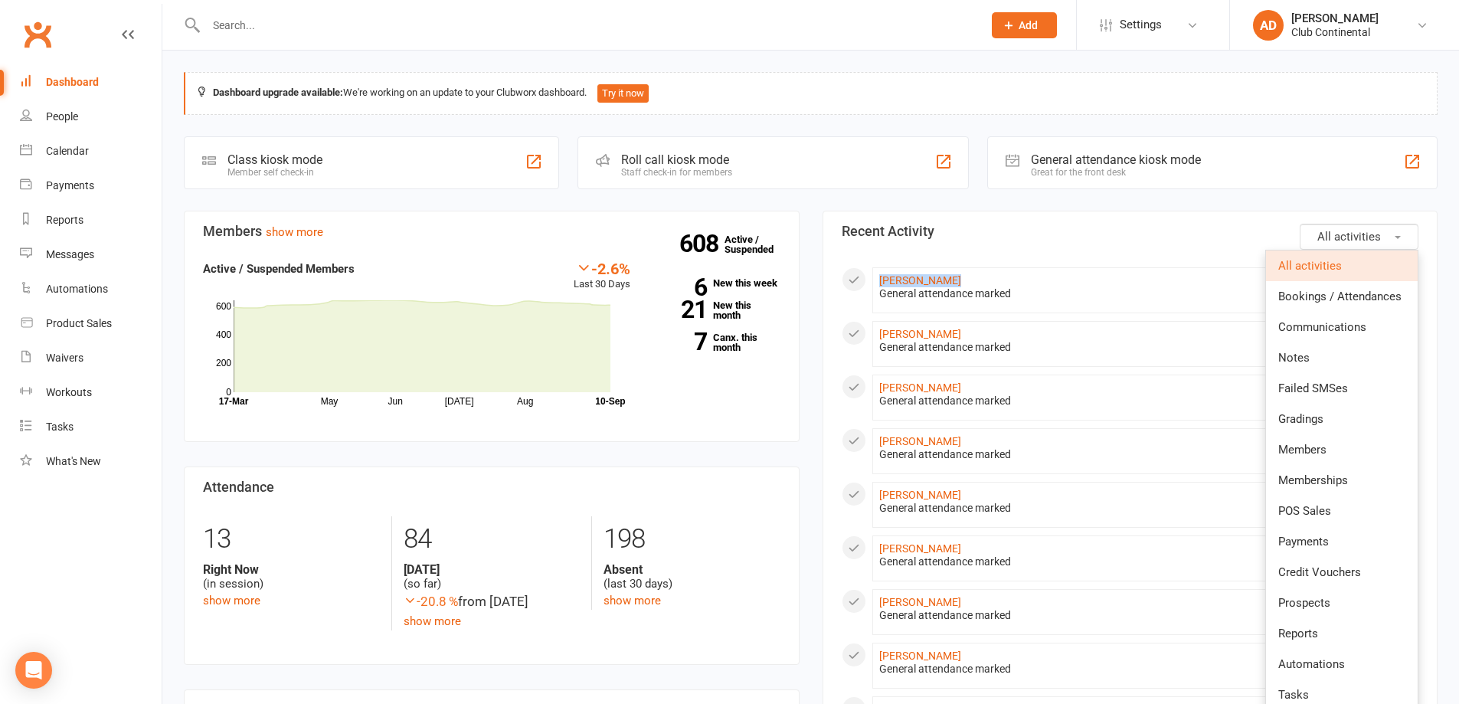
click at [1154, 285] on li "Donna Wilkins Sep 10, 6:19 PM General attendance marked" at bounding box center [1121, 290] width 496 height 46
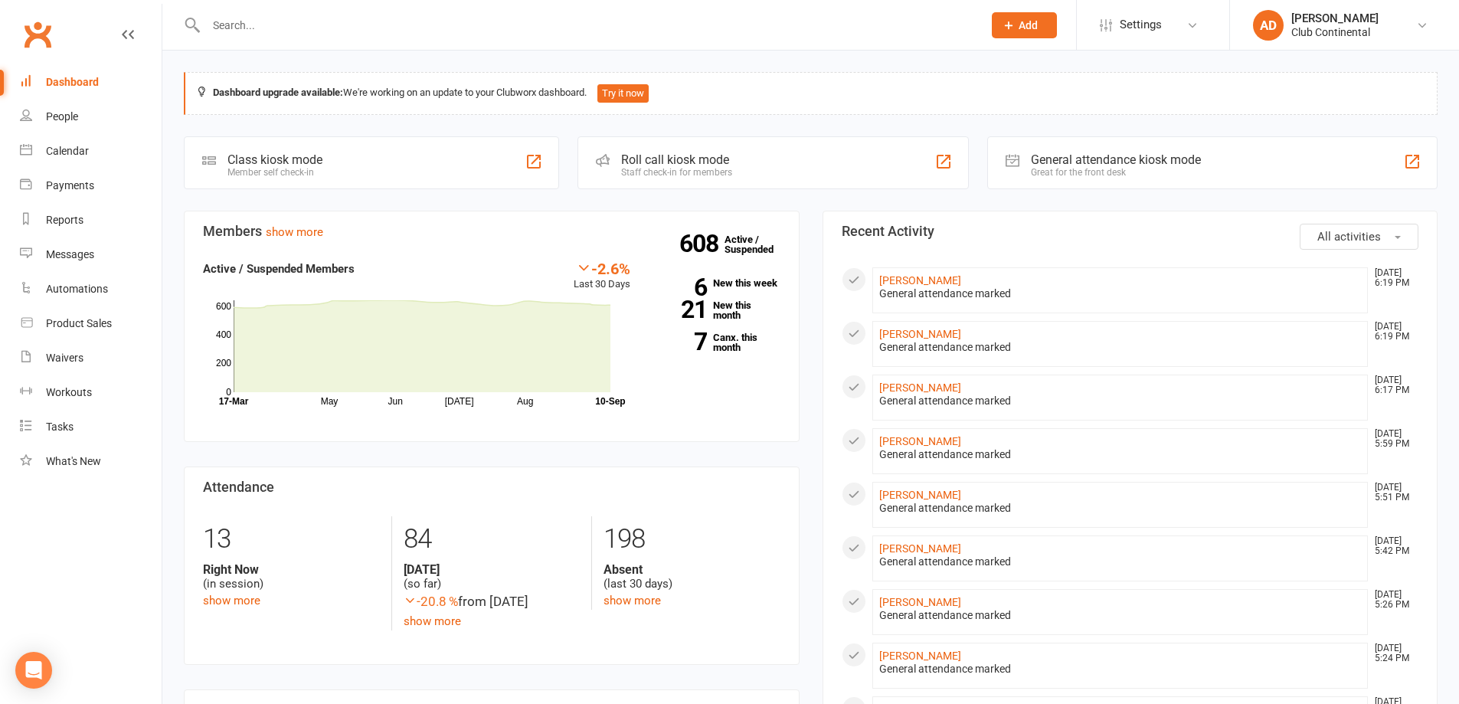
click at [847, 234] on h3 "Recent Activity" at bounding box center [1131, 231] width 578 height 15
drag, startPoint x: 847, startPoint y: 234, endPoint x: 931, endPoint y: 226, distance: 83.9
click at [931, 226] on h3 "Recent Activity" at bounding box center [1131, 231] width 578 height 15
click at [867, 224] on h3 "Recent Activity" at bounding box center [1131, 231] width 578 height 15
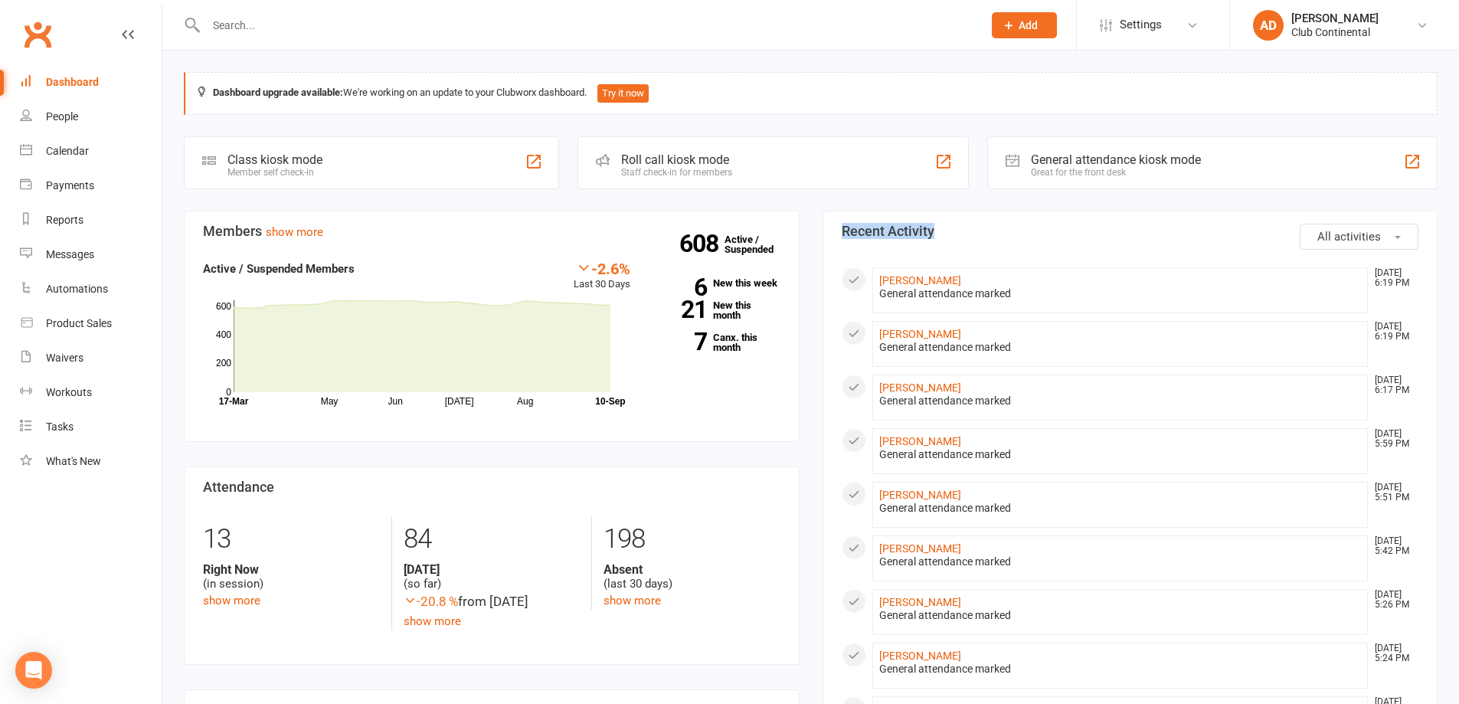
drag, startPoint x: 867, startPoint y: 223, endPoint x: 948, endPoint y: 227, distance: 81.3
click at [948, 227] on h3 "Recent Activity" at bounding box center [1131, 231] width 578 height 15
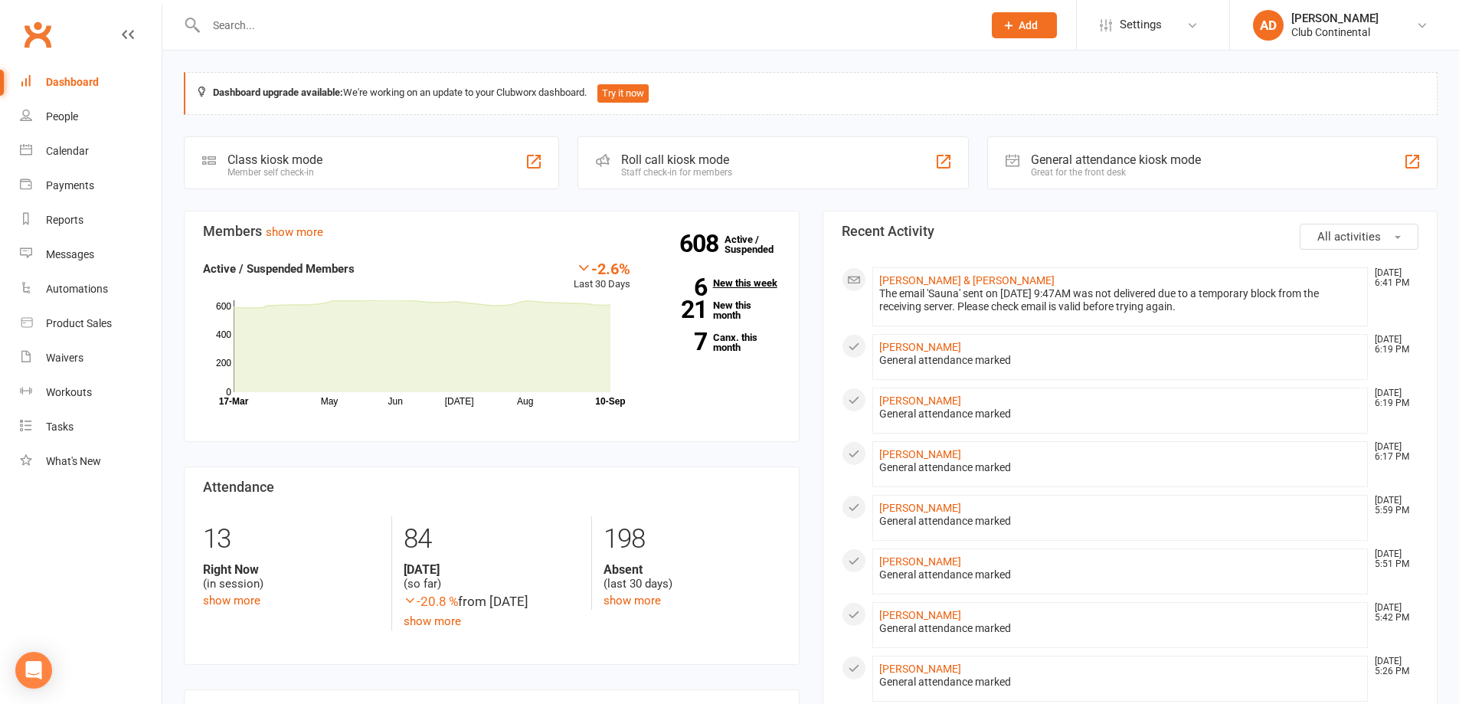
click at [755, 281] on link "6 New this week" at bounding box center [716, 283] width 127 height 10
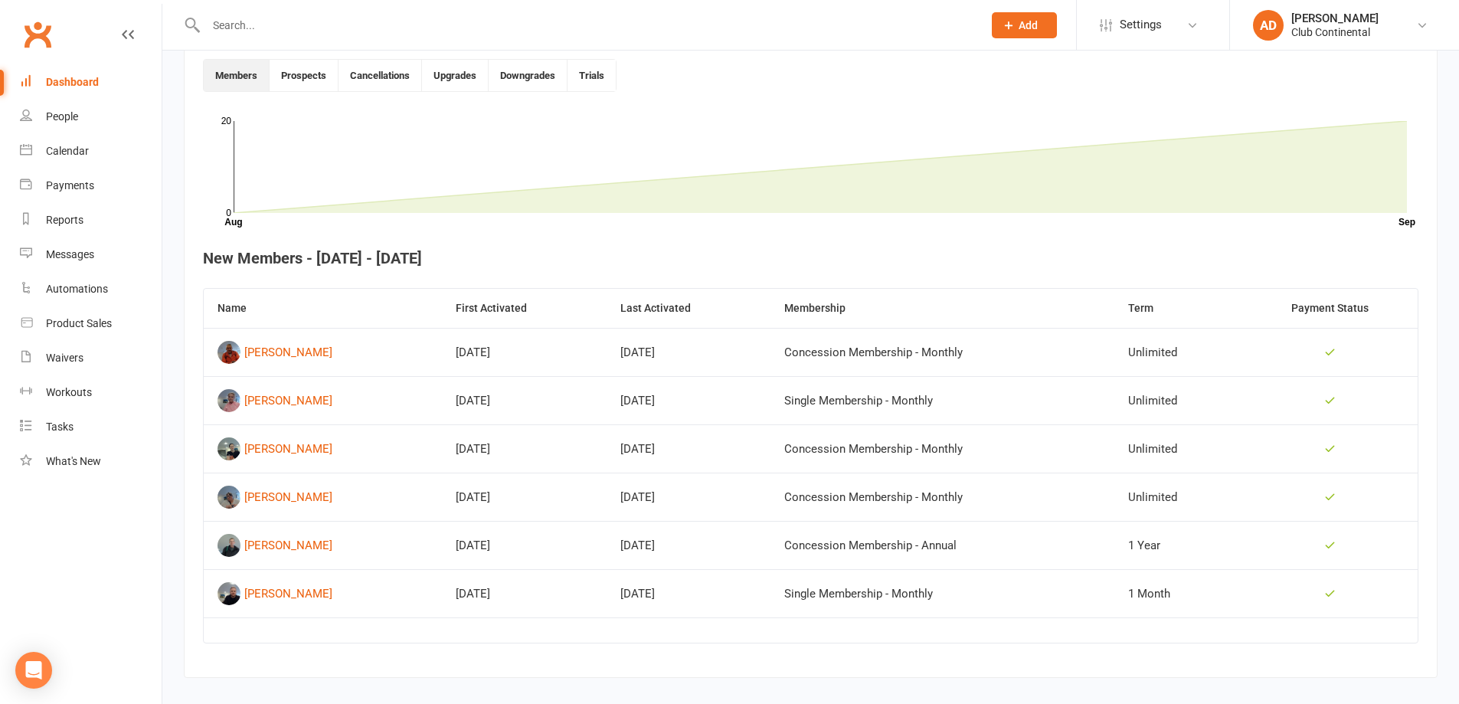
scroll to position [436, 0]
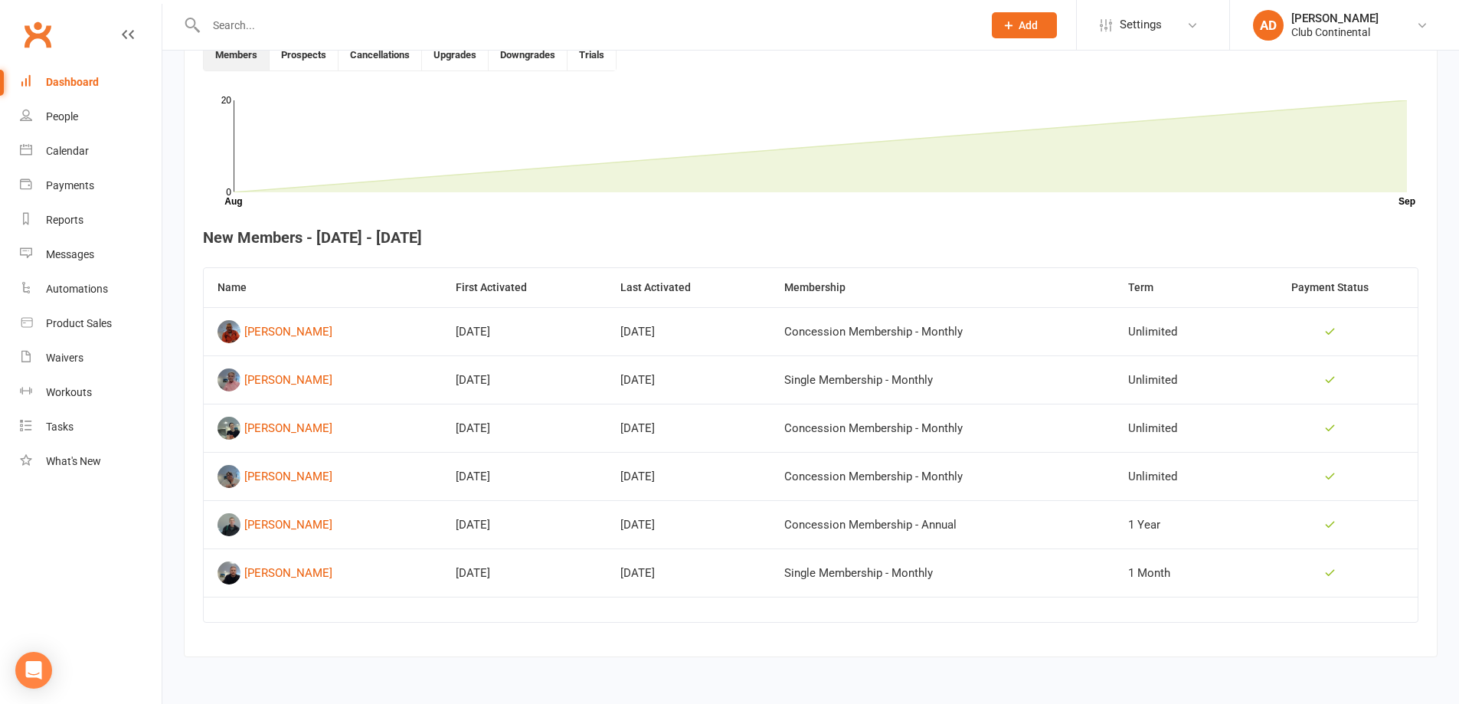
click at [73, 80] on div "Dashboard" at bounding box center [72, 82] width 53 height 12
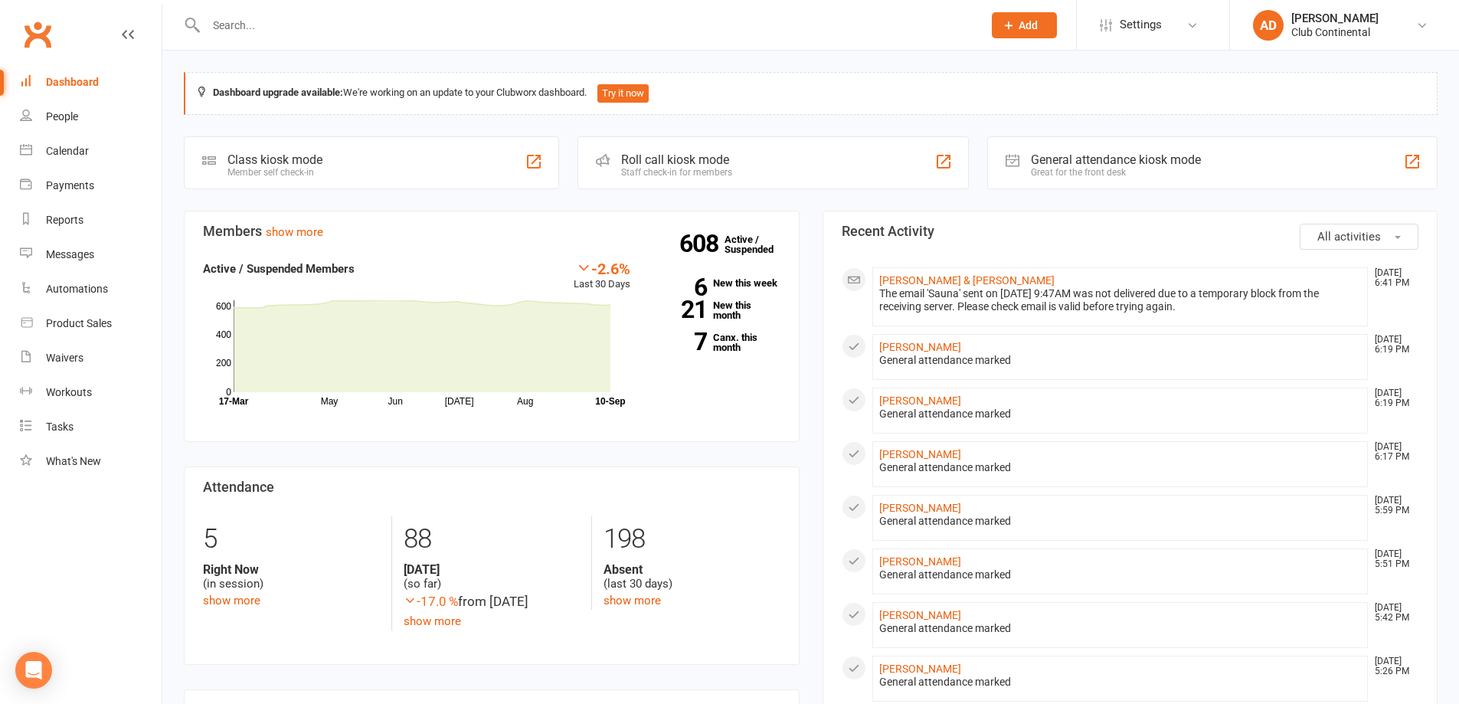
drag, startPoint x: 165, startPoint y: 52, endPoint x: 415, endPoint y: 54, distance: 249.7
drag, startPoint x: 415, startPoint y: 54, endPoint x: 165, endPoint y: 52, distance: 250.5
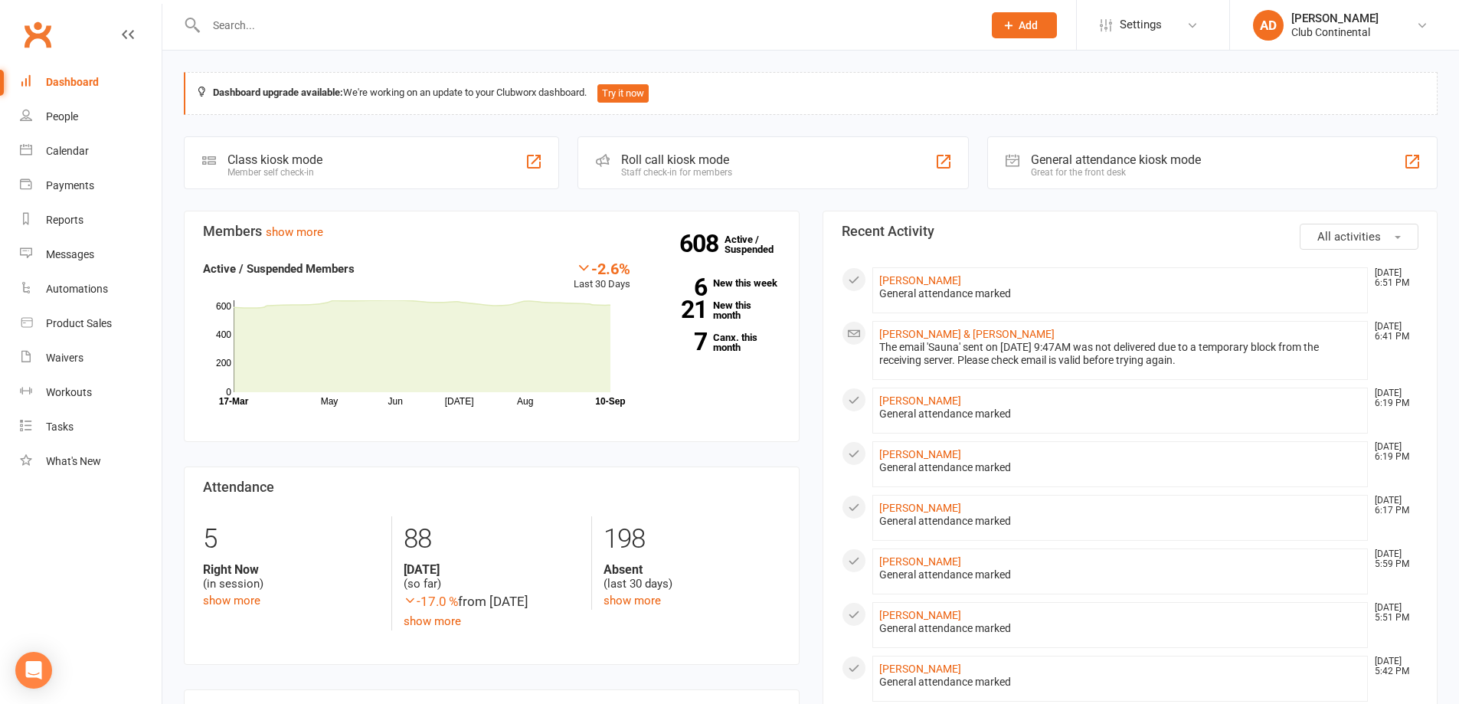
drag, startPoint x: 165, startPoint y: 53, endPoint x: 416, endPoint y: 51, distance: 251.3
click at [1386, 234] on button "All activities" at bounding box center [1359, 237] width 119 height 26
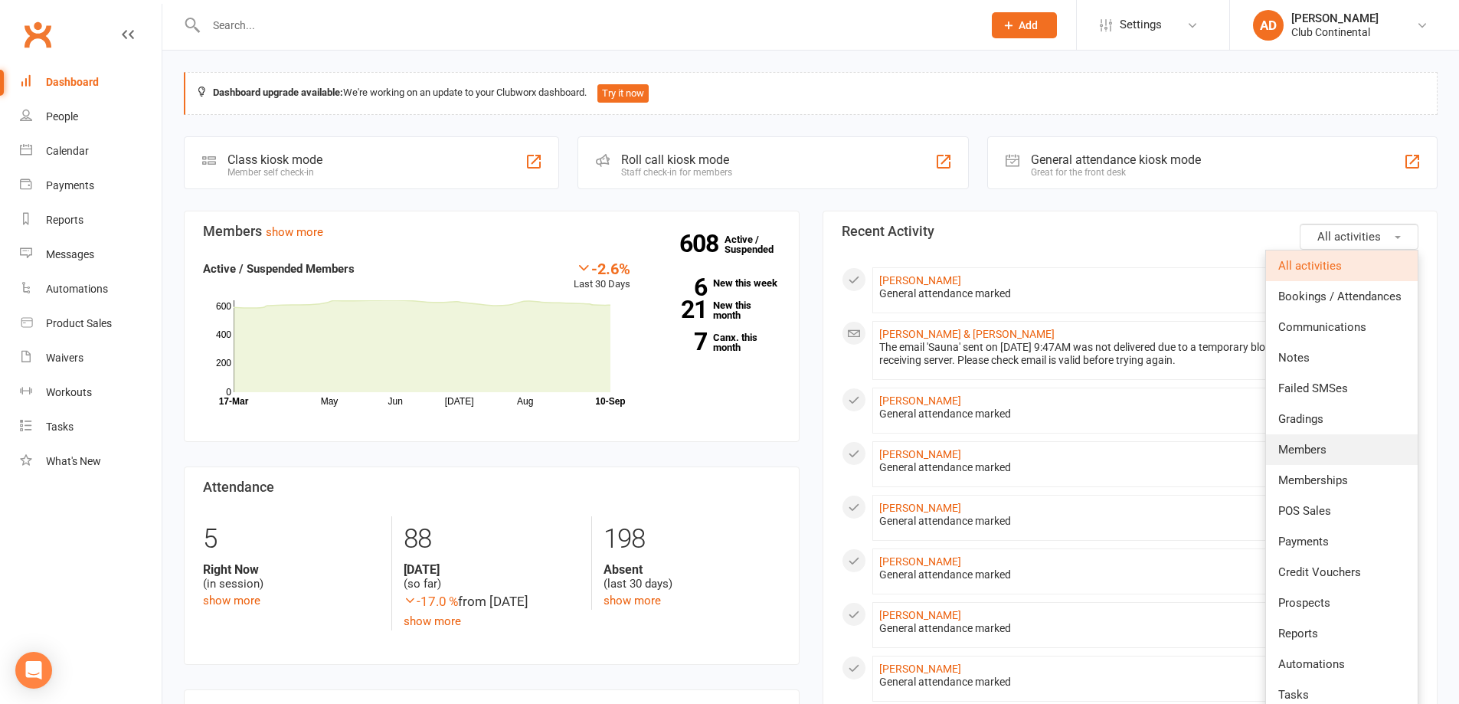
click at [1334, 437] on link "Members" at bounding box center [1342, 449] width 152 height 31
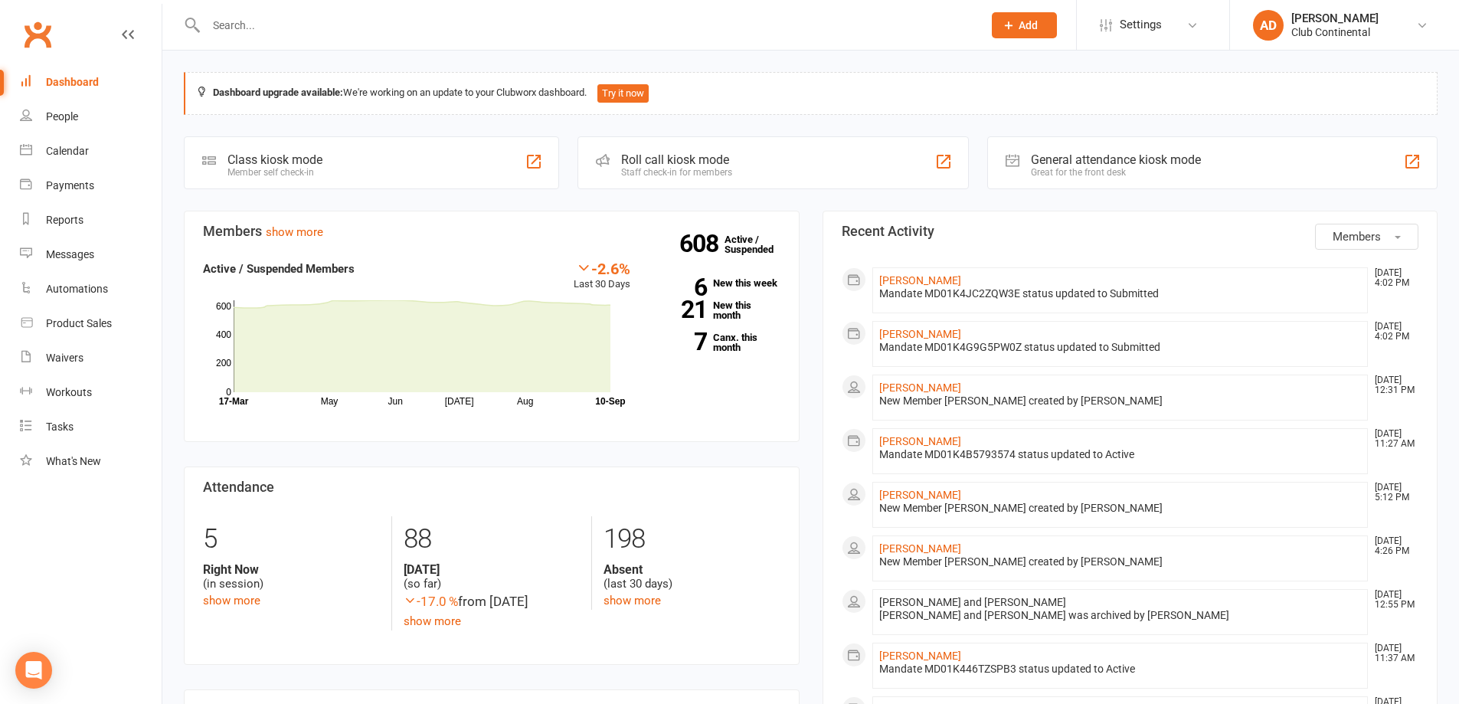
click at [1400, 233] on button "Members" at bounding box center [1366, 237] width 103 height 26
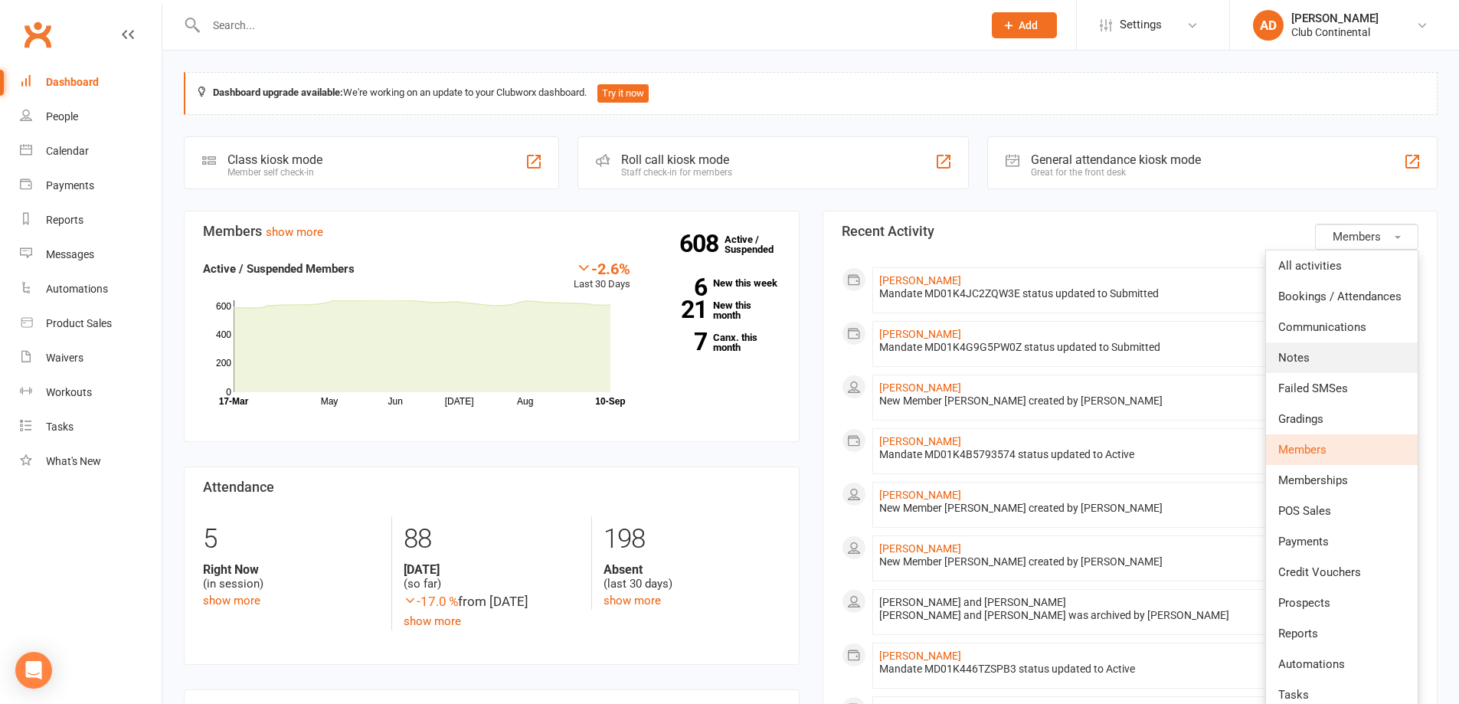
click at [1350, 371] on link "Notes" at bounding box center [1342, 357] width 152 height 31
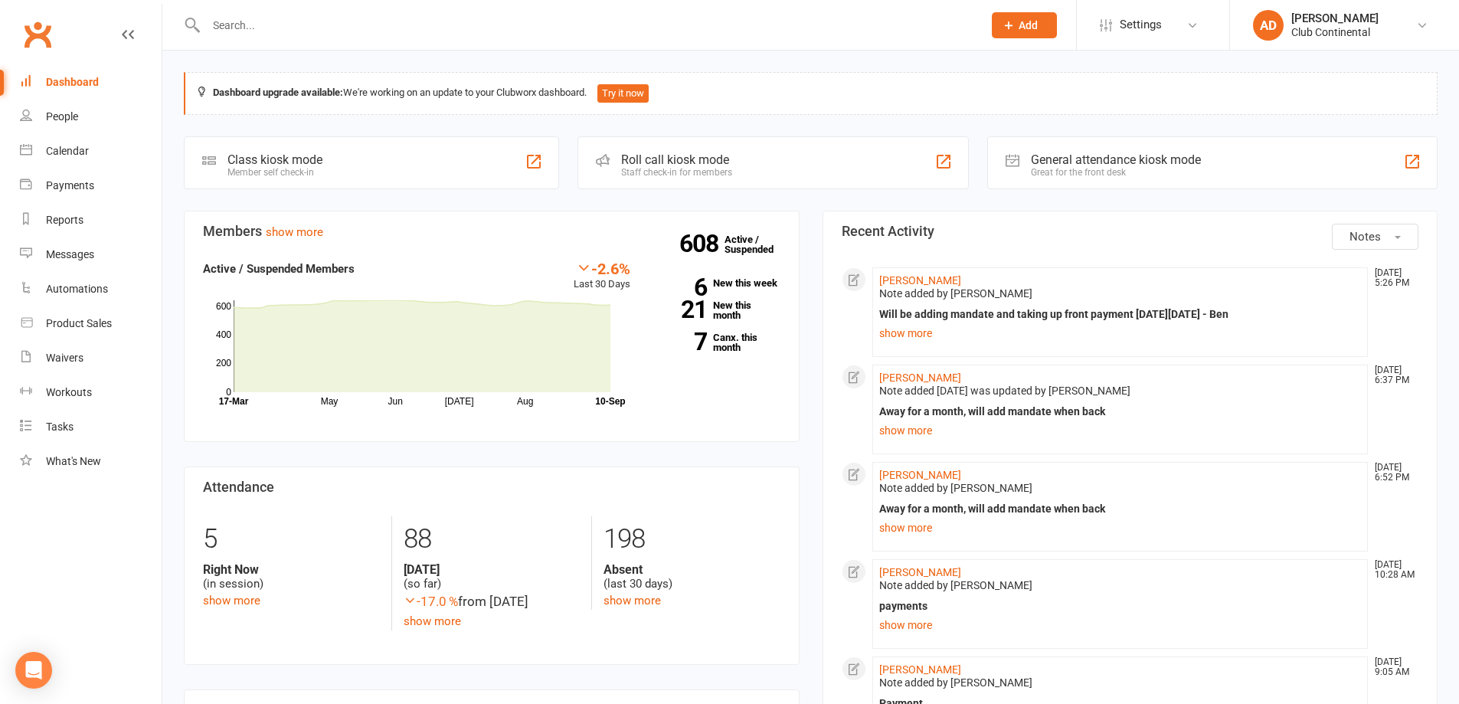
click at [1374, 235] on span "Notes" at bounding box center [1365, 237] width 31 height 14
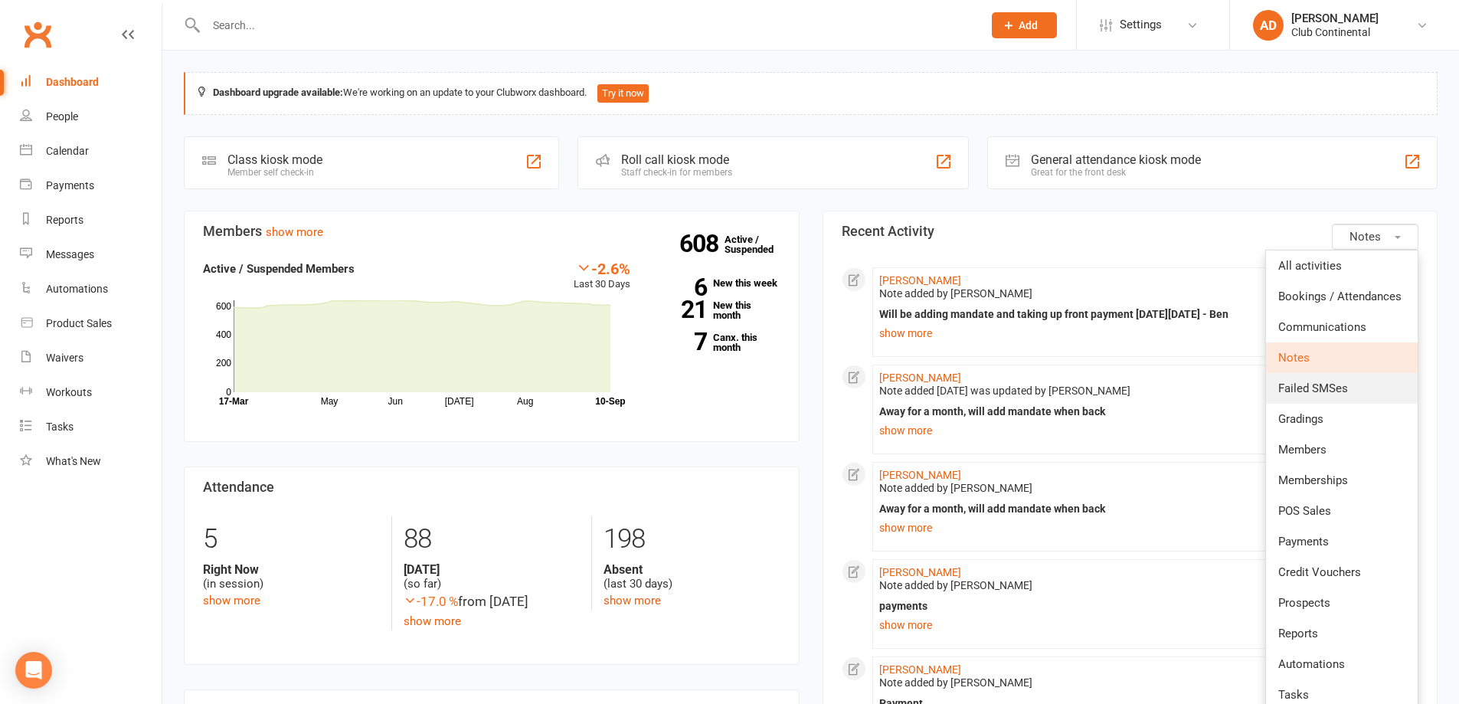
click at [1329, 402] on link "Failed SMSes" at bounding box center [1342, 388] width 152 height 31
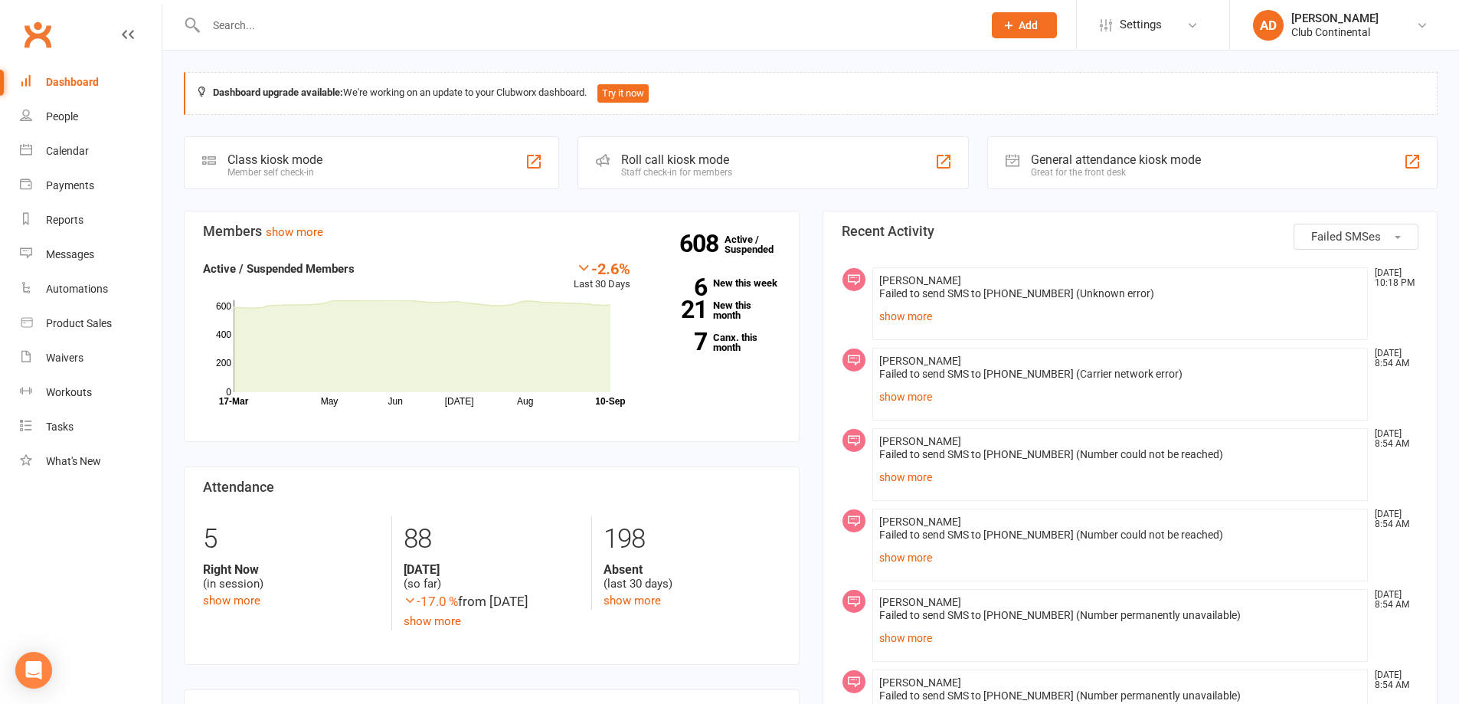
click at [1360, 228] on button "Failed SMSes" at bounding box center [1356, 237] width 125 height 26
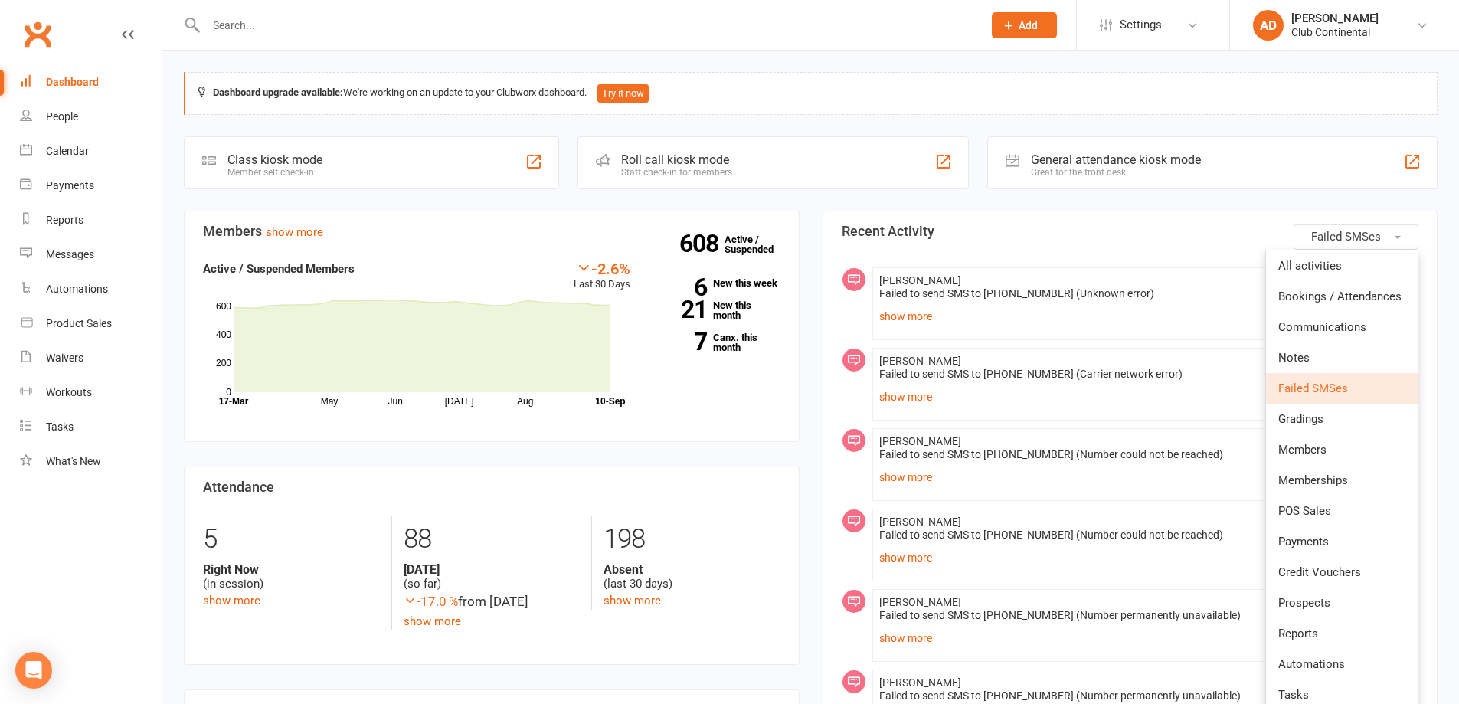
click at [1380, 233] on span "Failed SMSes" at bounding box center [1347, 237] width 70 height 14
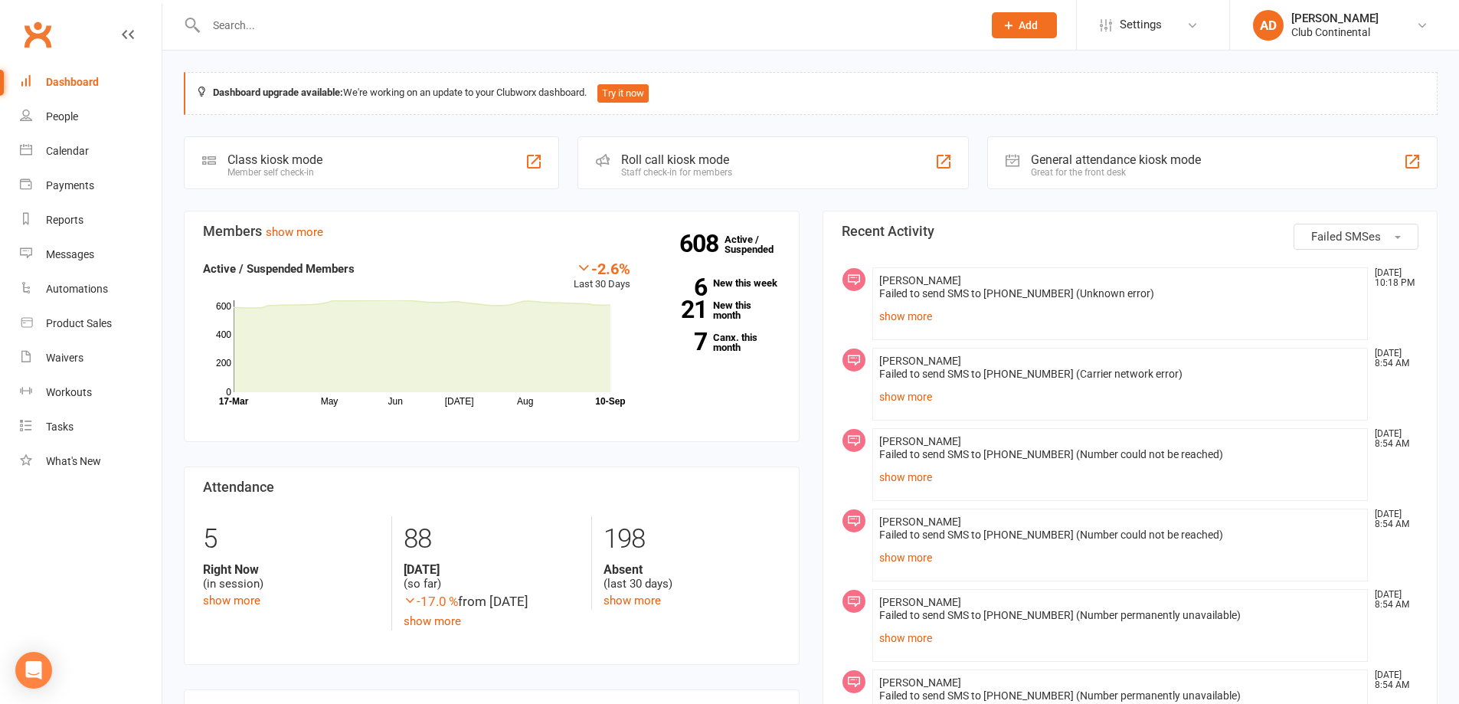
click at [1380, 233] on span "Failed SMSes" at bounding box center [1347, 237] width 70 height 14
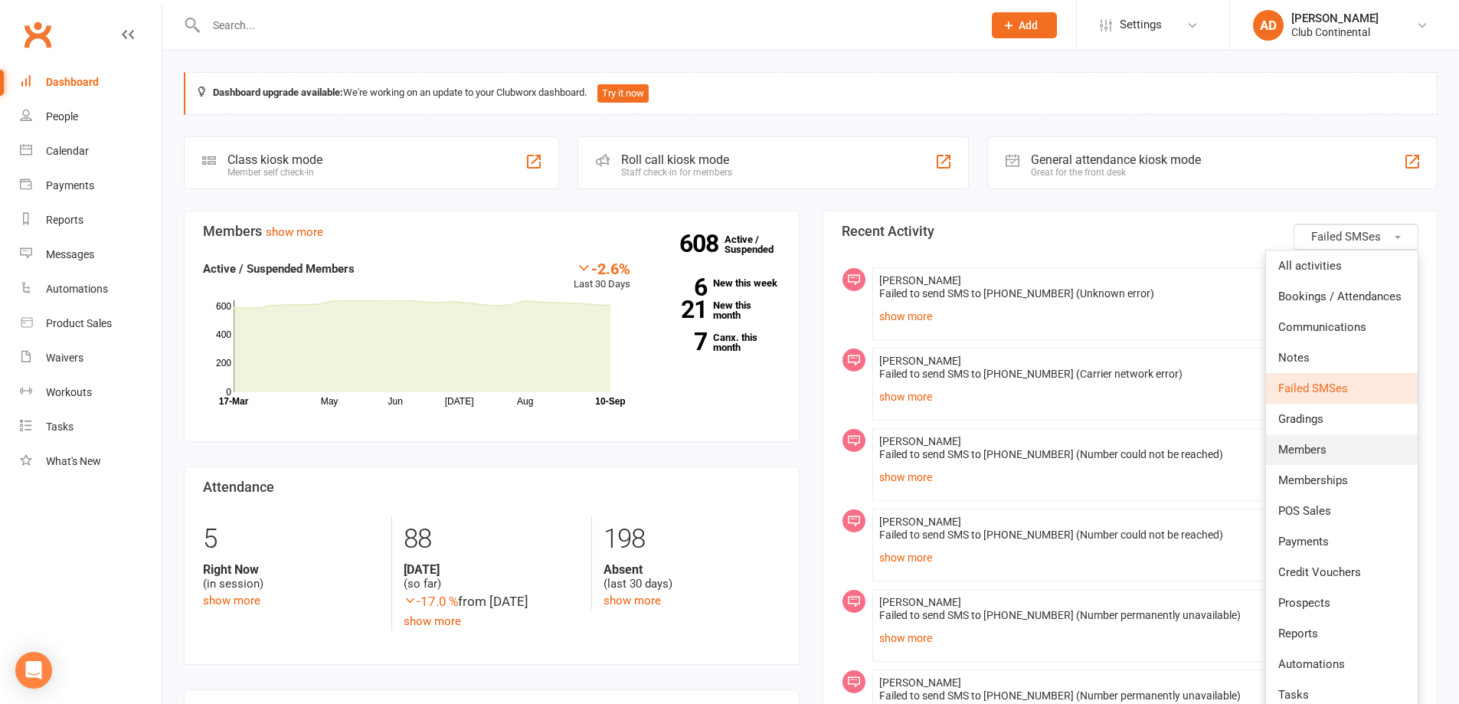
click at [1377, 435] on link "Members" at bounding box center [1342, 449] width 152 height 31
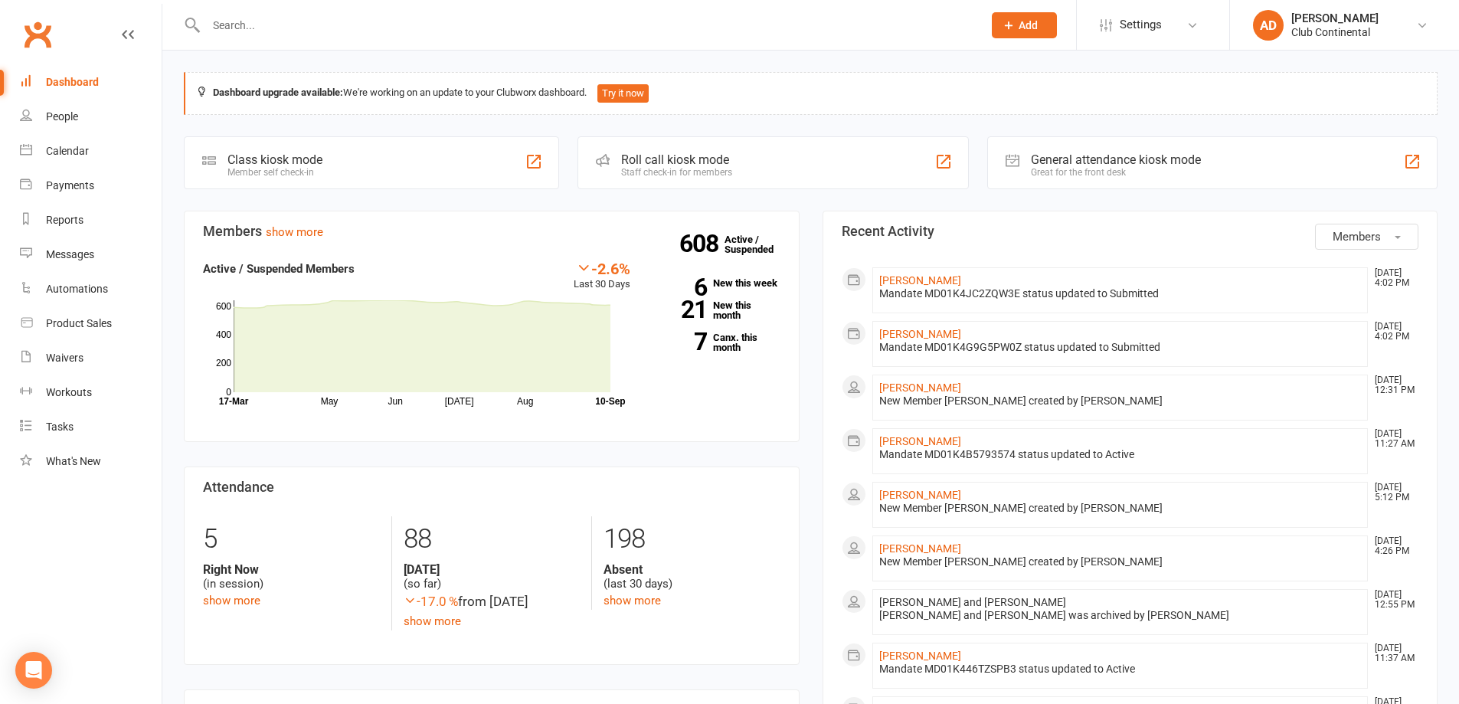
click at [1365, 235] on span "Members" at bounding box center [1357, 237] width 48 height 14
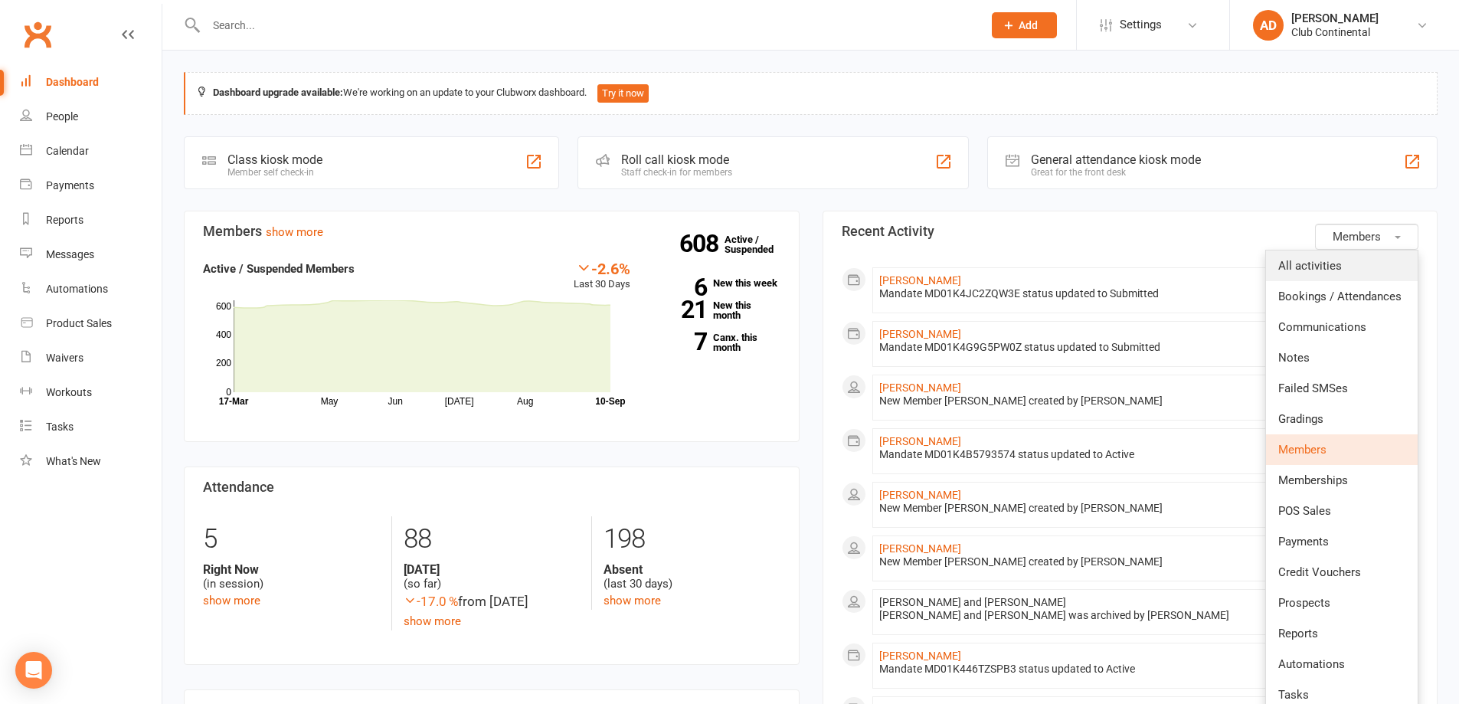
click at [1357, 253] on link "All activities" at bounding box center [1342, 266] width 152 height 31
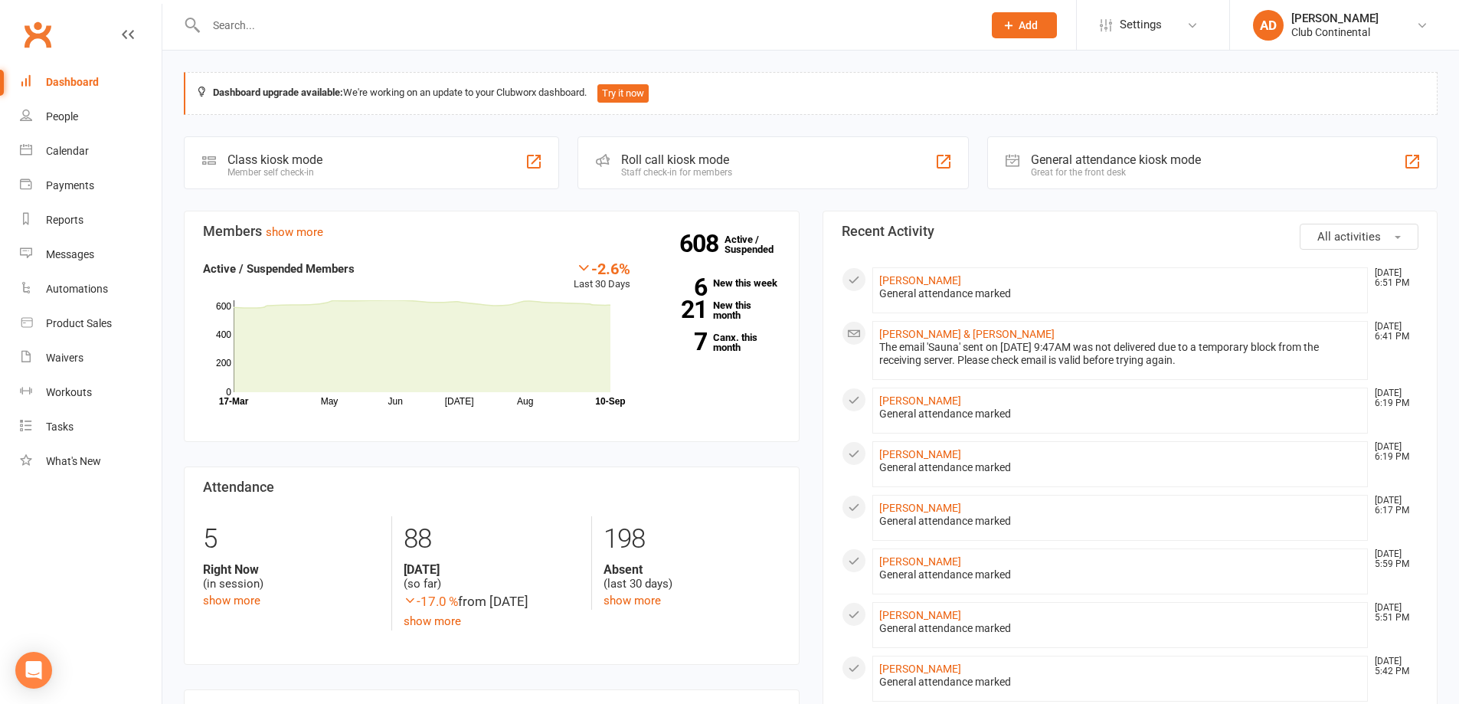
click at [93, 116] on link "People" at bounding box center [91, 117] width 142 height 34
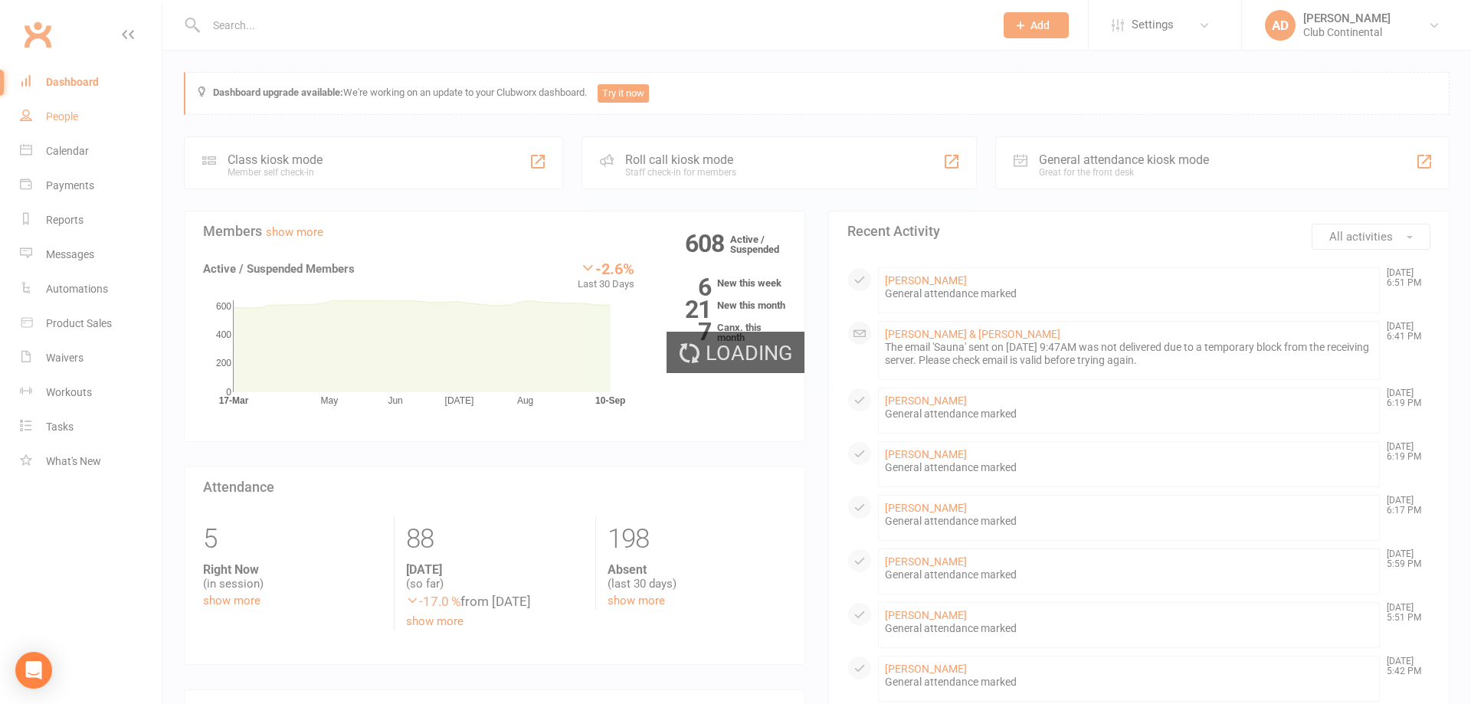
select select "100"
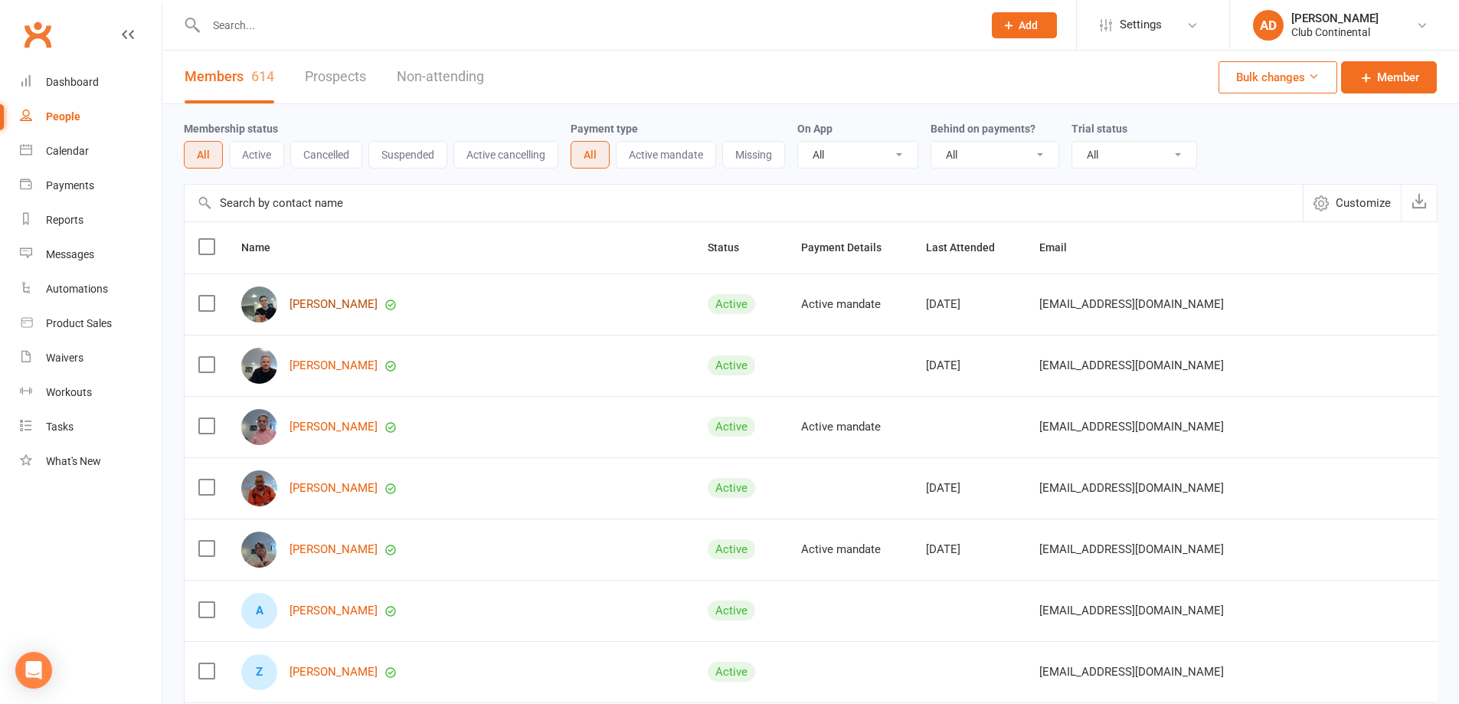
click at [323, 303] on link "Chloe Holland" at bounding box center [334, 304] width 88 height 13
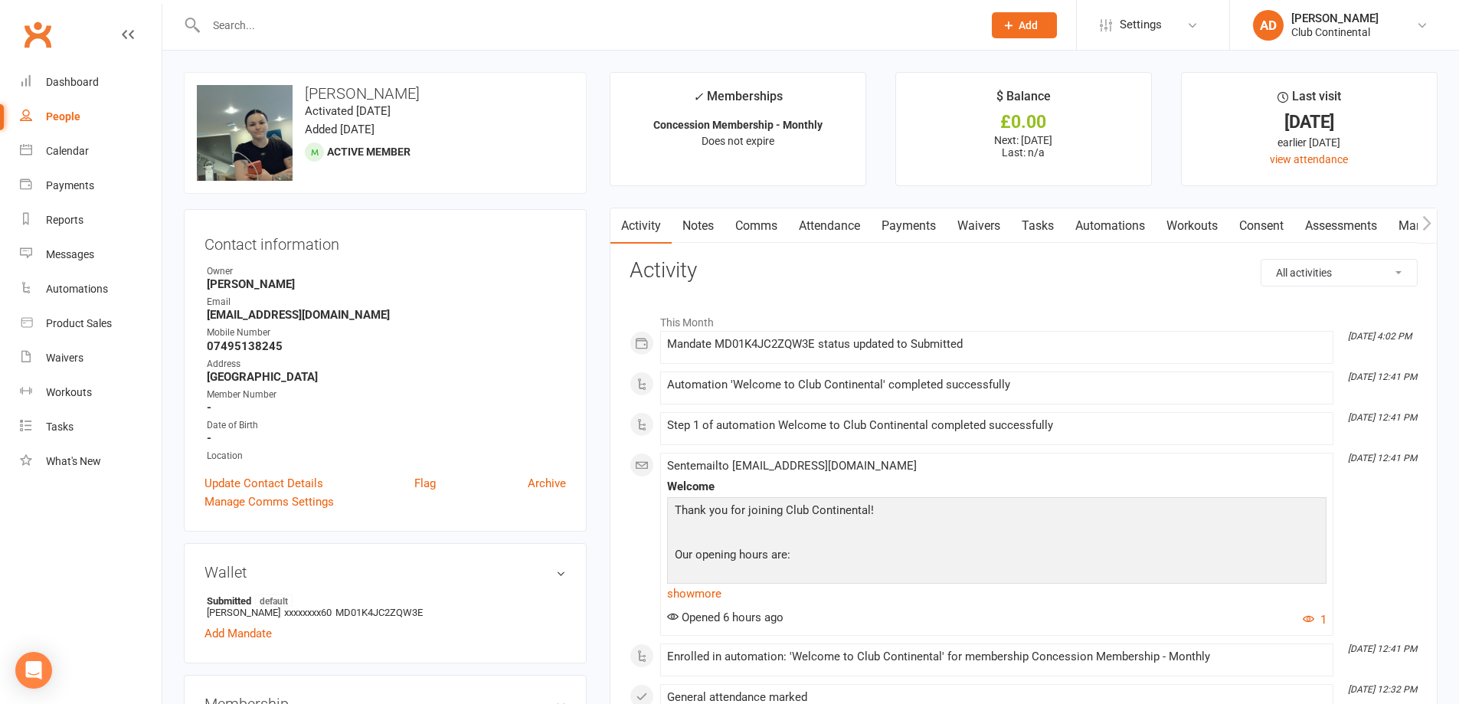
click at [75, 114] on div "People" at bounding box center [63, 116] width 34 height 12
select select "100"
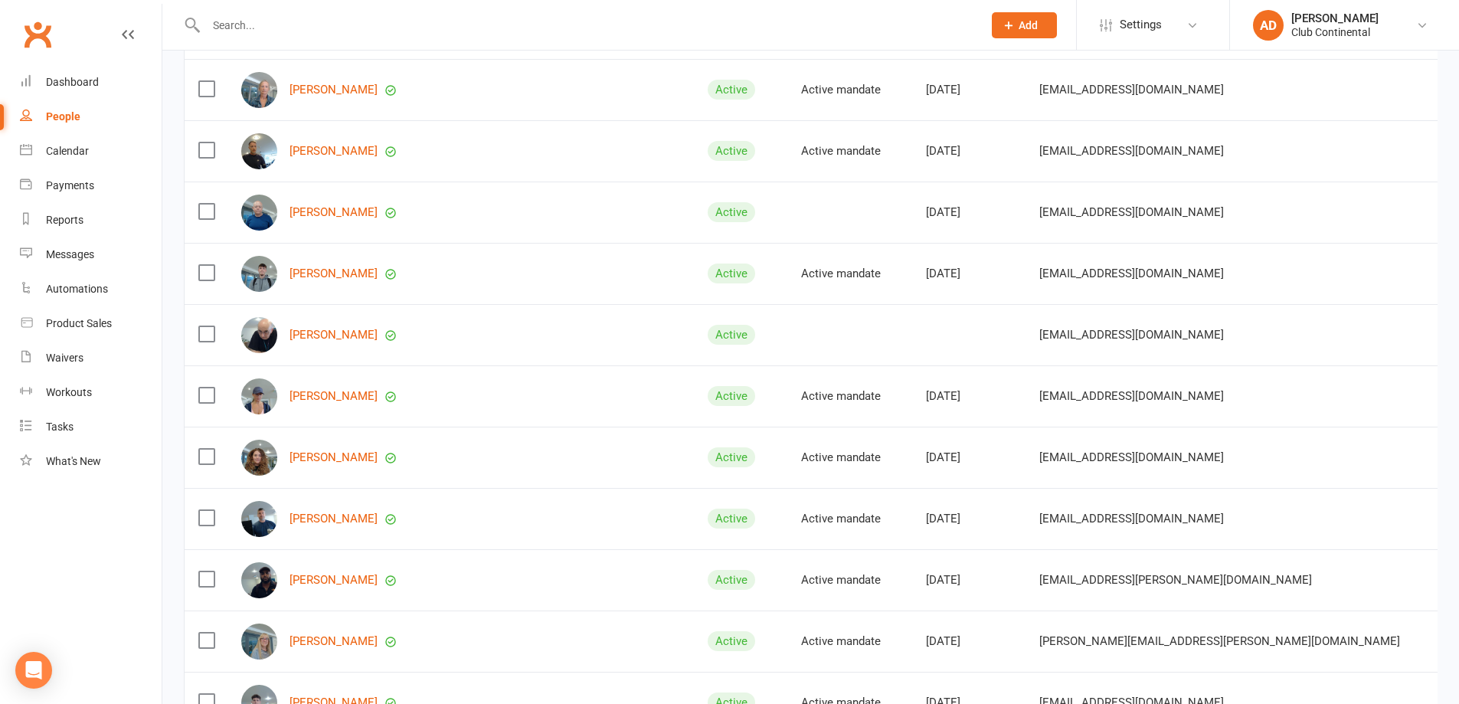
scroll to position [1762, 0]
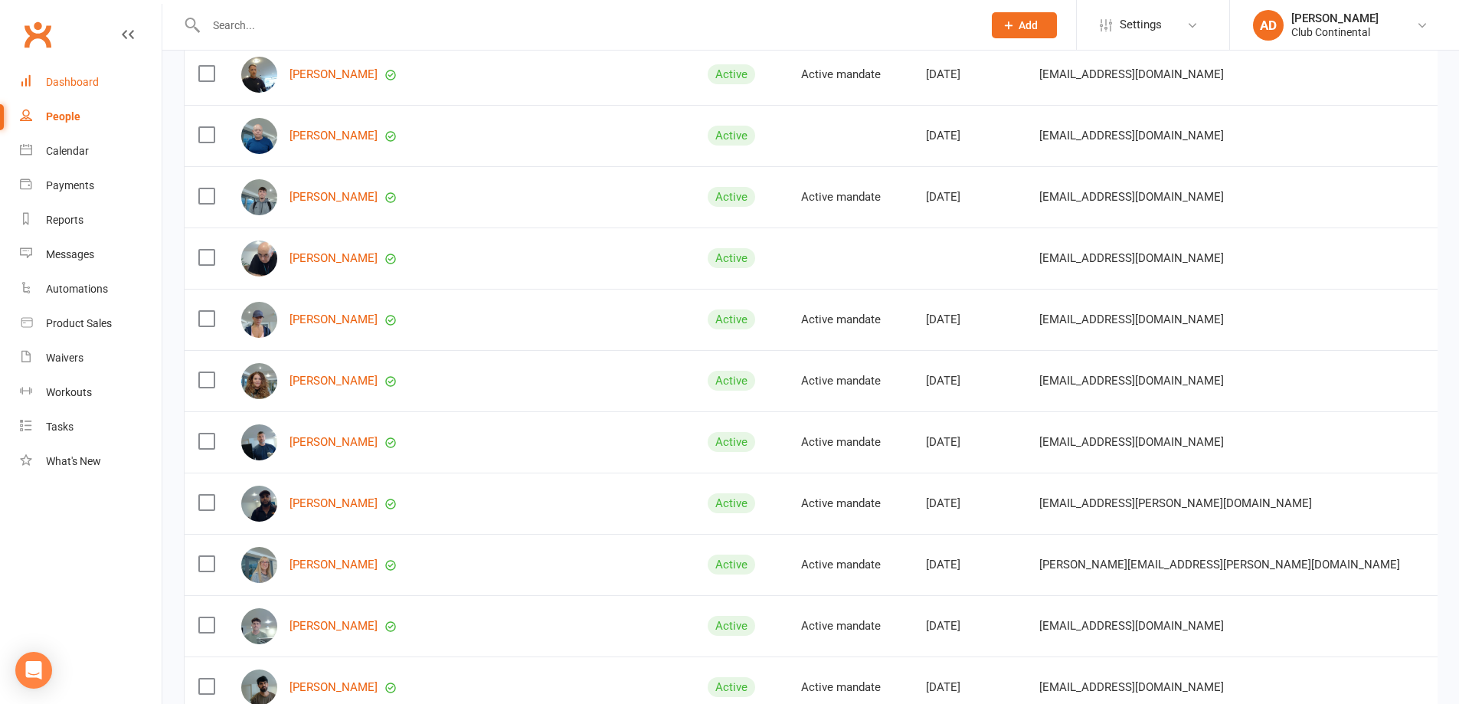
click at [72, 91] on link "Dashboard" at bounding box center [91, 82] width 142 height 34
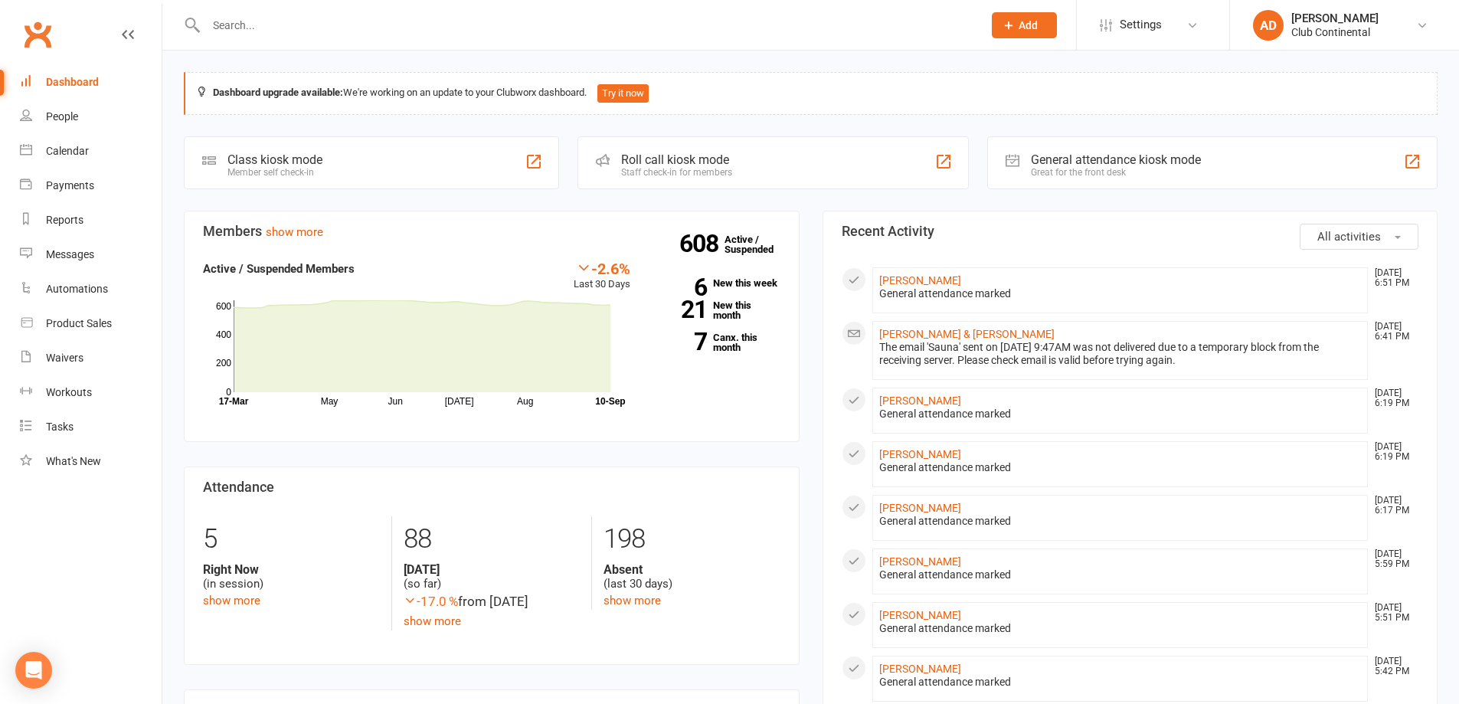
click at [1405, 231] on button "All activities" at bounding box center [1359, 237] width 119 height 26
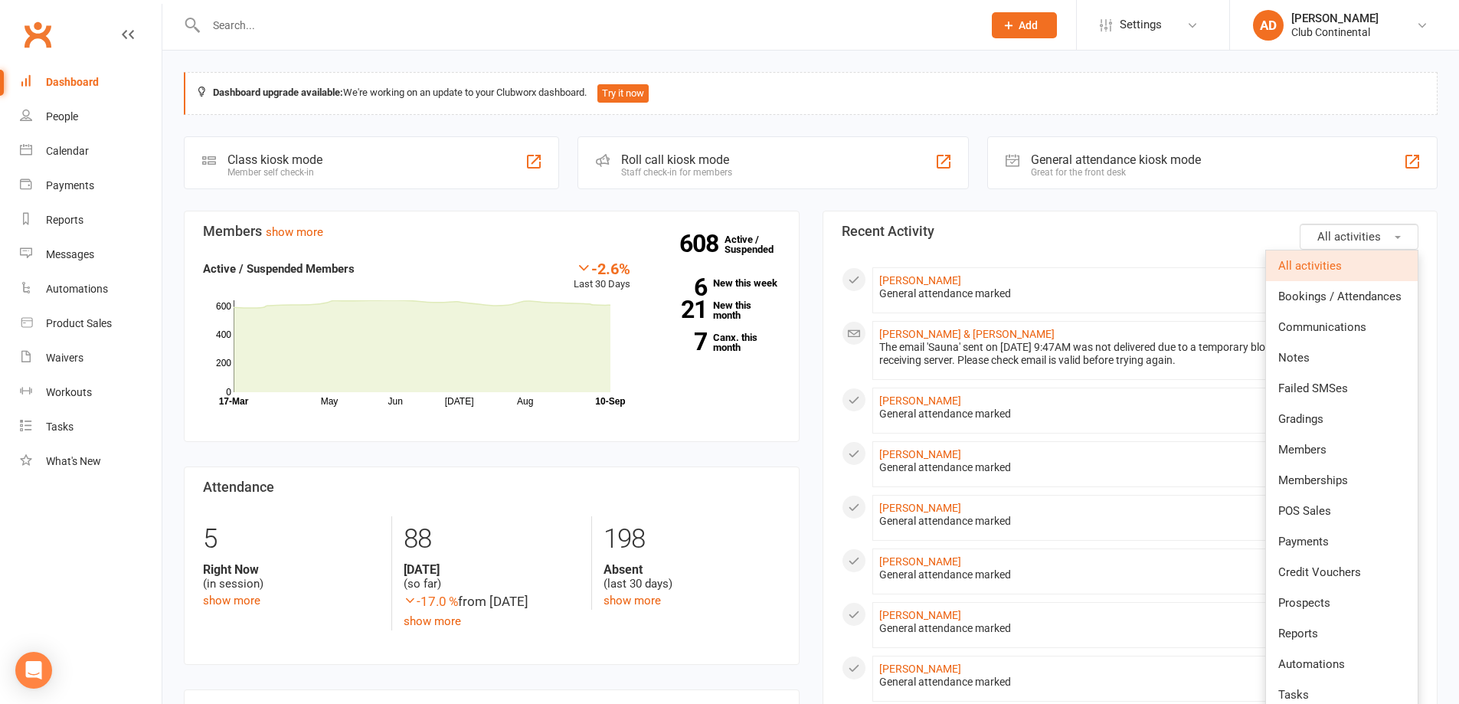
click at [1397, 226] on button "All activities" at bounding box center [1359, 237] width 119 height 26
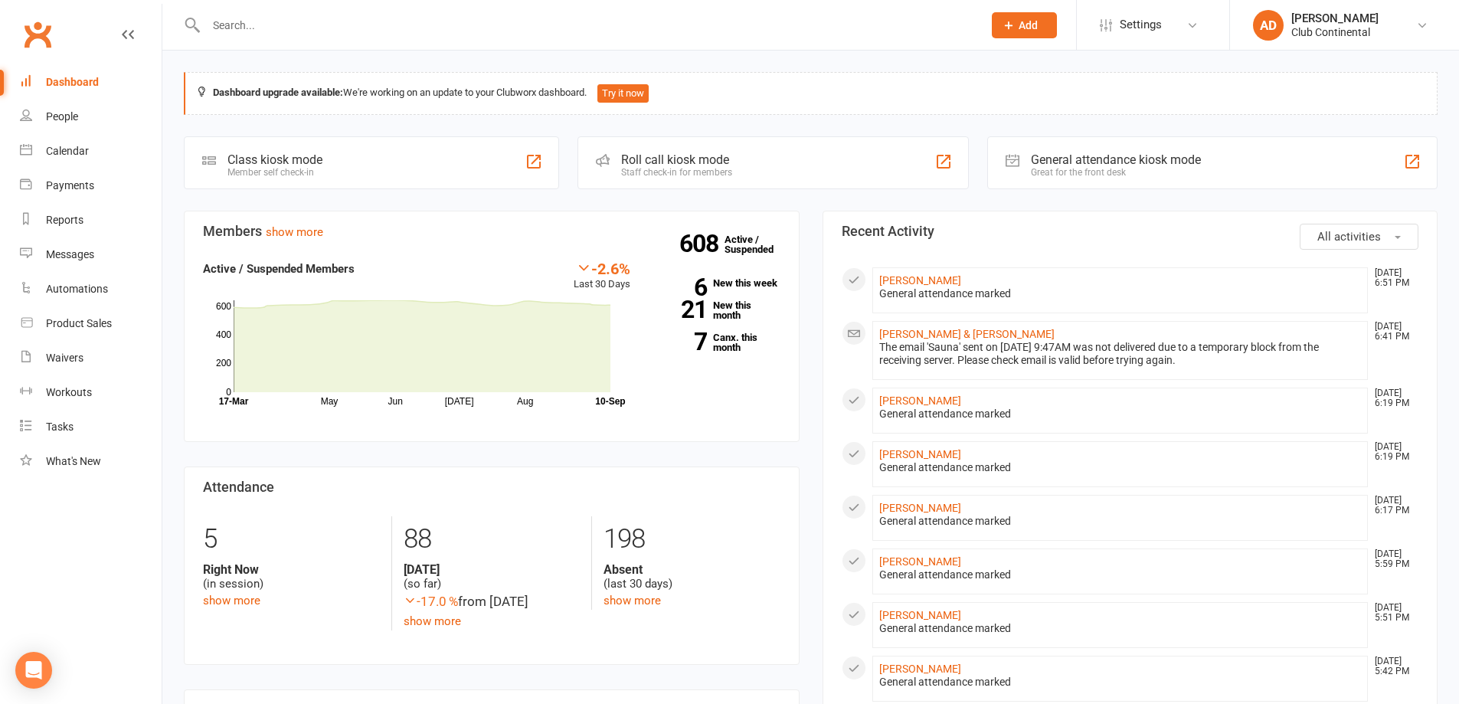
click at [1397, 231] on button "All activities" at bounding box center [1359, 237] width 119 height 26
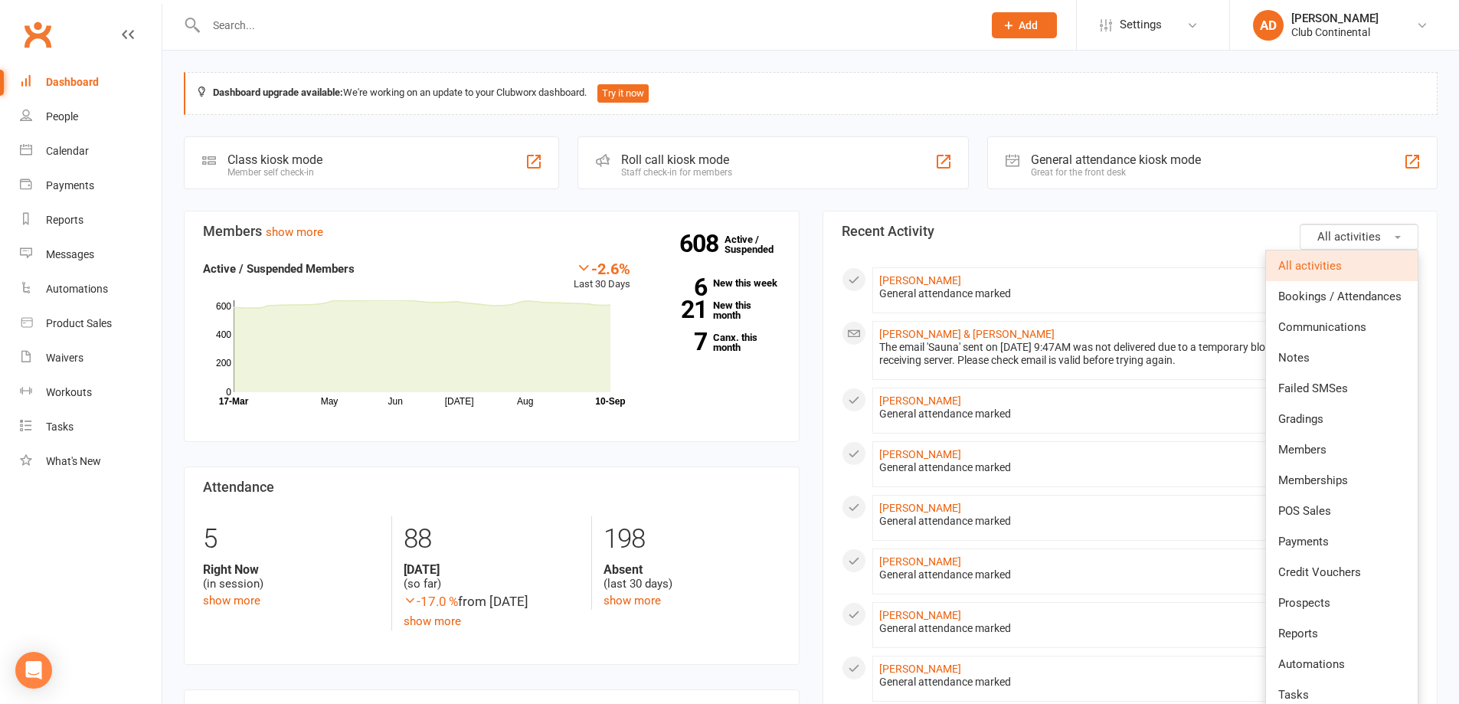
click at [1397, 227] on button "All activities" at bounding box center [1359, 237] width 119 height 26
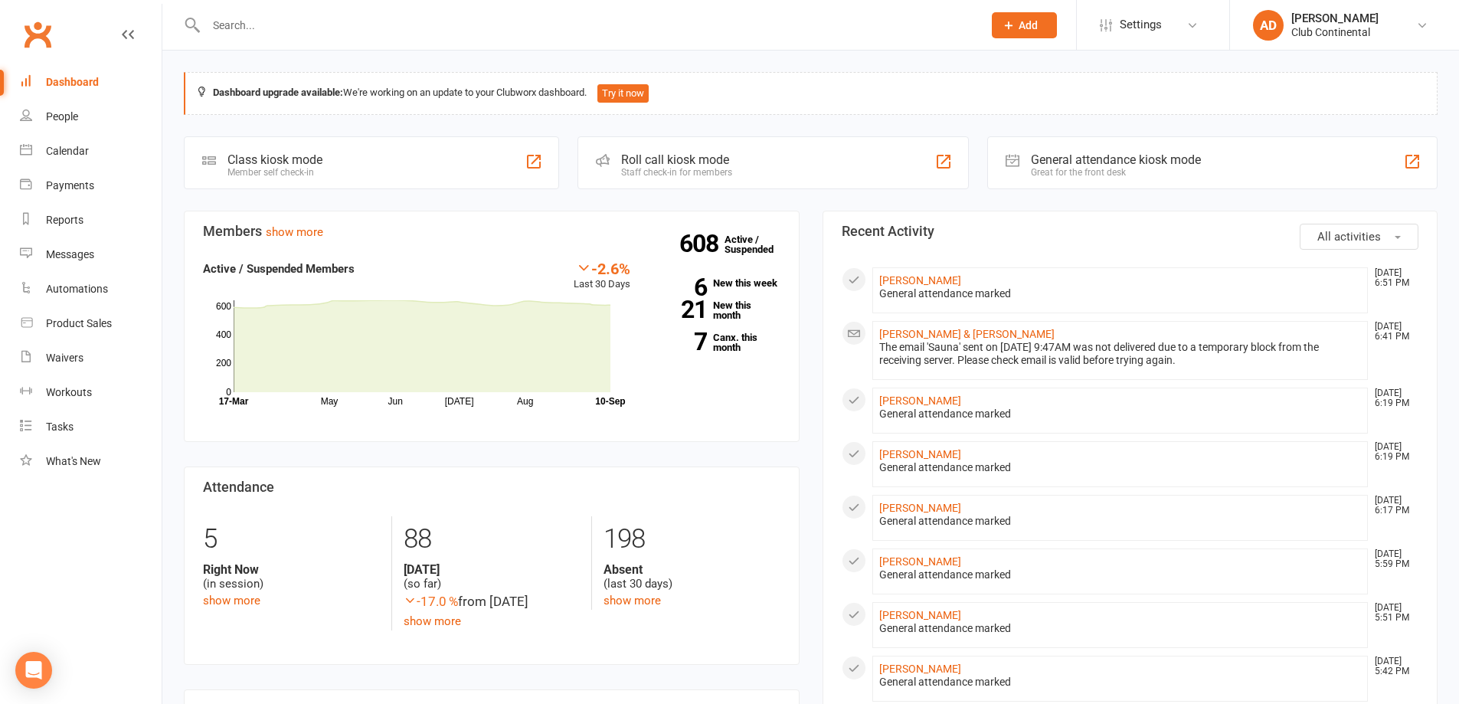
drag, startPoint x: 811, startPoint y: 201, endPoint x: 801, endPoint y: 193, distance: 12.0
click at [116, 129] on link "People" at bounding box center [91, 117] width 142 height 34
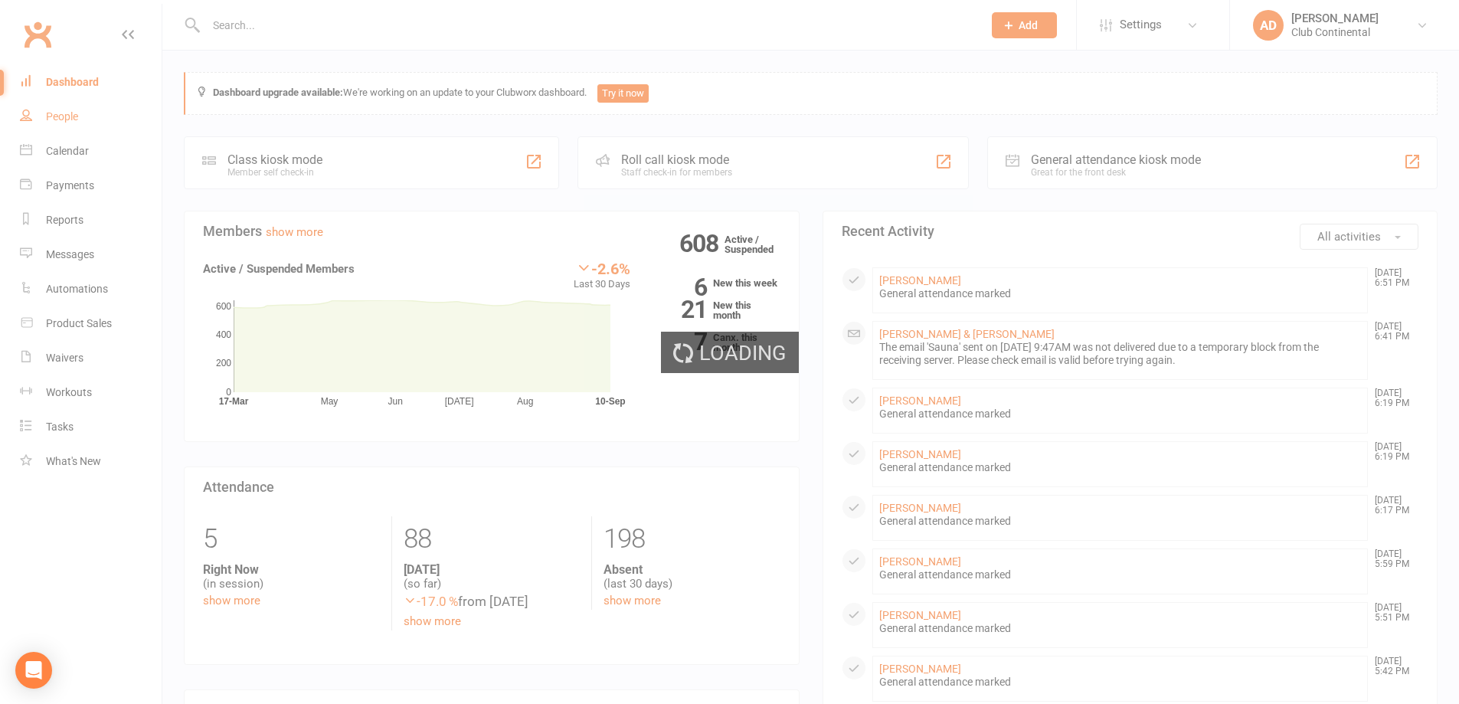
select select "100"
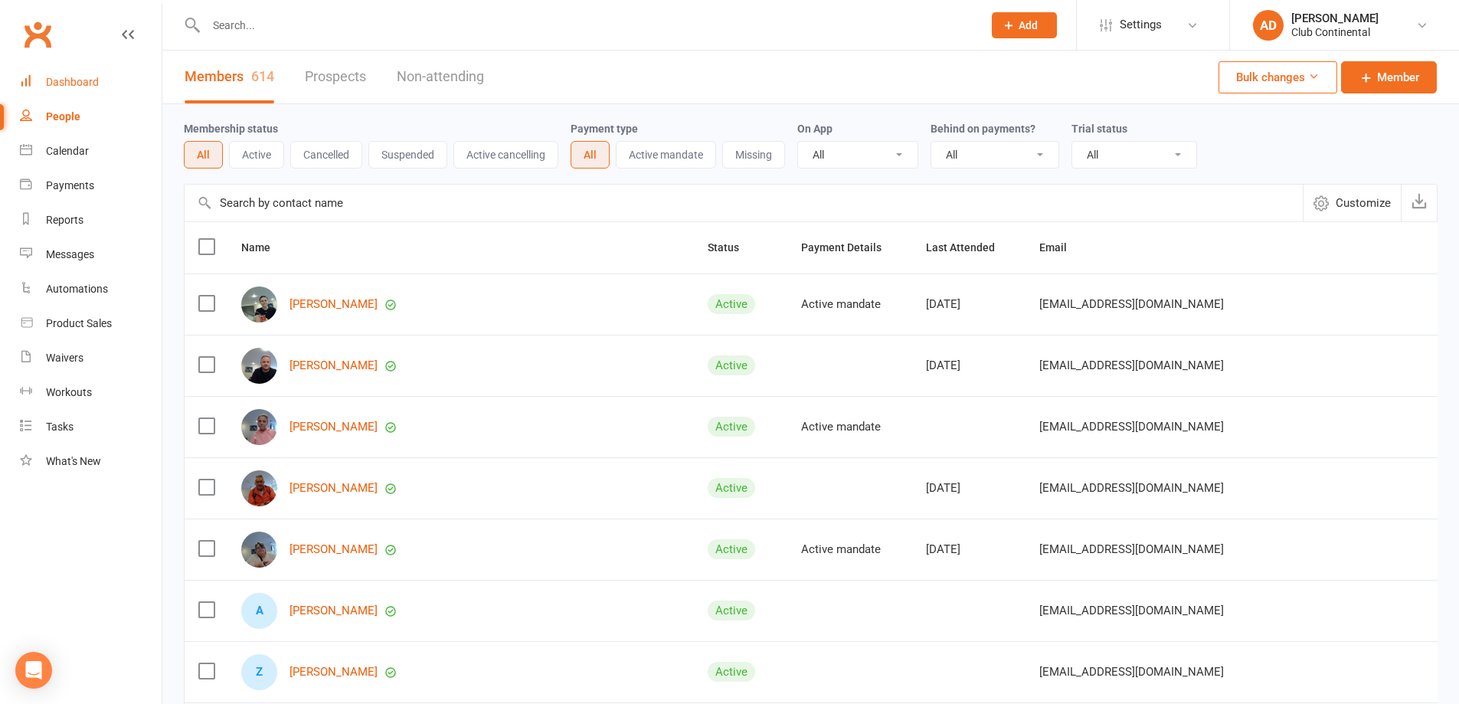
click at [109, 88] on link "Dashboard" at bounding box center [91, 82] width 142 height 34
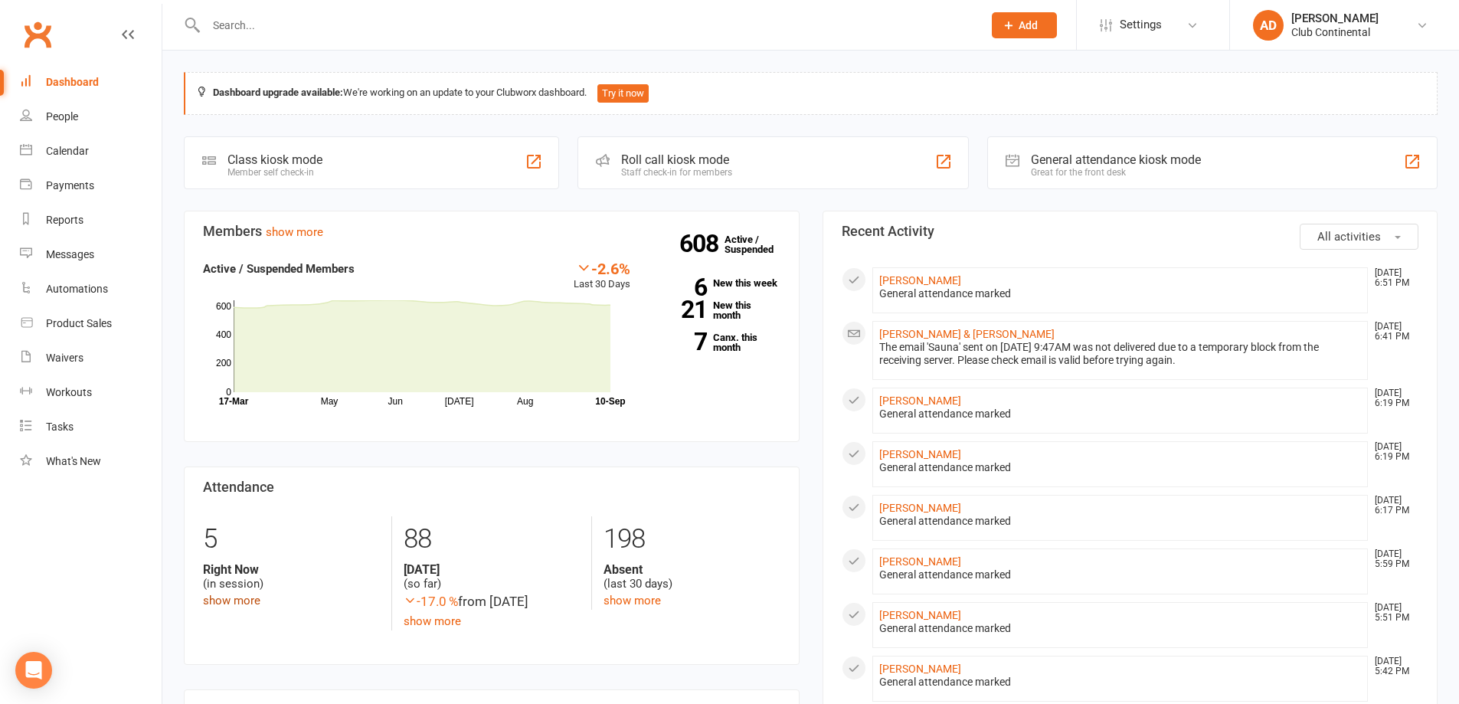
click at [241, 603] on link "show more" at bounding box center [231, 601] width 57 height 14
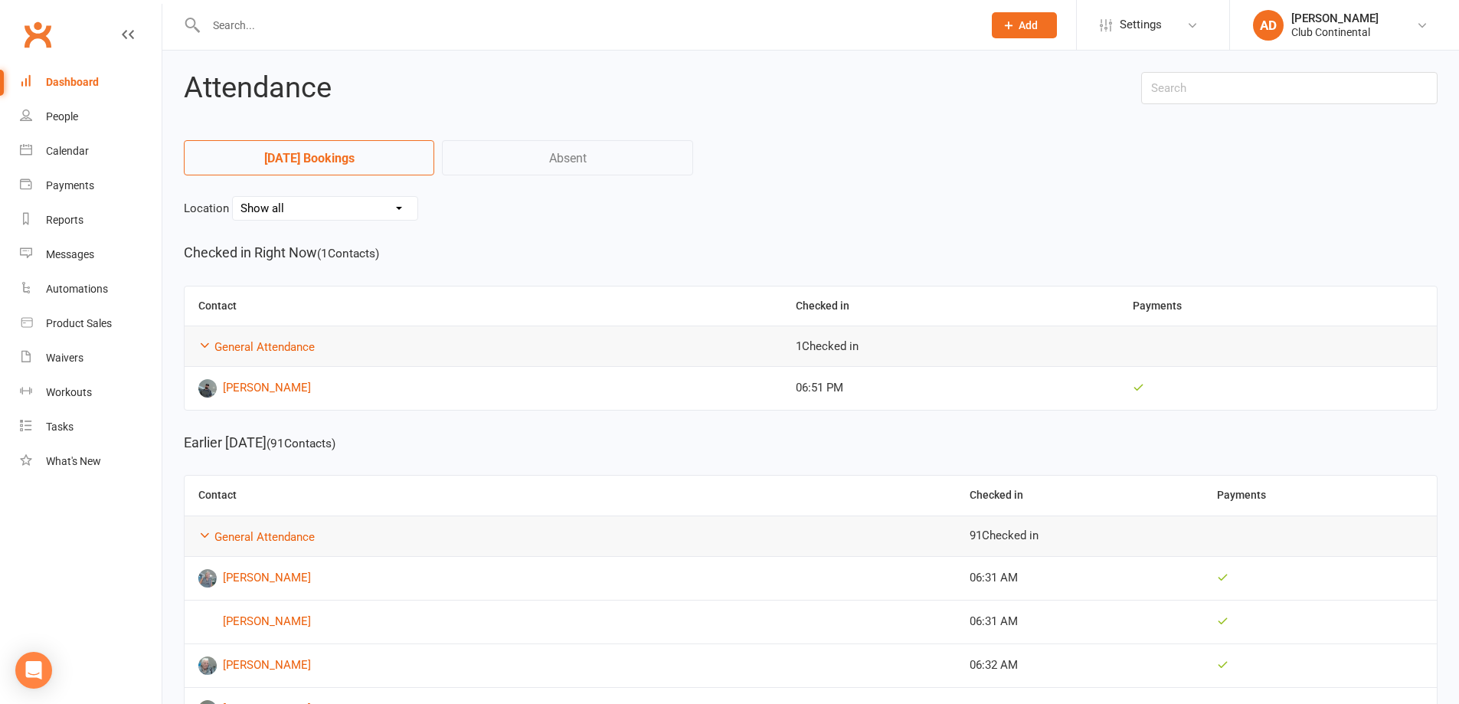
click at [81, 83] on div "Dashboard" at bounding box center [72, 82] width 53 height 12
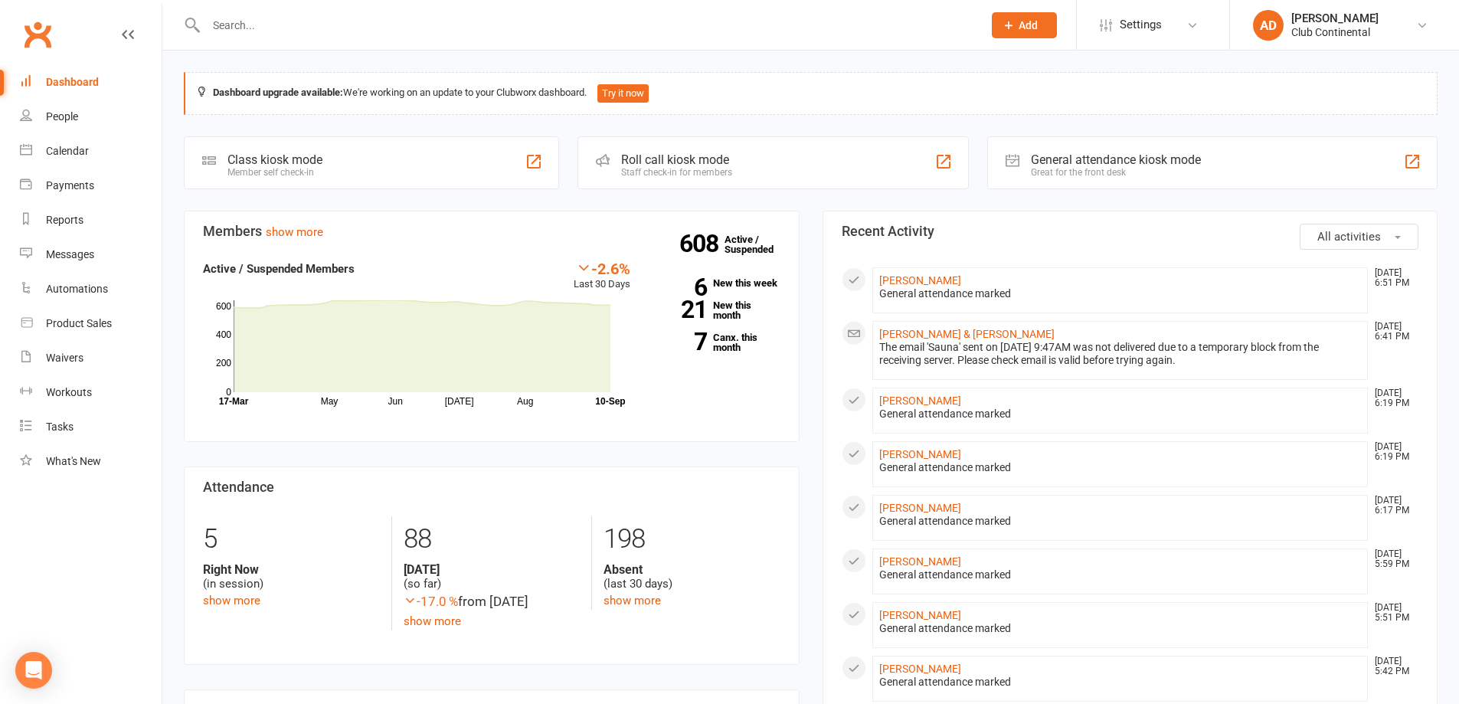
click at [1403, 232] on button "All activities" at bounding box center [1359, 237] width 119 height 26
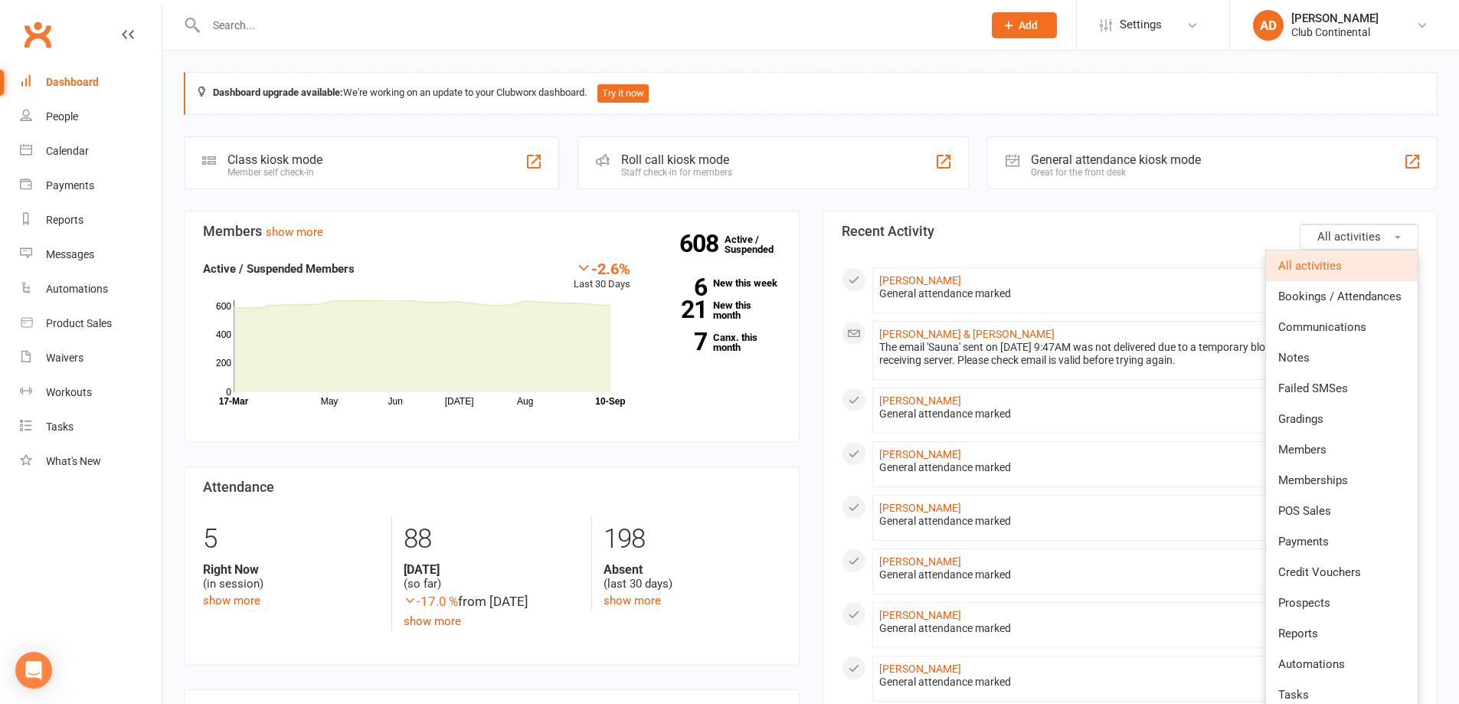
click at [1390, 230] on button "All activities" at bounding box center [1359, 237] width 119 height 26
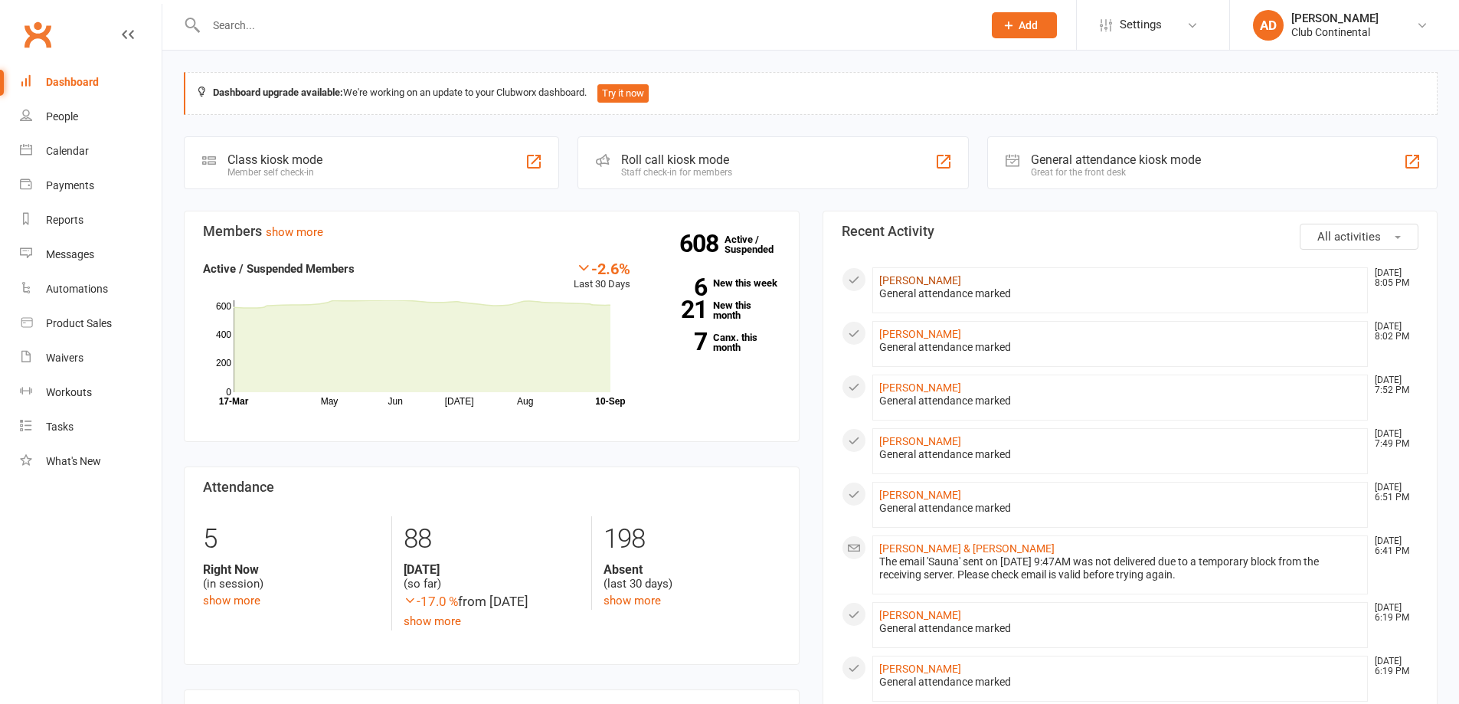
click at [932, 286] on link "[PERSON_NAME]" at bounding box center [920, 280] width 82 height 12
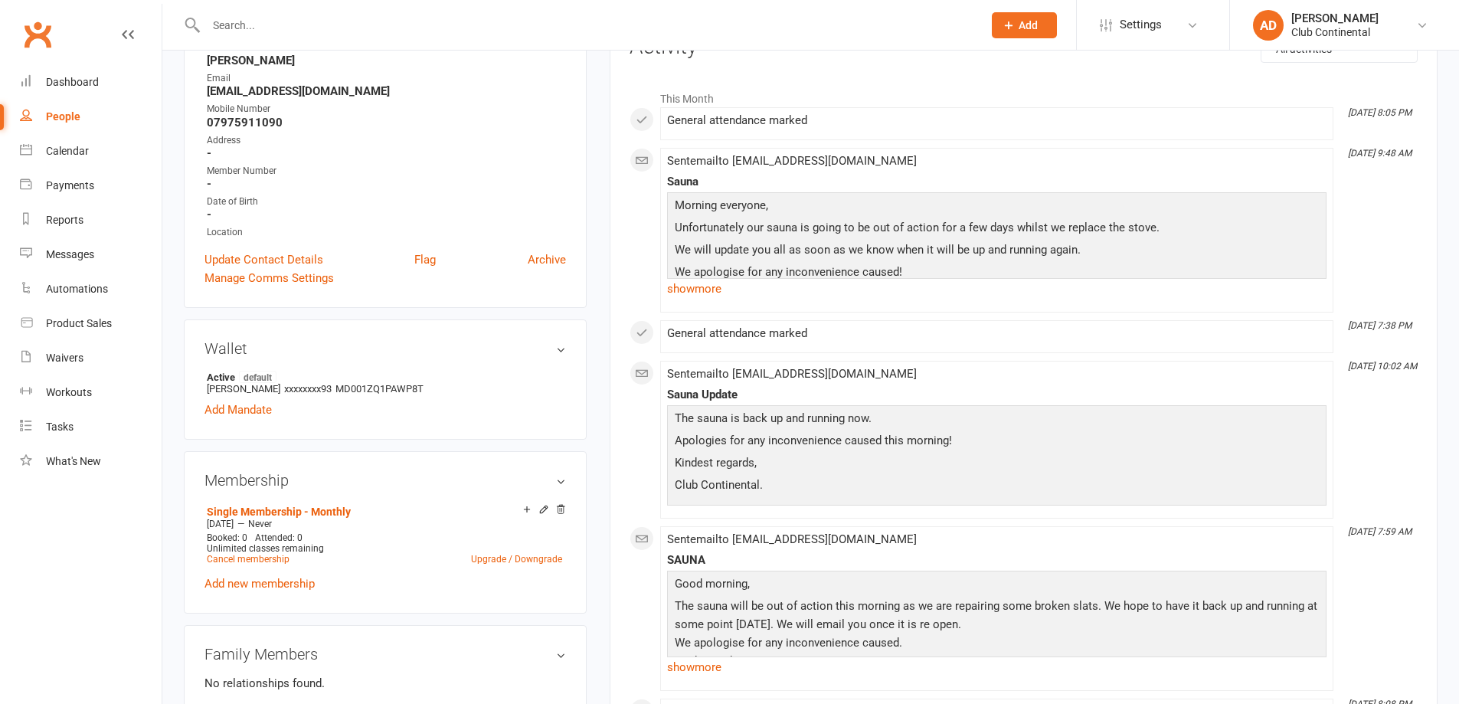
scroll to position [230, 0]
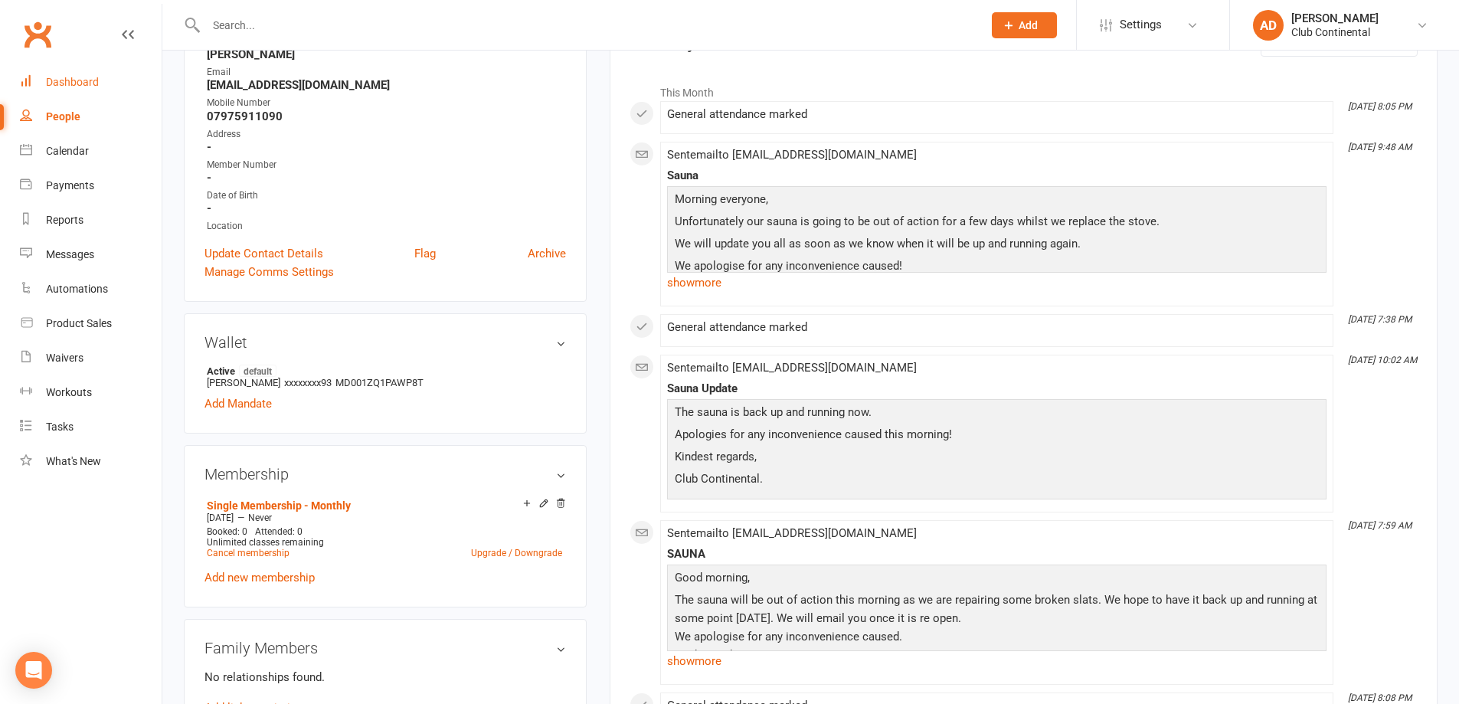
click at [46, 81] on div "Dashboard" at bounding box center [72, 82] width 53 height 12
